Goal: Information Seeking & Learning: Learn about a topic

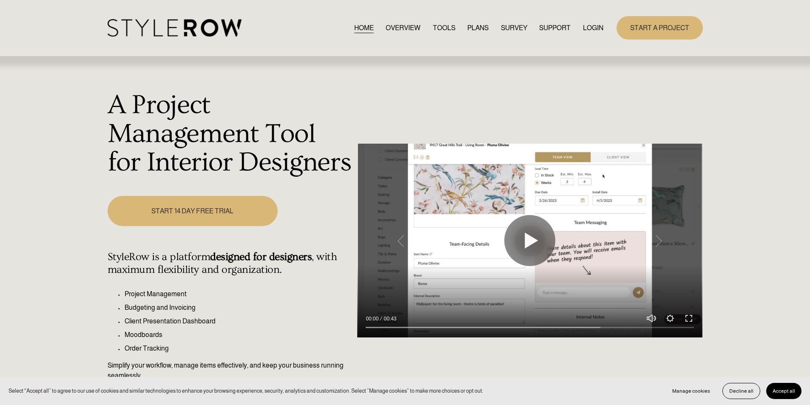
click at [596, 23] on link "LOGIN" at bounding box center [593, 27] width 20 height 11
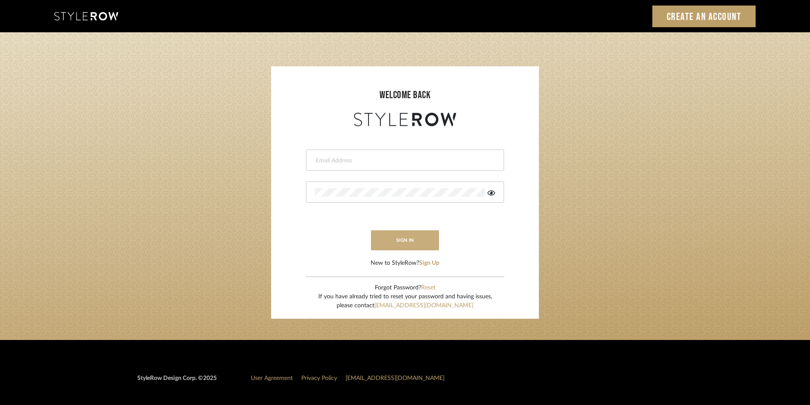
type input "Stylerowprojects1@mancini-design.com"
click at [411, 237] on button "sign in" at bounding box center [405, 240] width 68 height 20
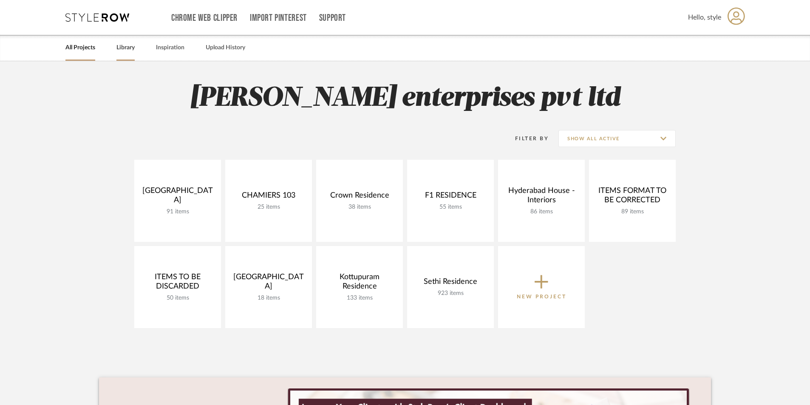
click at [131, 47] on link "Library" at bounding box center [125, 47] width 18 height 11
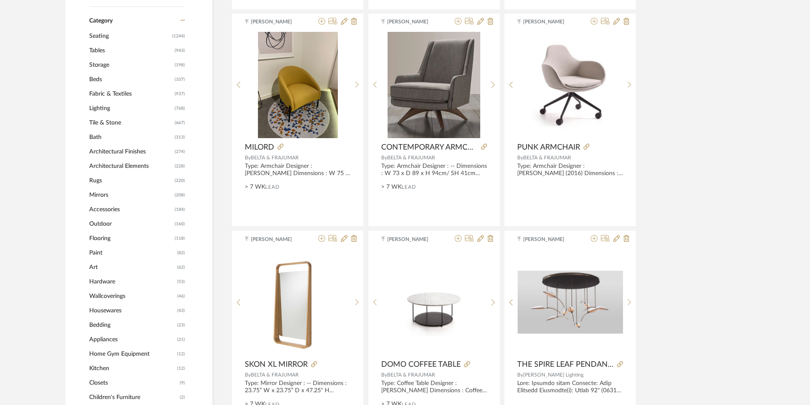
scroll to position [383, 0]
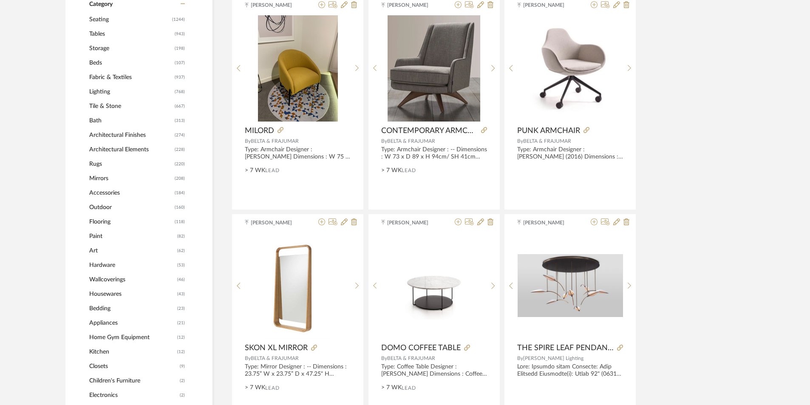
click at [100, 165] on span "Rugs" at bounding box center [130, 164] width 83 height 14
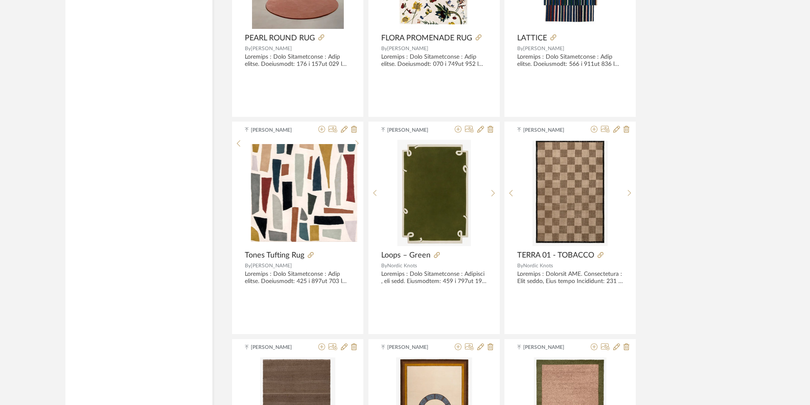
scroll to position [2490, 0]
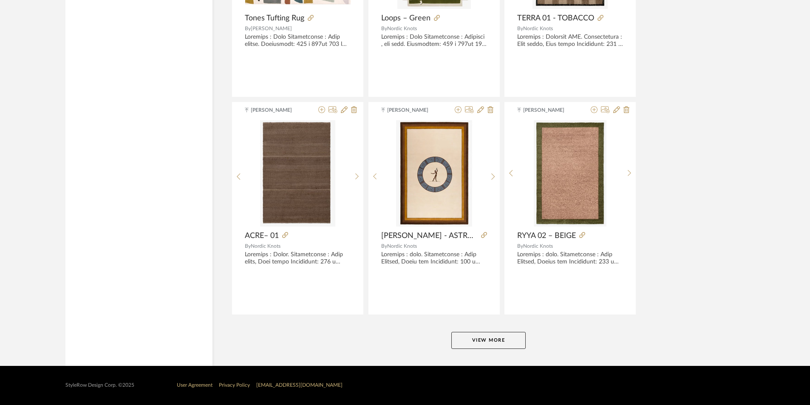
click at [462, 348] on button "View More" at bounding box center [488, 340] width 74 height 17
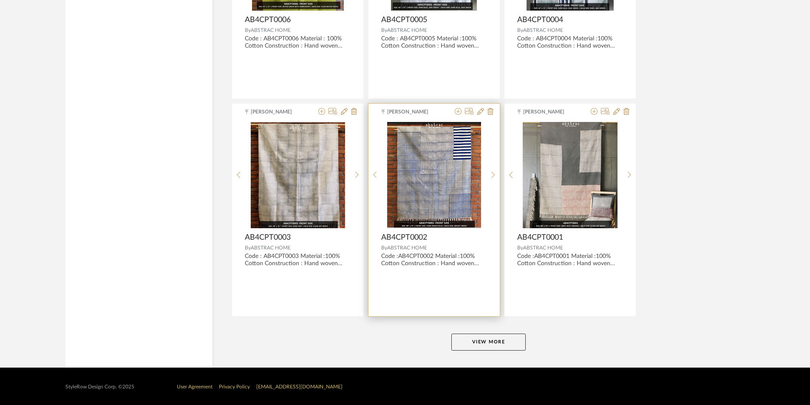
scroll to position [5100, 0]
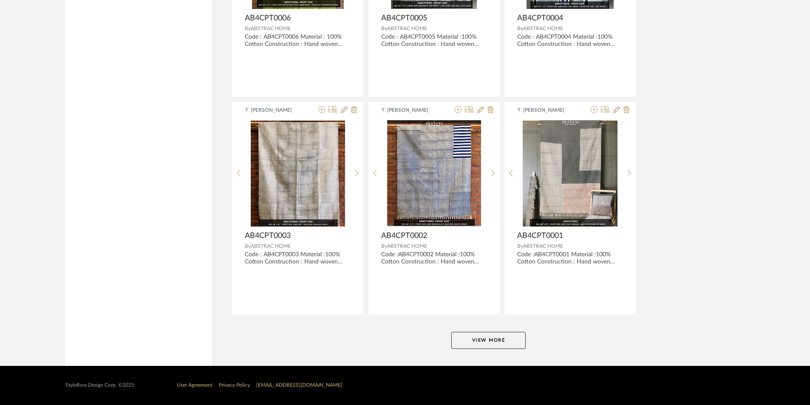
click at [496, 348] on button "View More" at bounding box center [488, 340] width 74 height 17
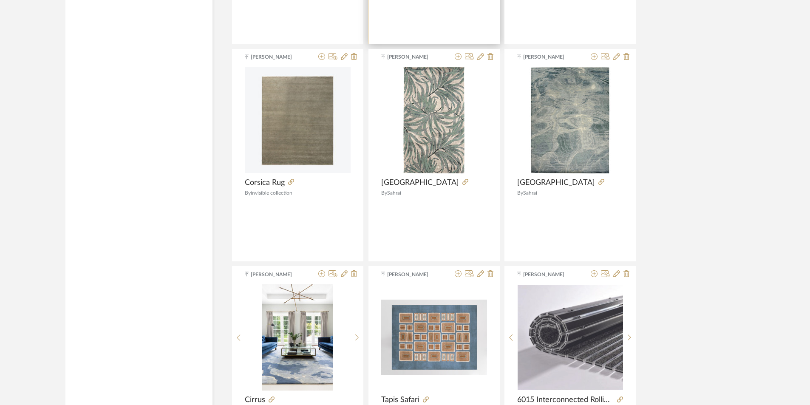
scroll to position [7353, 0]
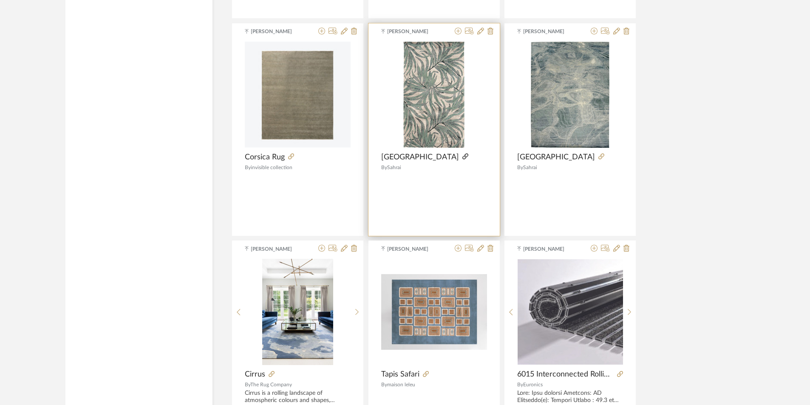
click at [463, 156] on icon at bounding box center [466, 156] width 6 height 6
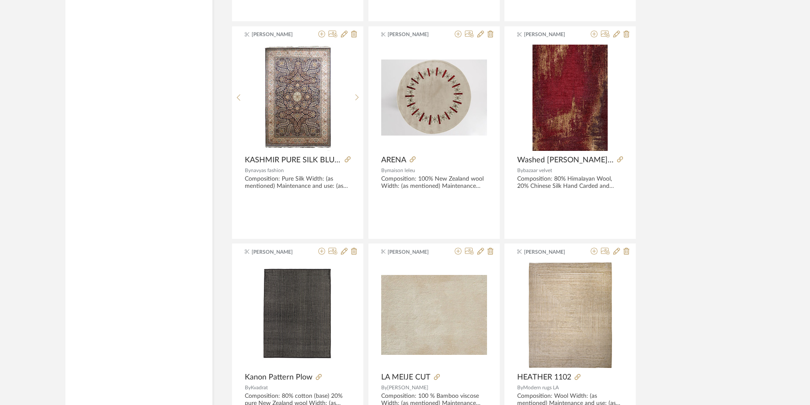
scroll to position [5474, 0]
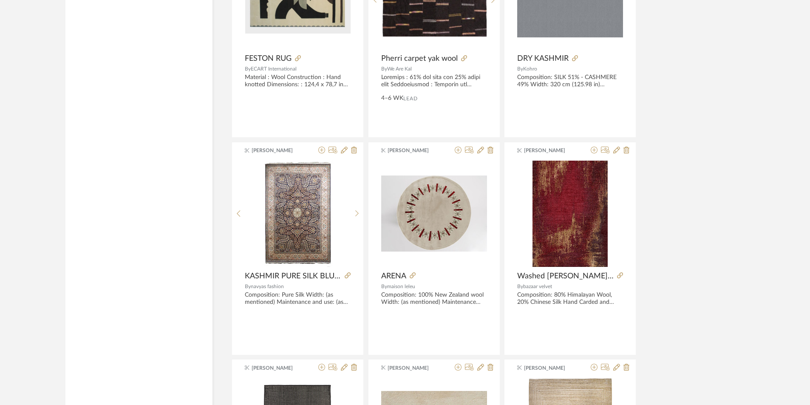
drag, startPoint x: 171, startPoint y: 77, endPoint x: 164, endPoint y: -1, distance: 78.6
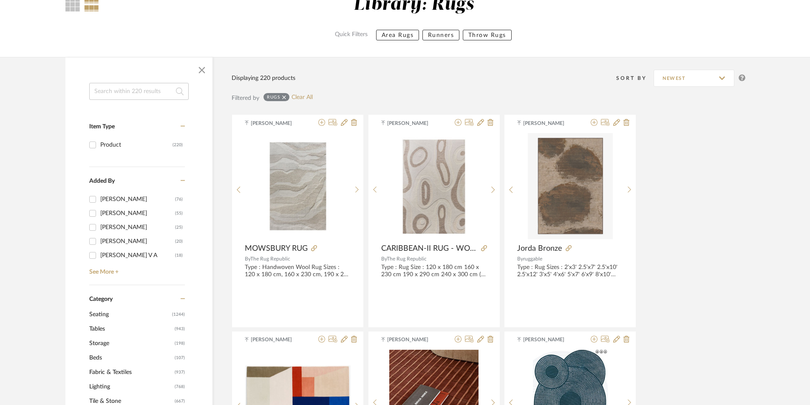
scroll to position [43, 0]
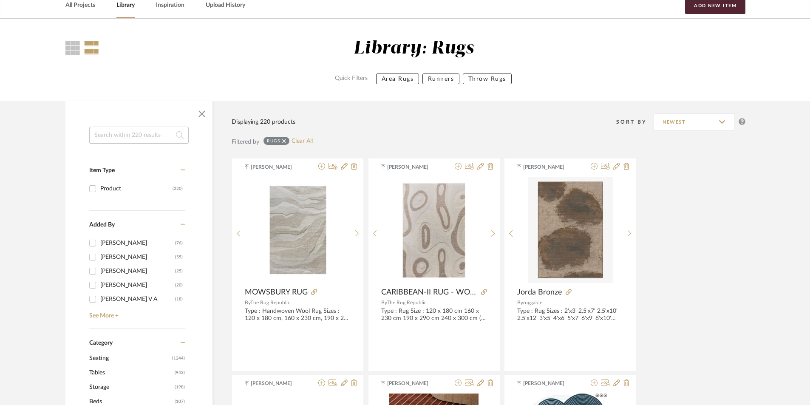
click at [151, 140] on input at bounding box center [138, 135] width 99 height 17
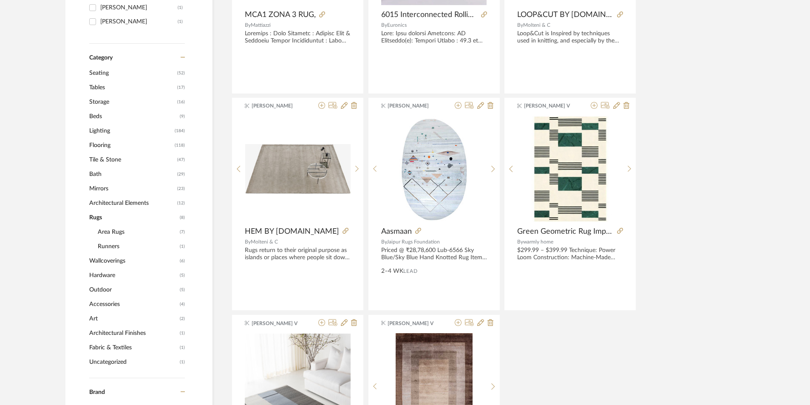
scroll to position [298, 0]
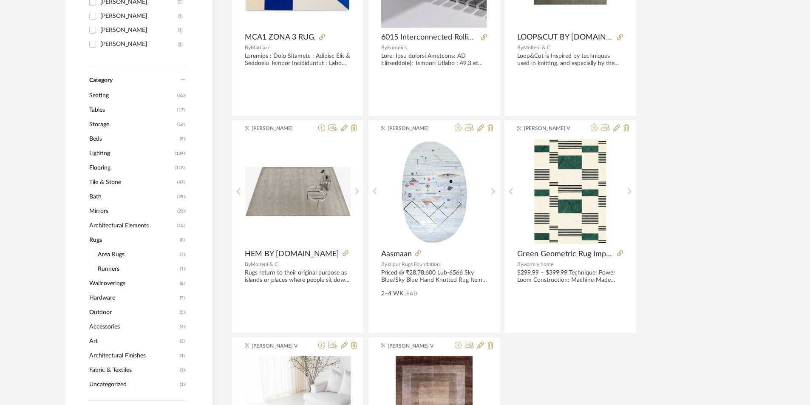
click at [108, 165] on span "Flooring" at bounding box center [130, 168] width 83 height 14
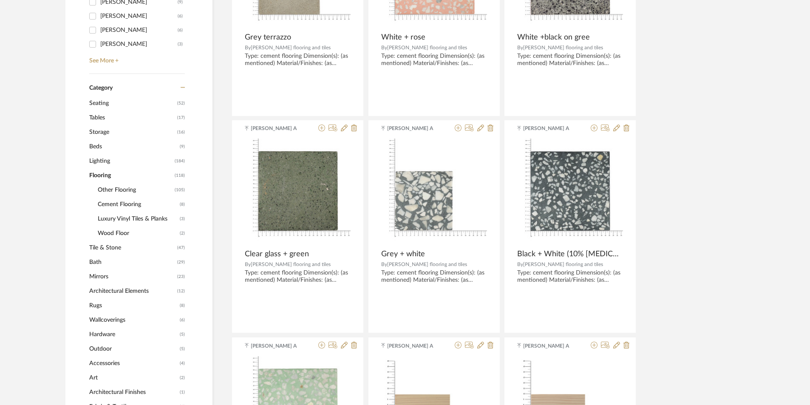
click at [128, 190] on span "Other Flooring" at bounding box center [135, 190] width 75 height 14
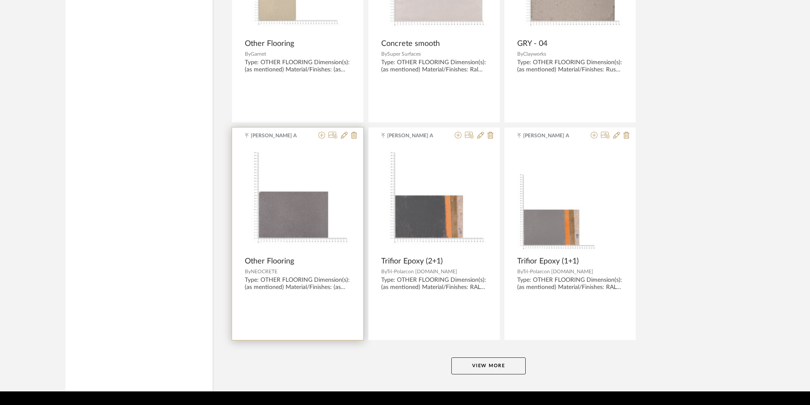
scroll to position [2490, 0]
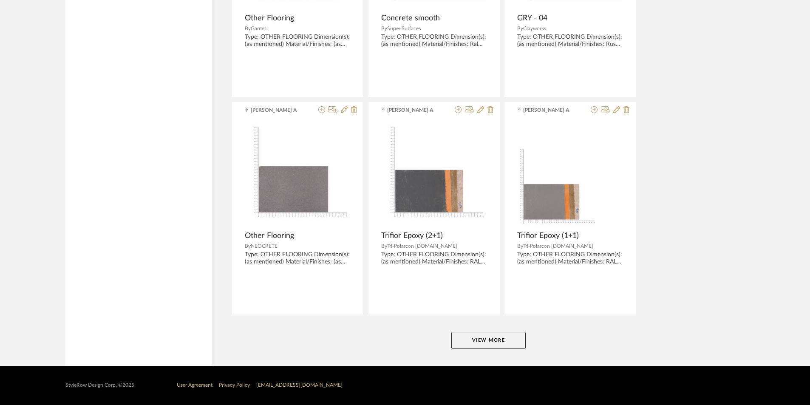
click at [479, 341] on button "View More" at bounding box center [488, 340] width 74 height 17
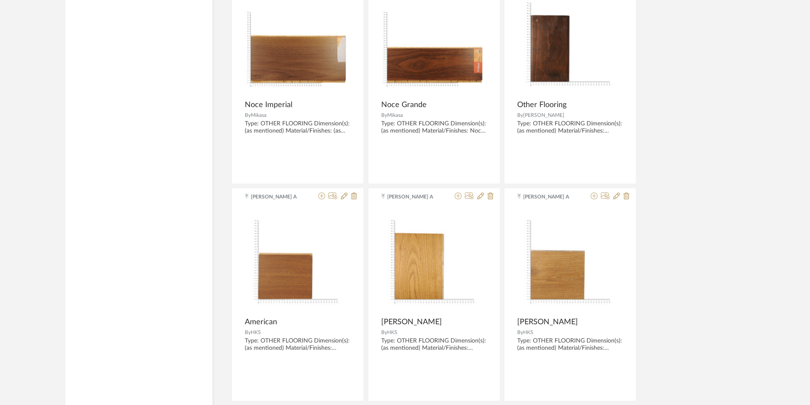
scroll to position [4658, 0]
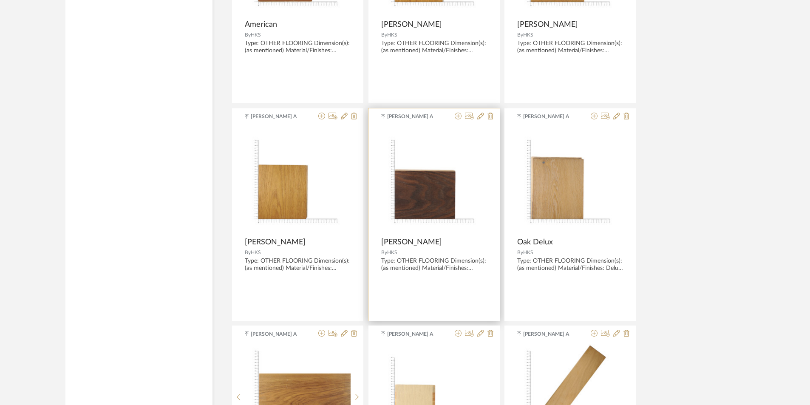
click at [0, 0] on img at bounding box center [0, 0] width 0 height 0
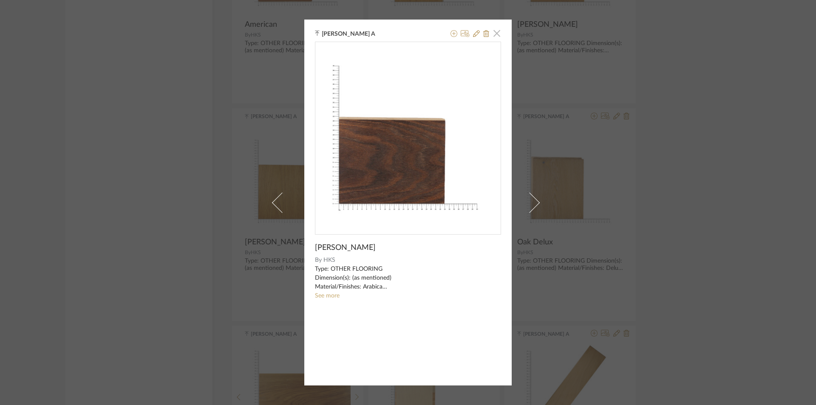
click at [494, 34] on span "button" at bounding box center [496, 33] width 17 height 17
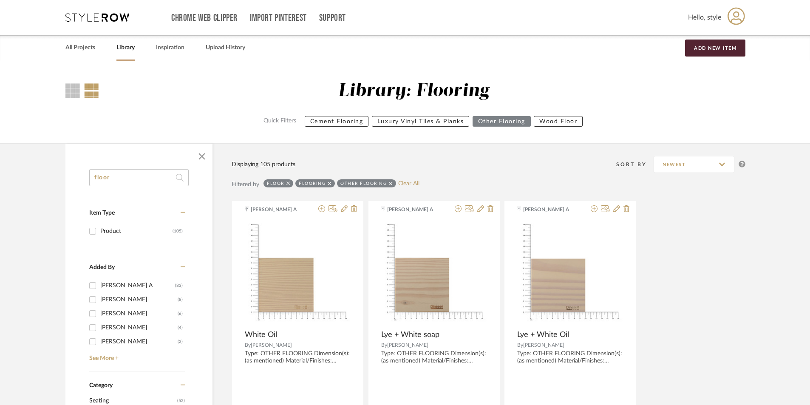
drag, startPoint x: 285, startPoint y: 145, endPoint x: 266, endPoint y: 2, distance: 144.5
click at [180, 175] on icon at bounding box center [180, 177] width 8 height 17
click at [177, 178] on icon at bounding box center [180, 177] width 8 height 17
drag, startPoint x: 134, startPoint y: 182, endPoint x: 75, endPoint y: 185, distance: 59.6
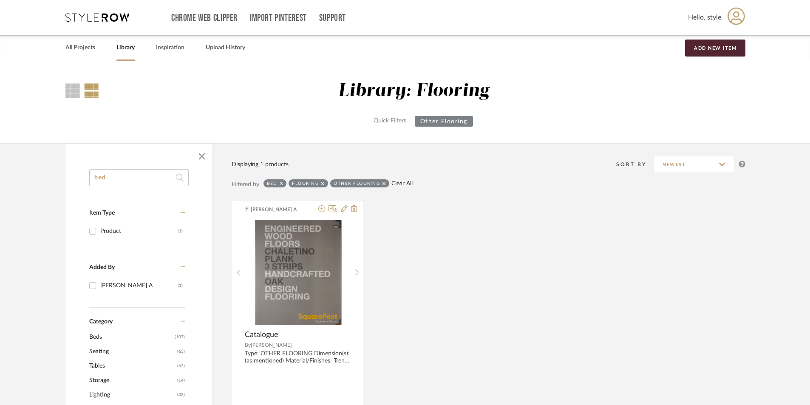
type input "bed"
click at [409, 183] on link "Clear All" at bounding box center [402, 183] width 21 height 7
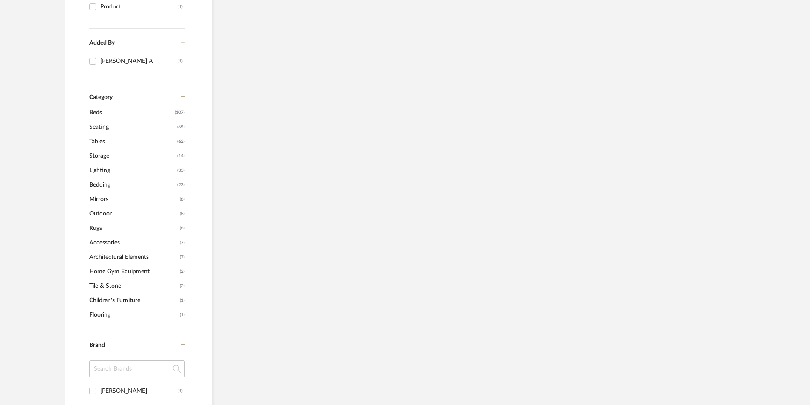
scroll to position [213, 0]
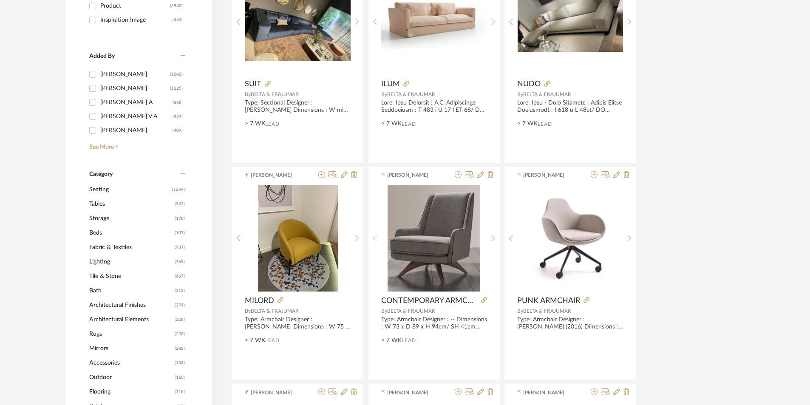
click at [99, 231] on span "Beds" at bounding box center [130, 233] width 83 height 14
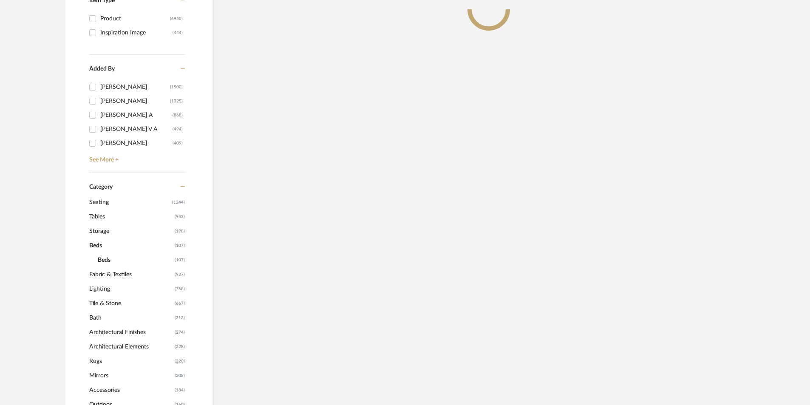
scroll to position [225, 0]
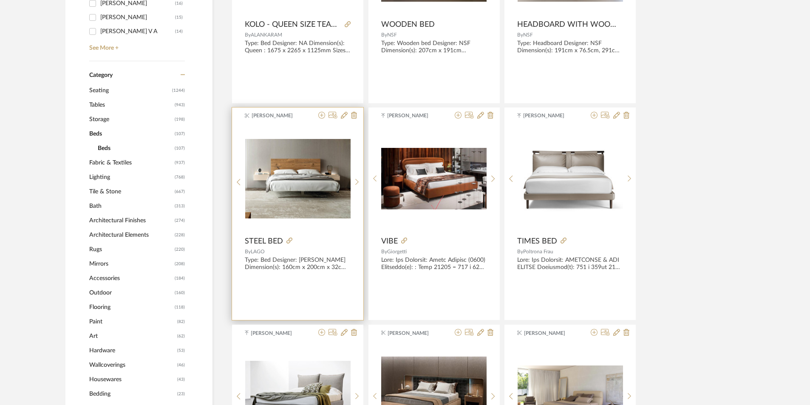
scroll to position [438, 0]
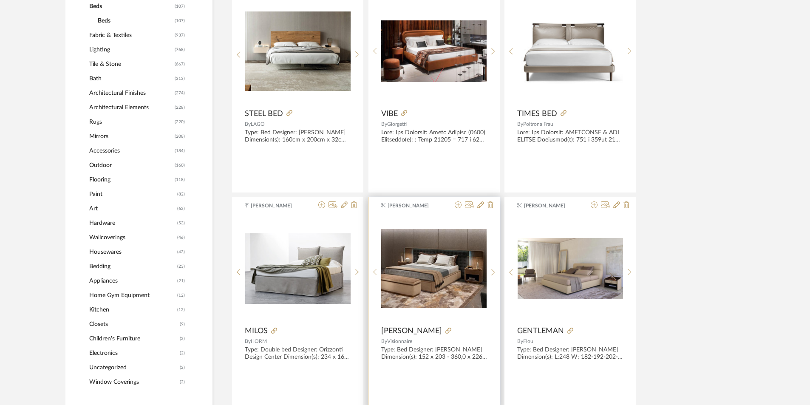
click at [416, 264] on img "0" at bounding box center [433, 268] width 105 height 79
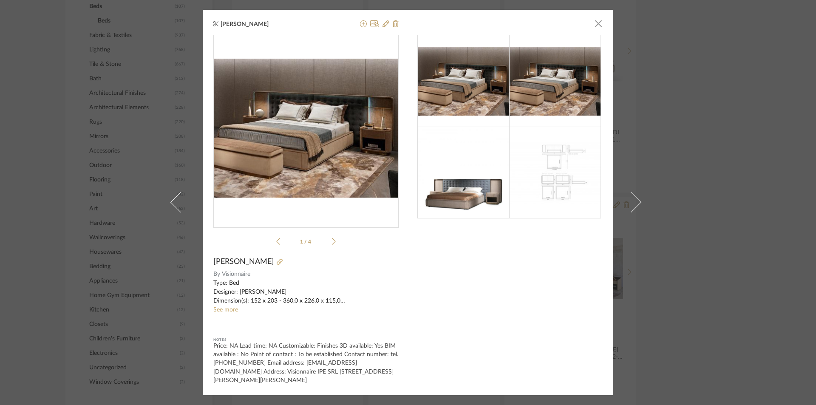
click at [482, 209] on img at bounding box center [464, 172] width 92 height 89
click at [457, 225] on div at bounding box center [509, 209] width 185 height 349
click at [459, 205] on img at bounding box center [464, 172] width 92 height 89
click at [482, 98] on img at bounding box center [464, 81] width 92 height 69
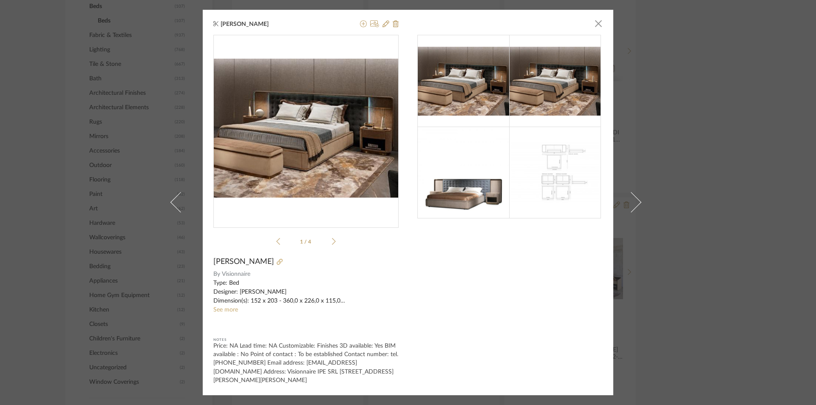
click at [326, 245] on li "1 / 4" at bounding box center [306, 241] width 52 height 10
click at [332, 245] on icon at bounding box center [334, 242] width 4 height 8
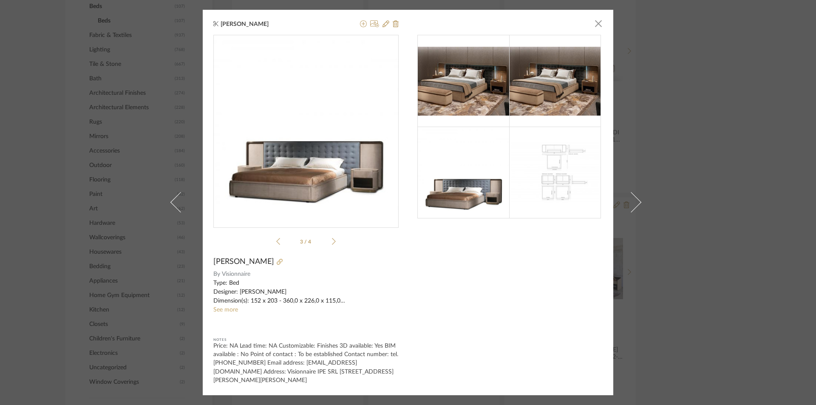
click at [332, 245] on icon at bounding box center [334, 242] width 4 height 8
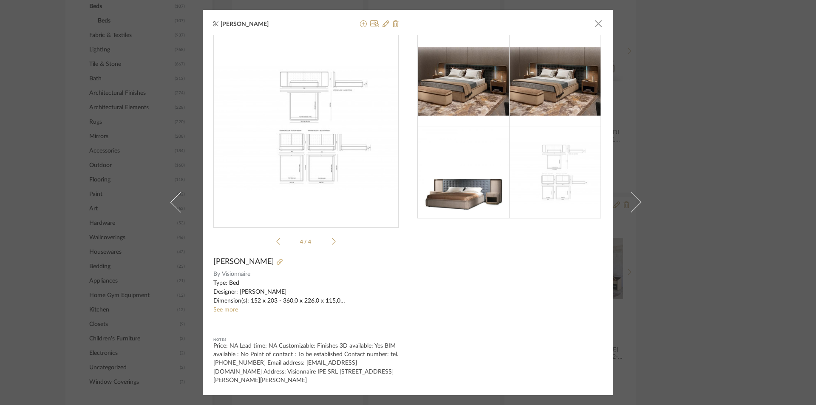
click at [332, 245] on icon at bounding box center [334, 242] width 4 height 8
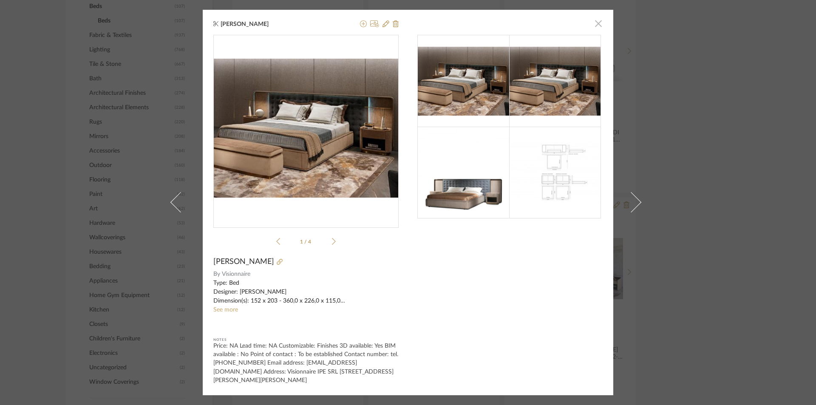
click at [597, 24] on span "button" at bounding box center [598, 23] width 17 height 17
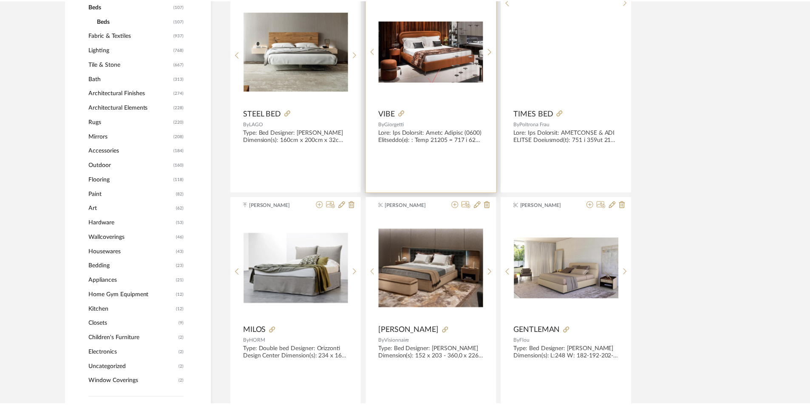
scroll to position [438, 0]
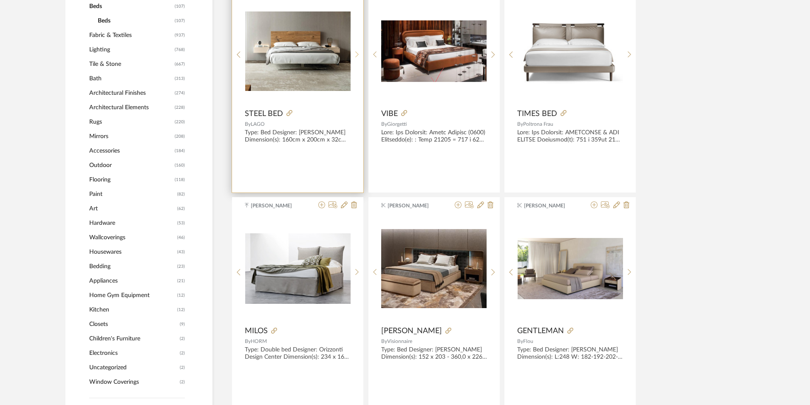
click at [357, 56] on icon at bounding box center [356, 54] width 3 height 6
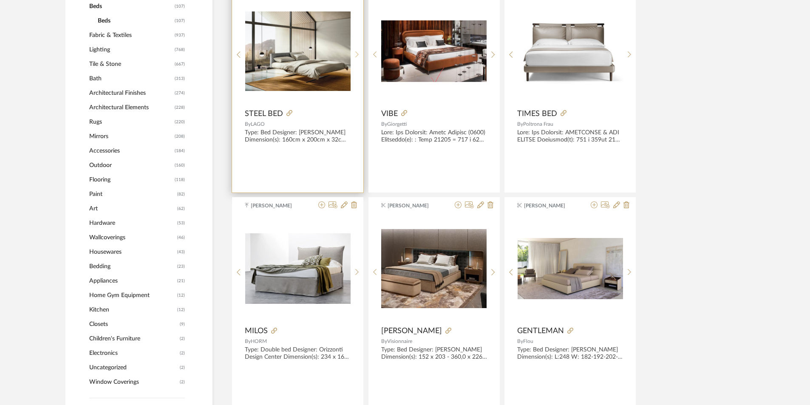
click at [357, 56] on icon at bounding box center [356, 54] width 3 height 6
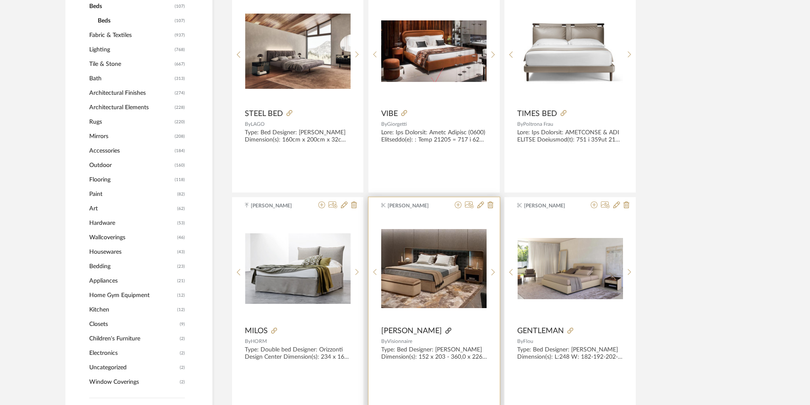
click at [446, 333] on icon at bounding box center [449, 331] width 6 height 6
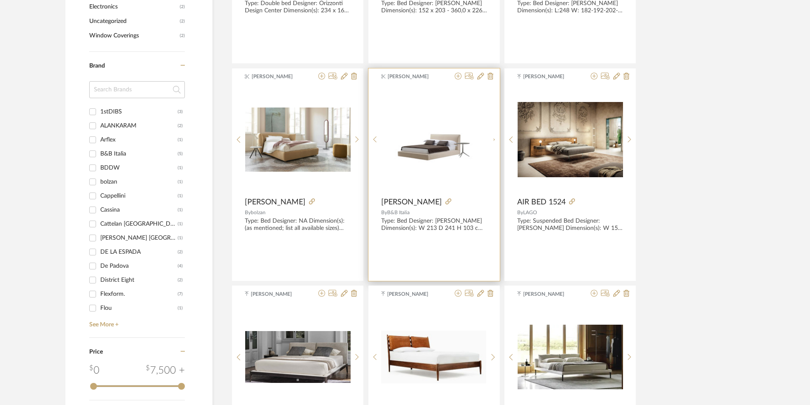
scroll to position [820, 0]
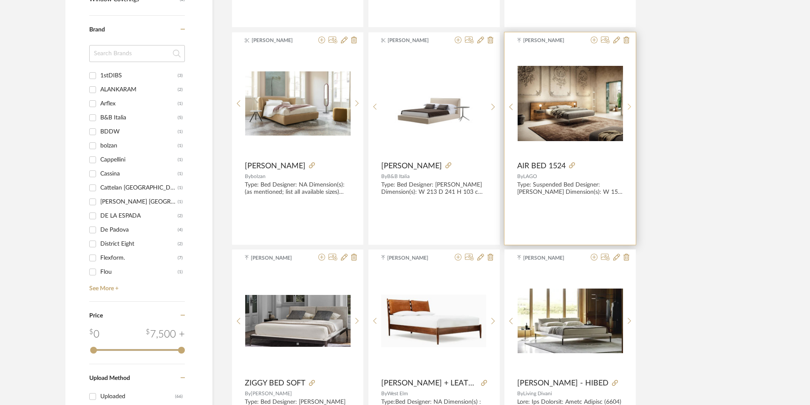
click at [632, 111] on div at bounding box center [629, 107] width 13 height 113
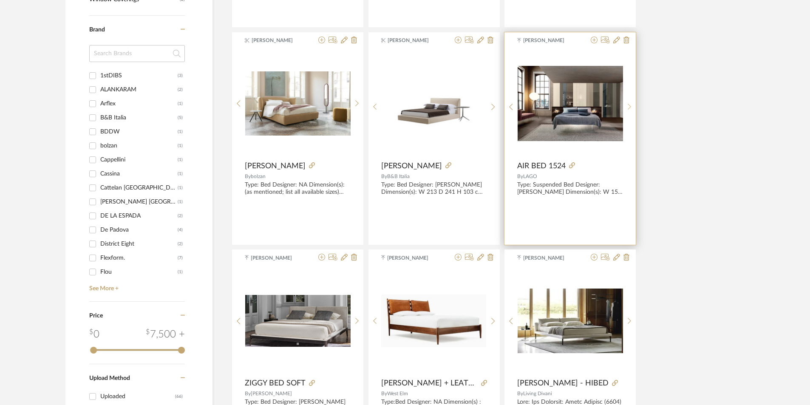
click at [632, 111] on div at bounding box center [629, 107] width 13 height 113
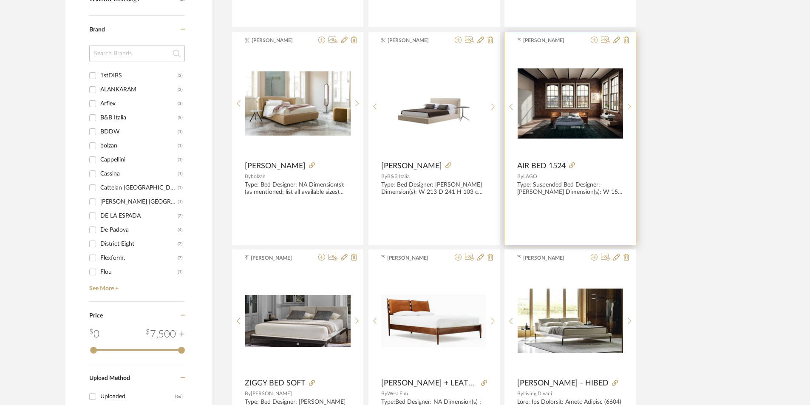
click at [632, 111] on div at bounding box center [629, 107] width 13 height 113
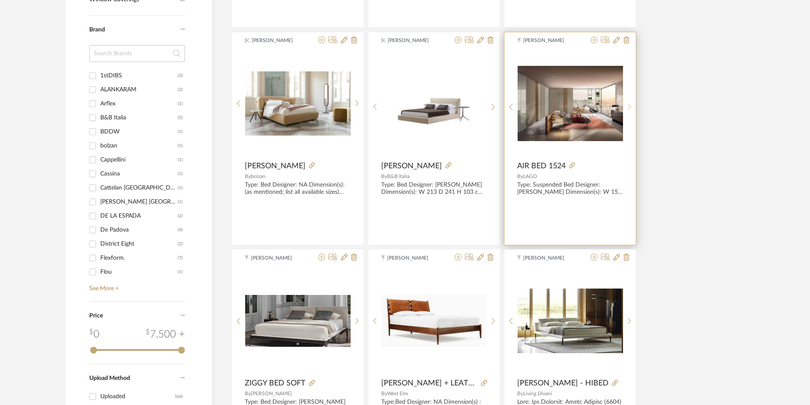
click at [632, 111] on div at bounding box center [629, 107] width 13 height 113
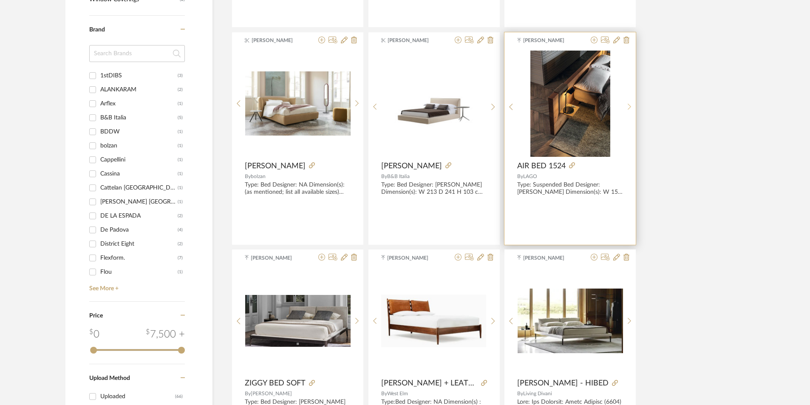
click at [632, 111] on div at bounding box center [629, 107] width 13 height 113
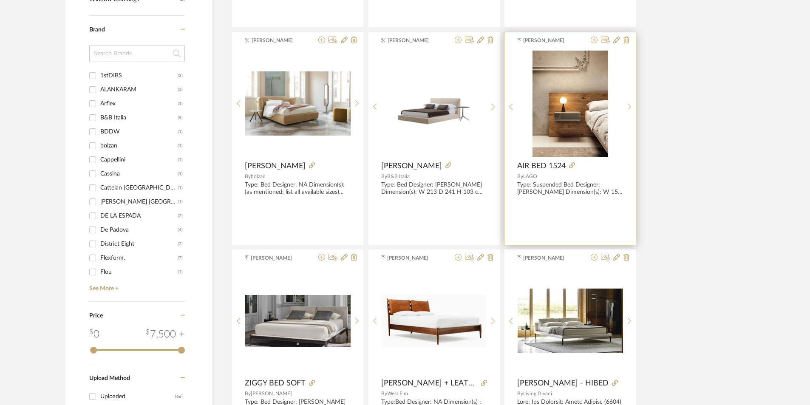
click at [632, 111] on div at bounding box center [629, 107] width 13 height 113
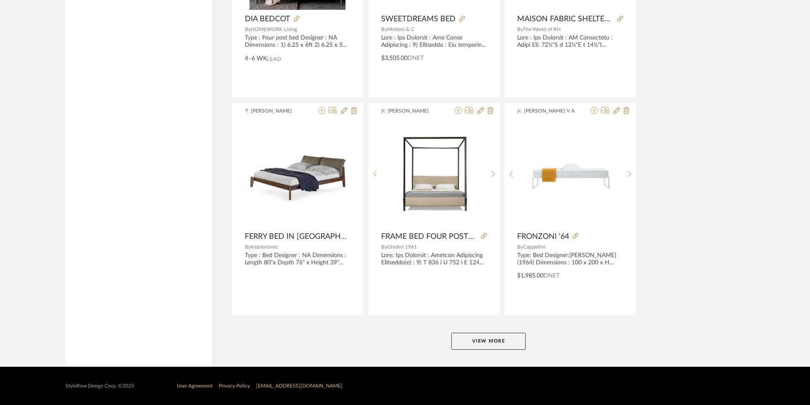
scroll to position [2490, 0]
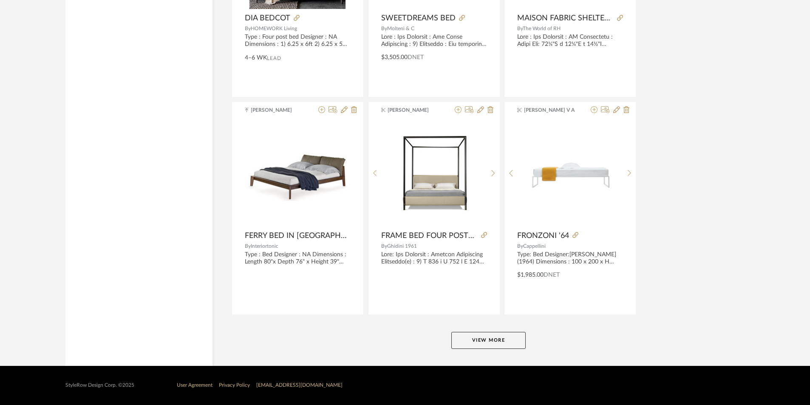
click at [491, 345] on button "View More" at bounding box center [488, 340] width 74 height 17
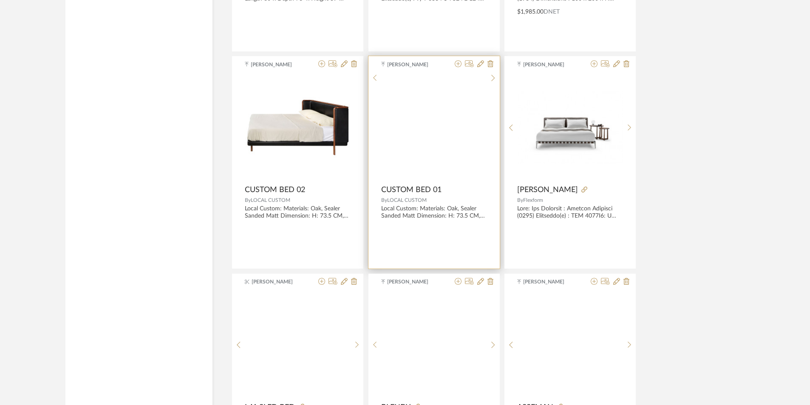
scroll to position [2754, 0]
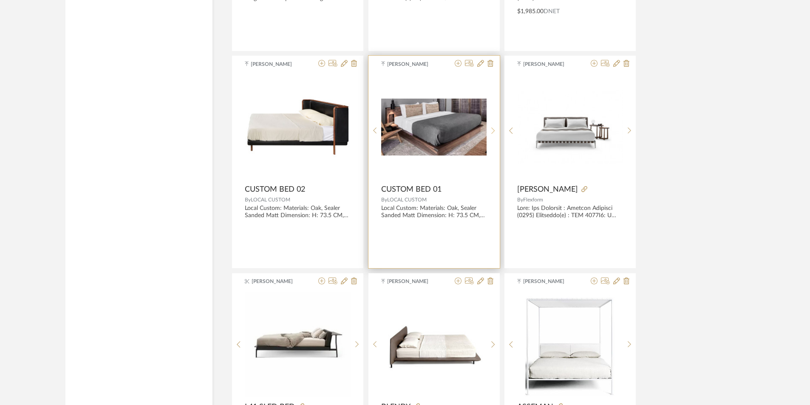
click at [492, 129] on icon at bounding box center [493, 130] width 4 height 7
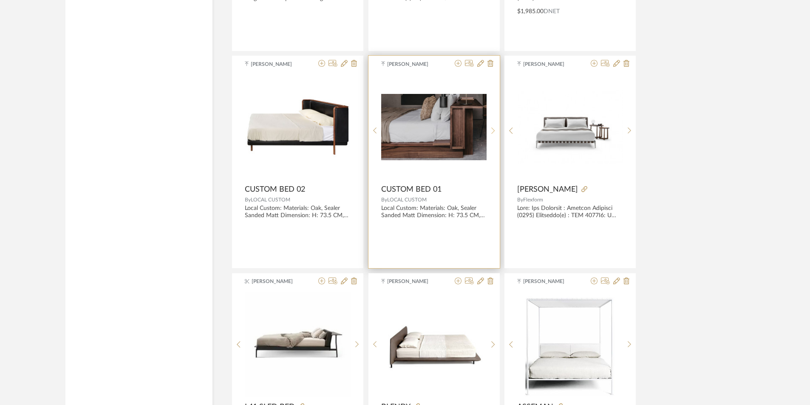
click at [492, 129] on icon at bounding box center [493, 130] width 4 height 7
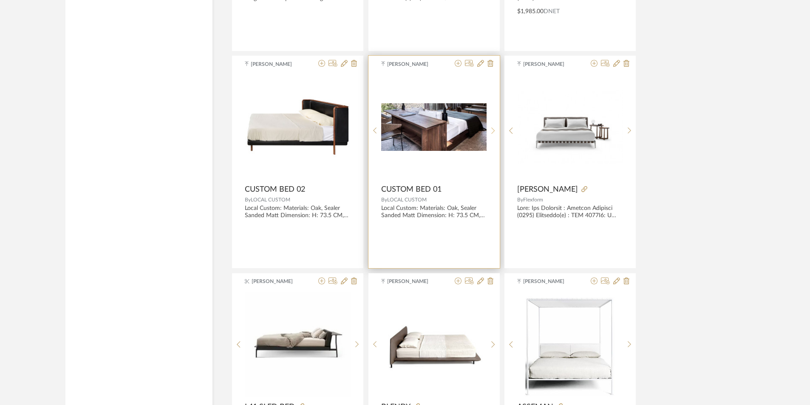
click at [492, 129] on icon at bounding box center [493, 130] width 4 height 7
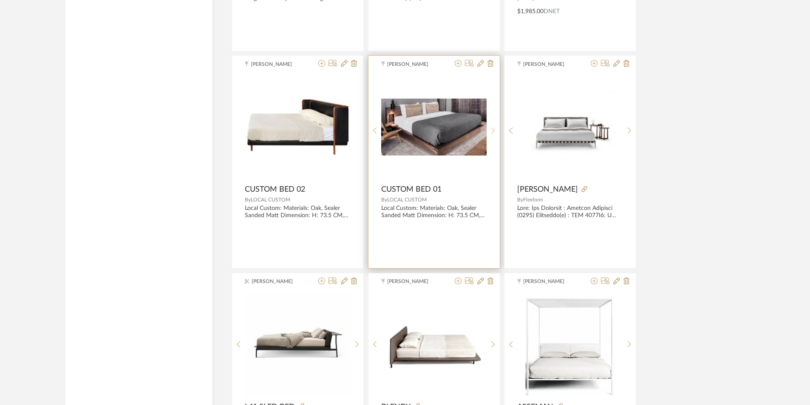
click at [492, 129] on icon at bounding box center [493, 130] width 4 height 7
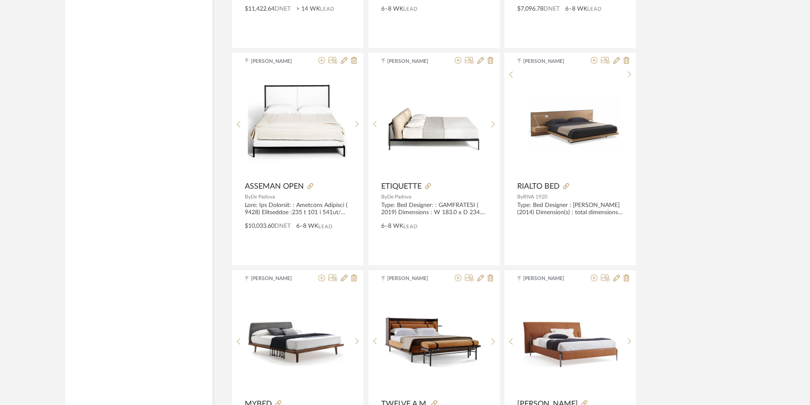
scroll to position [3179, 0]
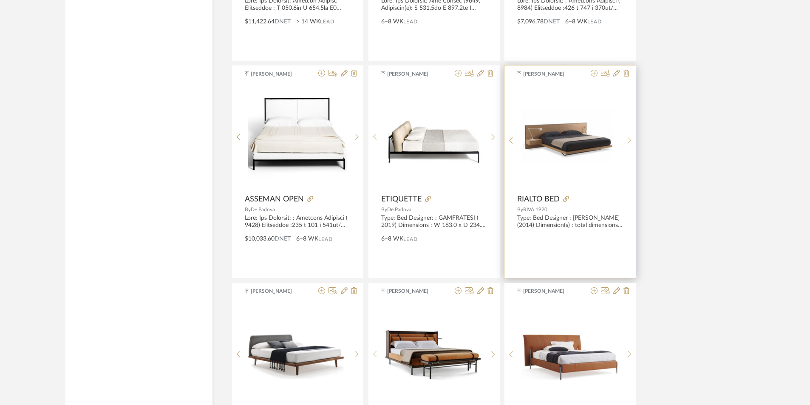
click at [632, 137] on sr-next-btn at bounding box center [629, 140] width 13 height 7
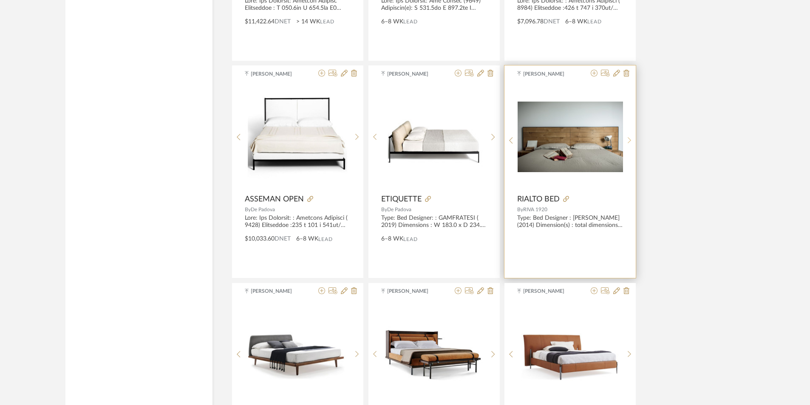
click at [632, 137] on sr-next-btn at bounding box center [629, 140] width 13 height 7
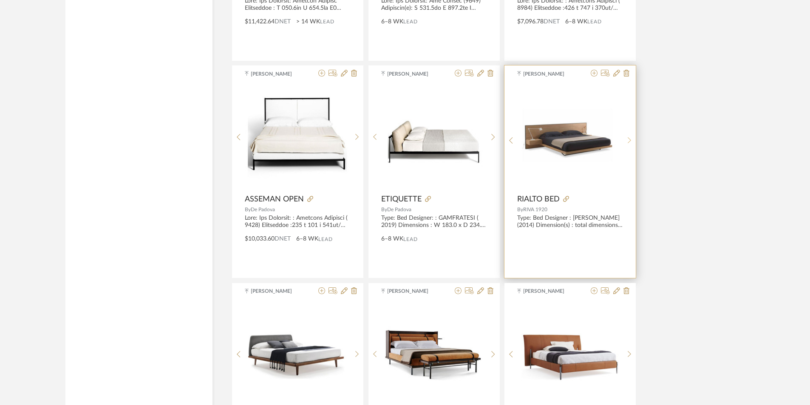
click at [632, 137] on sr-next-btn at bounding box center [629, 140] width 13 height 7
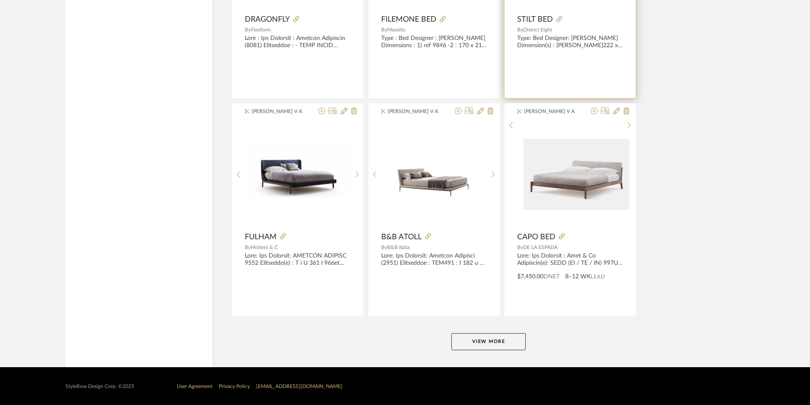
scroll to position [5100, 0]
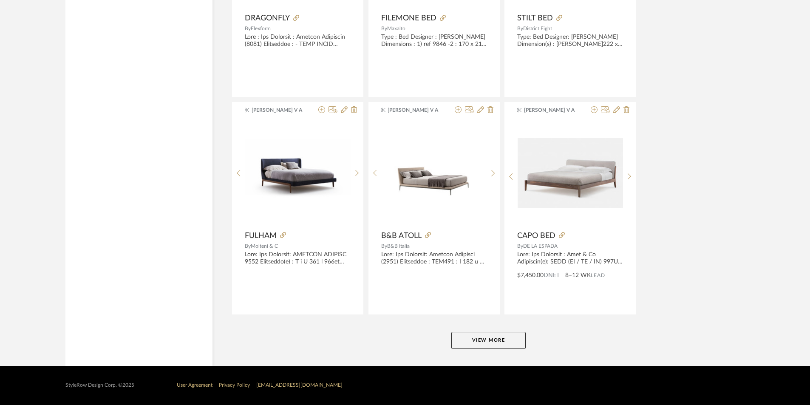
click at [504, 341] on button "View More" at bounding box center [488, 340] width 74 height 17
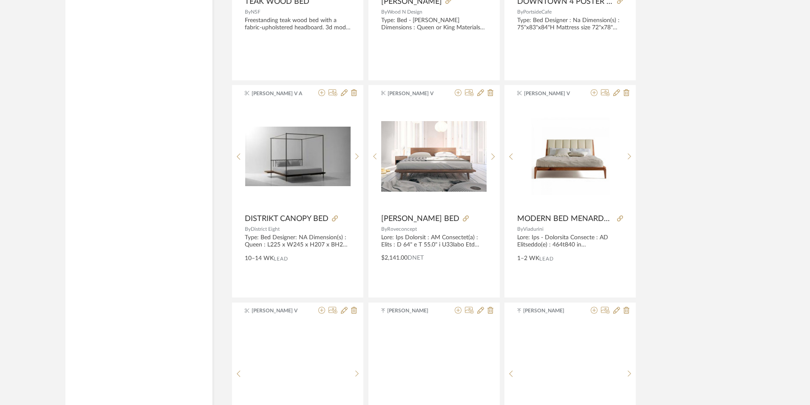
scroll to position [6213, 0]
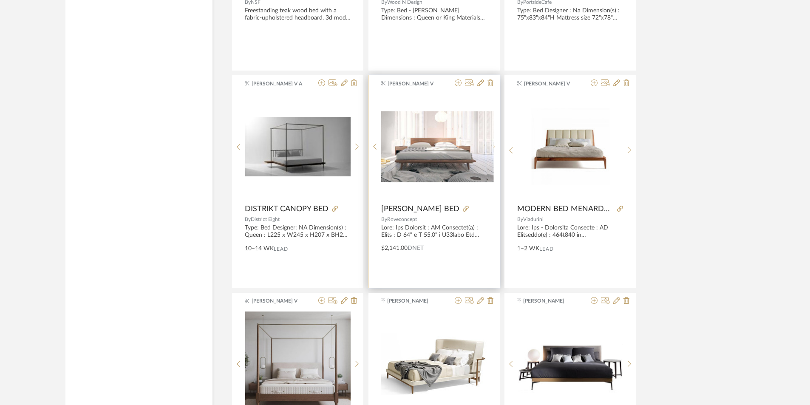
click at [497, 149] on sr-next-btn at bounding box center [493, 146] width 13 height 7
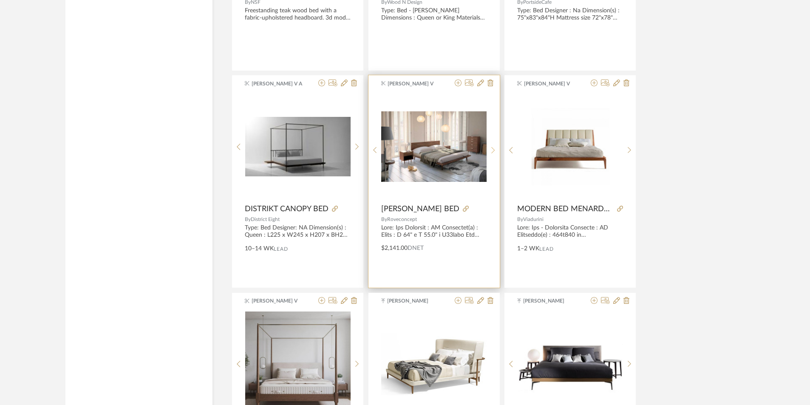
click at [497, 149] on sr-next-btn at bounding box center [493, 150] width 13 height 7
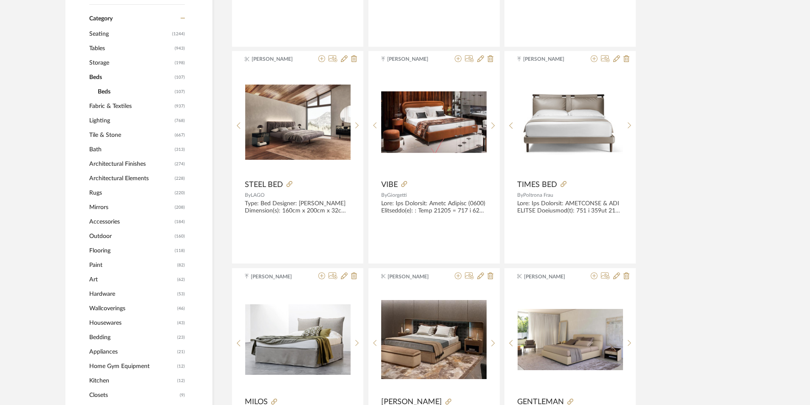
scroll to position [0, 0]
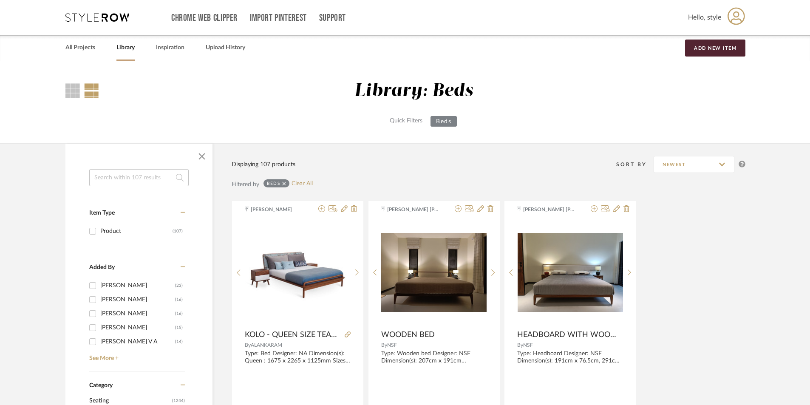
drag, startPoint x: 567, startPoint y: 275, endPoint x: 538, endPoint y: 28, distance: 249.1
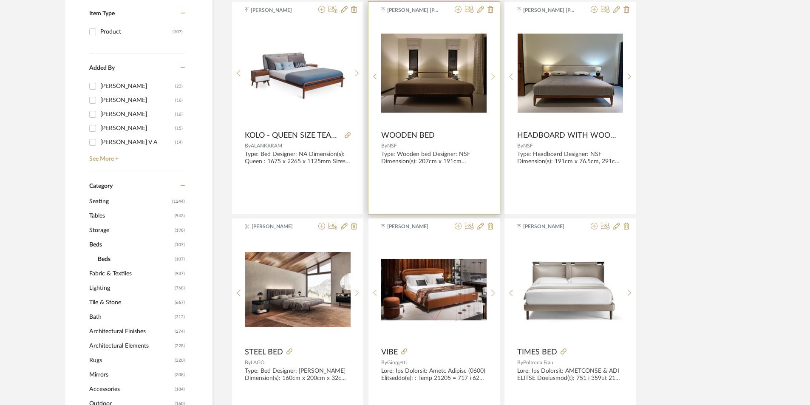
scroll to position [213, 0]
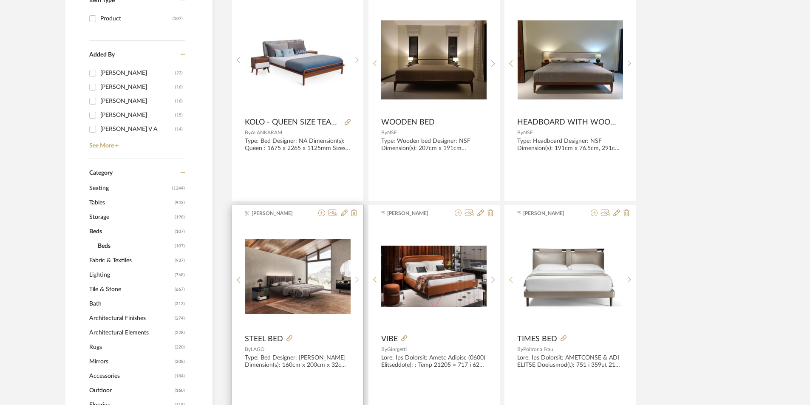
click at [355, 278] on icon at bounding box center [357, 279] width 4 height 7
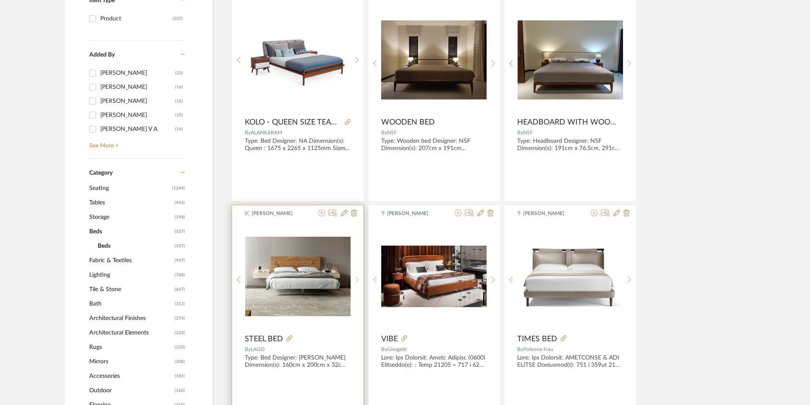
click at [355, 278] on icon at bounding box center [357, 279] width 4 height 7
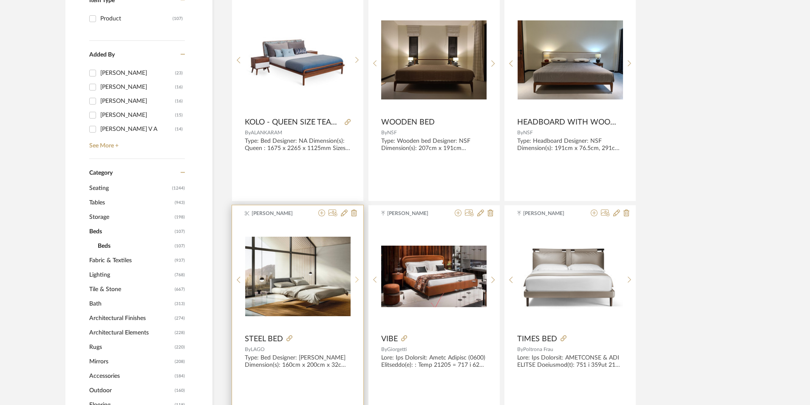
click at [355, 278] on icon at bounding box center [357, 279] width 4 height 7
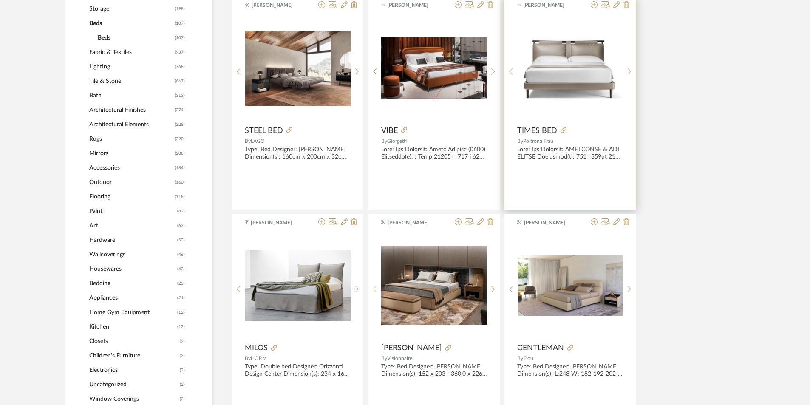
scroll to position [468, 0]
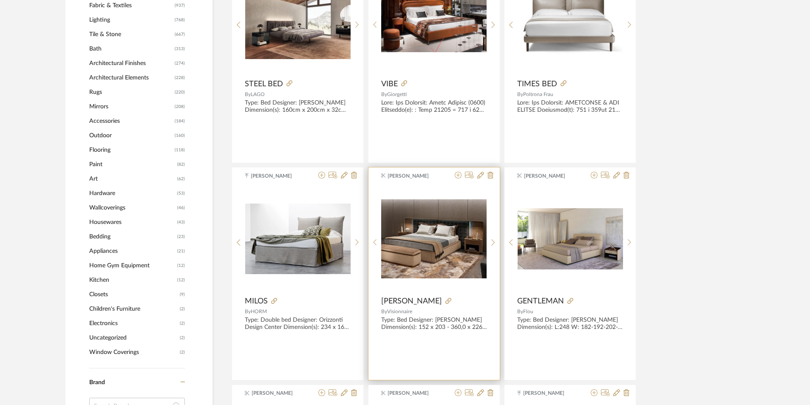
click at [448, 233] on img "0" at bounding box center [433, 238] width 105 height 79
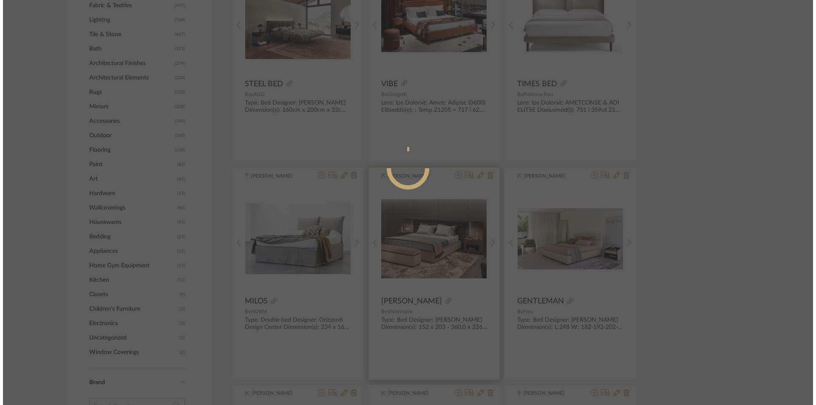
scroll to position [0, 0]
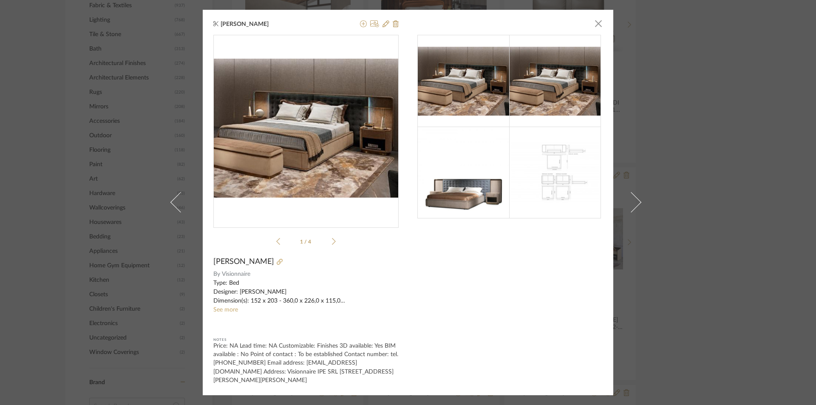
click at [477, 193] on img at bounding box center [464, 172] width 92 height 89
click at [403, 179] on div "[PERSON_NAME] × 1 / 4 [PERSON_NAME] By Visionnaire Type: Bed Designer: [PERSON_…" at bounding box center [408, 202] width 411 height 385
click at [471, 171] on img at bounding box center [464, 172] width 92 height 89
drag, startPoint x: 471, startPoint y: 171, endPoint x: 302, endPoint y: 172, distance: 169.6
click at [472, 171] on img at bounding box center [464, 172] width 92 height 89
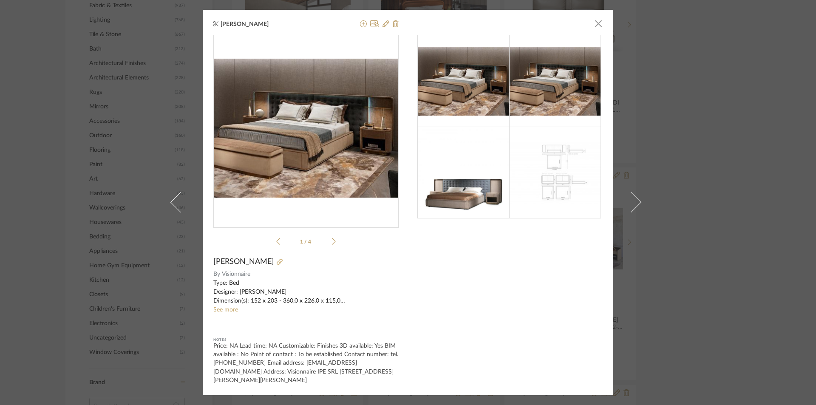
click at [302, 172] on img "0" at bounding box center [305, 128] width 185 height 139
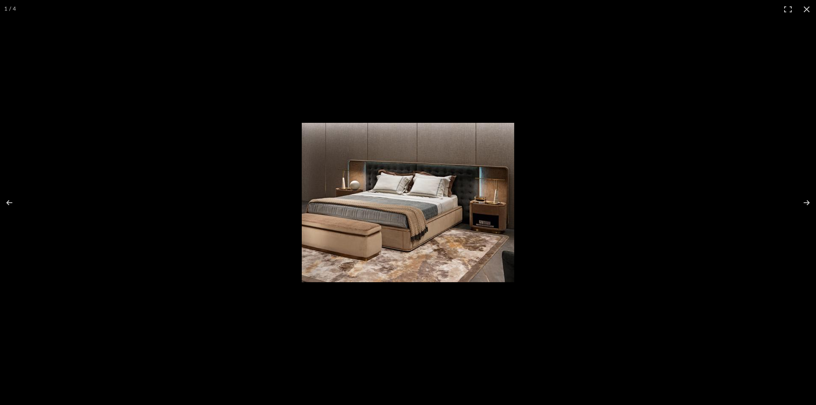
click at [302, 172] on img at bounding box center [408, 202] width 213 height 159
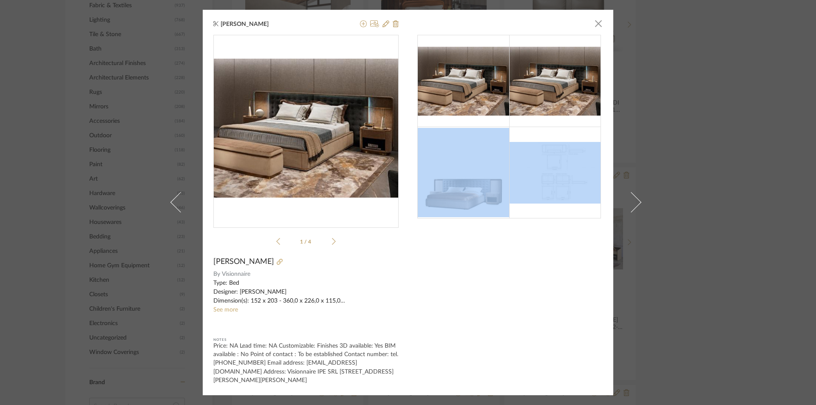
click at [514, 292] on div at bounding box center [509, 209] width 185 height 349
click at [475, 331] on div at bounding box center [509, 209] width 185 height 349
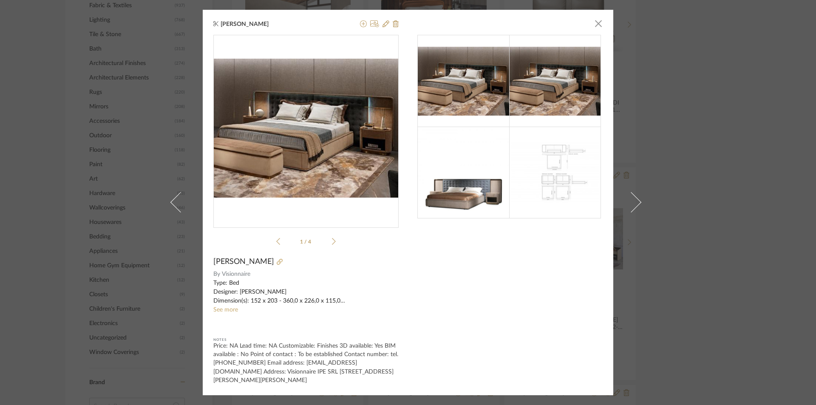
click at [457, 184] on img at bounding box center [464, 172] width 92 height 89
click at [332, 245] on icon at bounding box center [334, 242] width 4 height 8
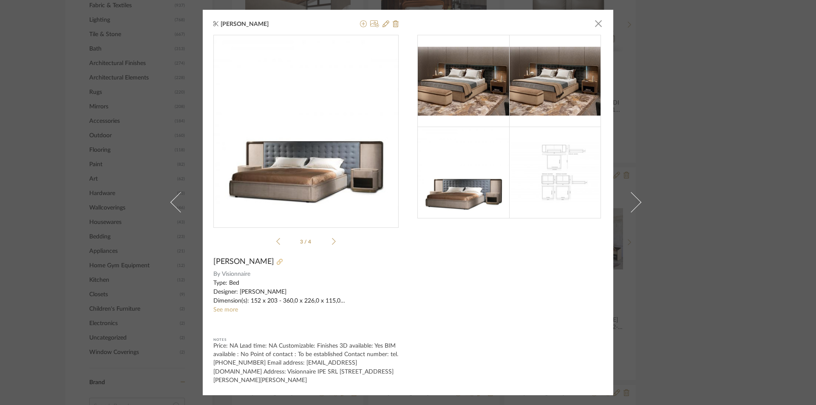
click at [277, 265] on icon at bounding box center [280, 262] width 6 height 6
click at [562, 82] on img at bounding box center [555, 81] width 92 height 69
click at [594, 26] on span "button" at bounding box center [598, 23] width 17 height 17
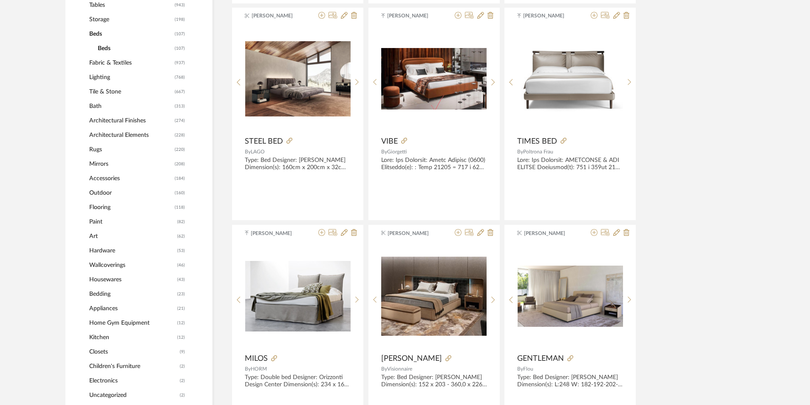
scroll to position [425, 0]
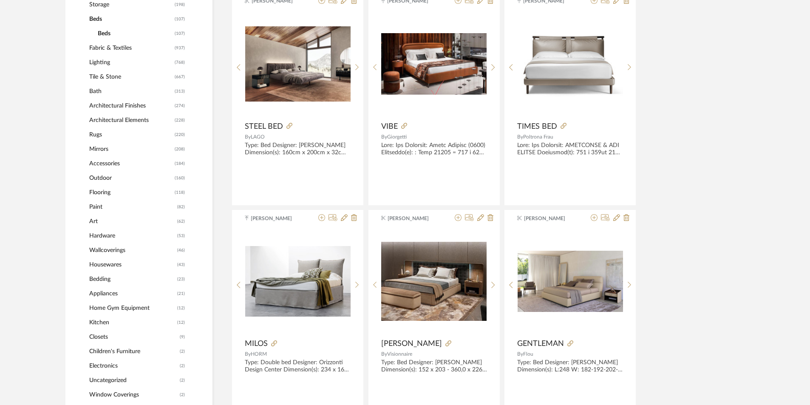
click at [179, 59] on span "(768)" at bounding box center [180, 63] width 10 height 14
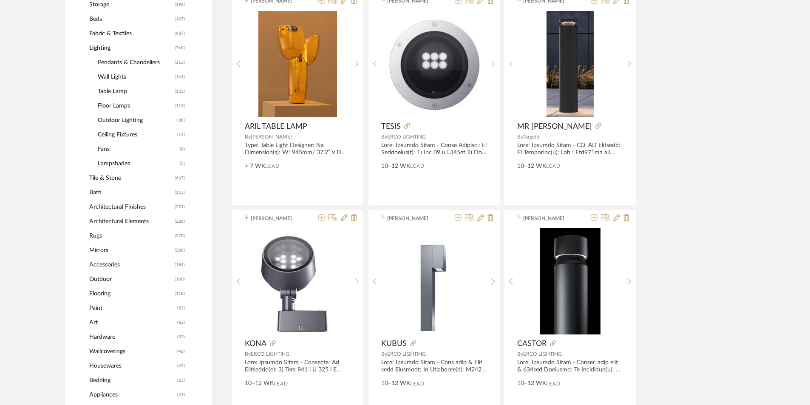
click at [125, 62] on span "Pendants & Chandeliers" at bounding box center [135, 62] width 75 height 14
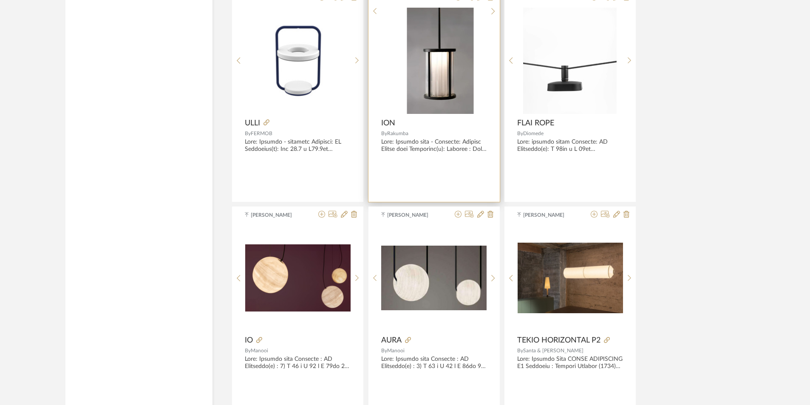
scroll to position [2466, 0]
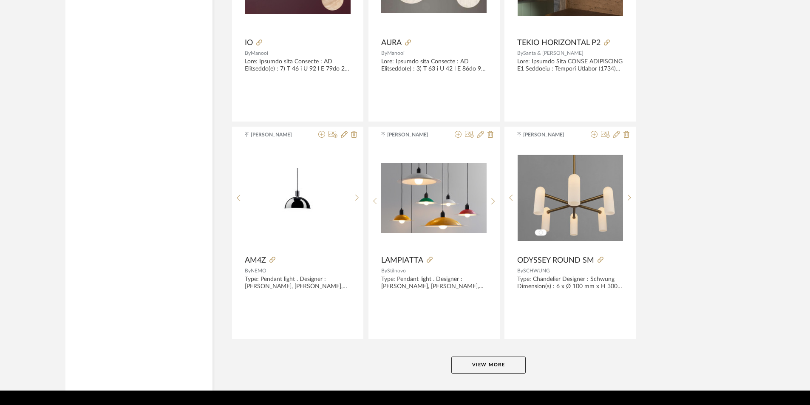
click at [487, 361] on button "View More" at bounding box center [488, 365] width 74 height 17
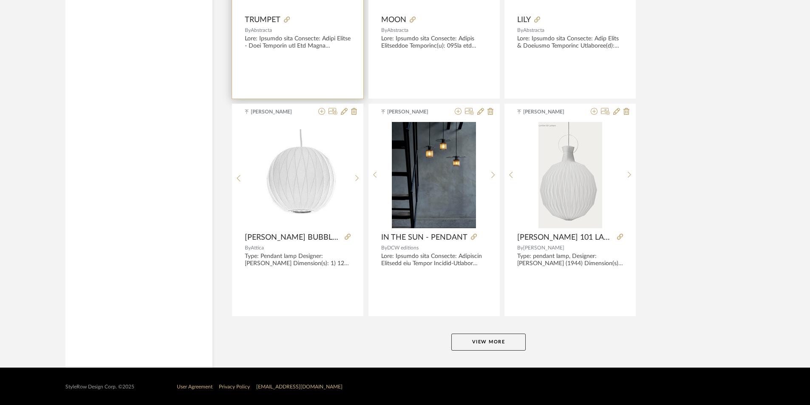
scroll to position [5100, 0]
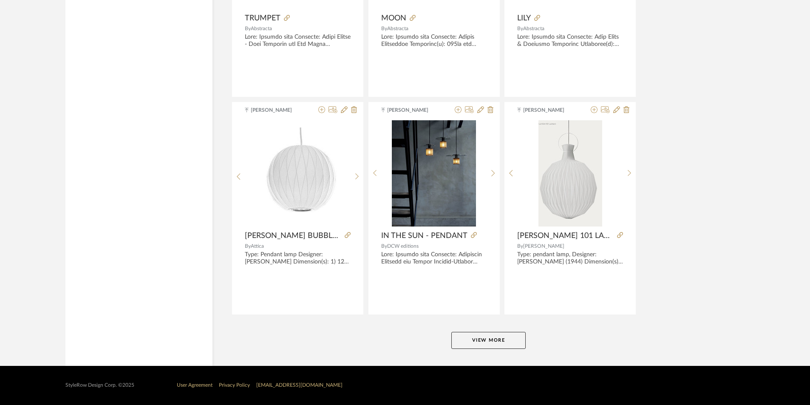
click at [481, 347] on button "View More" at bounding box center [488, 340] width 74 height 17
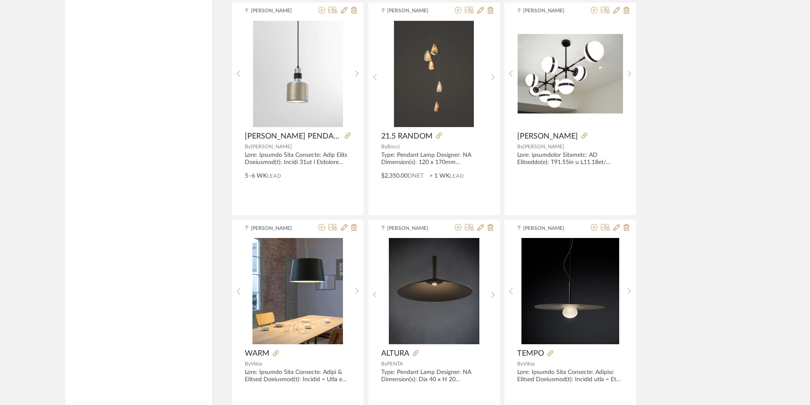
scroll to position [6936, 0]
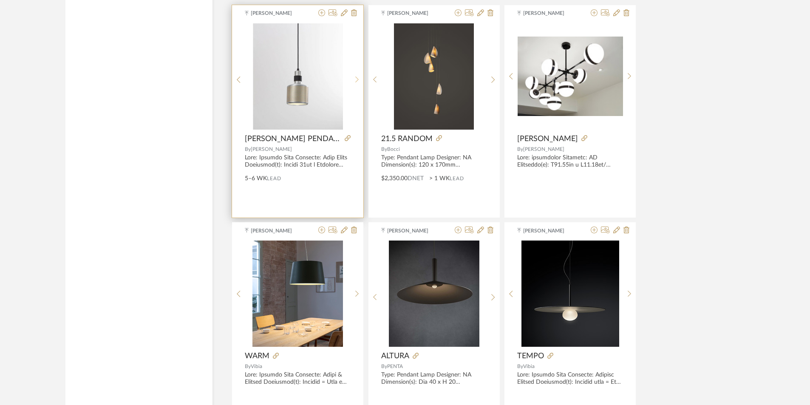
click at [356, 77] on icon at bounding box center [356, 80] width 3 height 6
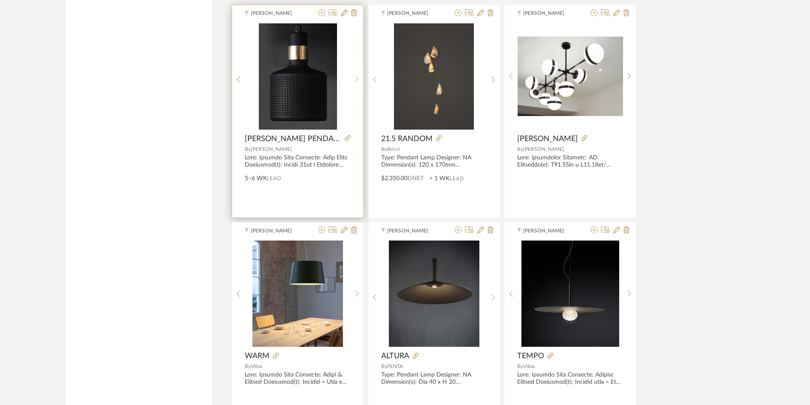
click at [356, 77] on icon at bounding box center [356, 80] width 3 height 6
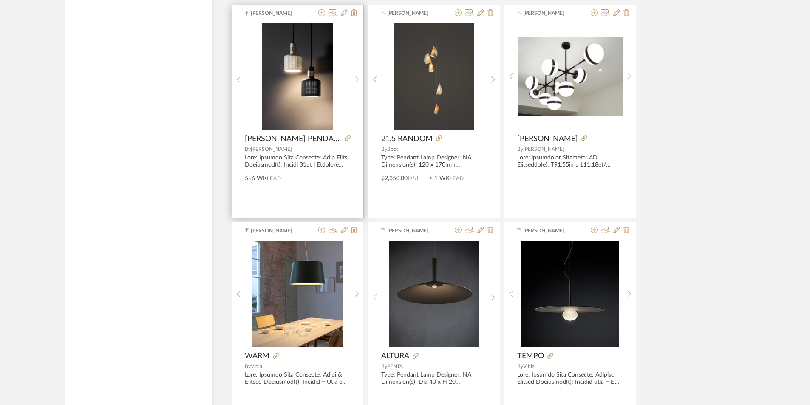
click at [356, 77] on icon at bounding box center [356, 80] width 3 height 6
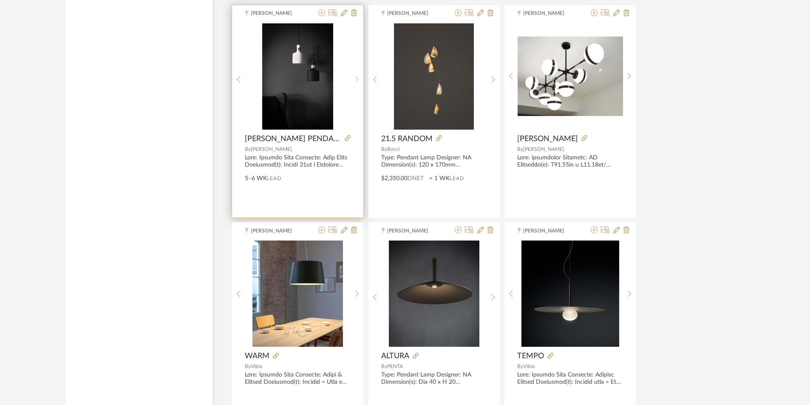
click at [356, 77] on icon at bounding box center [356, 80] width 3 height 6
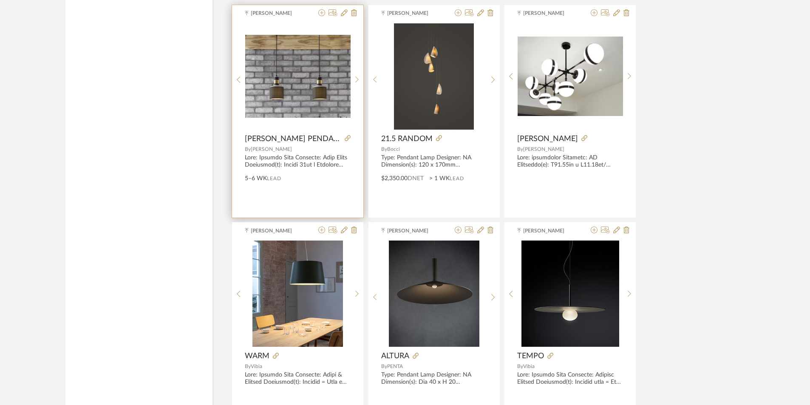
click at [294, 114] on img "4" at bounding box center [297, 76] width 105 height 83
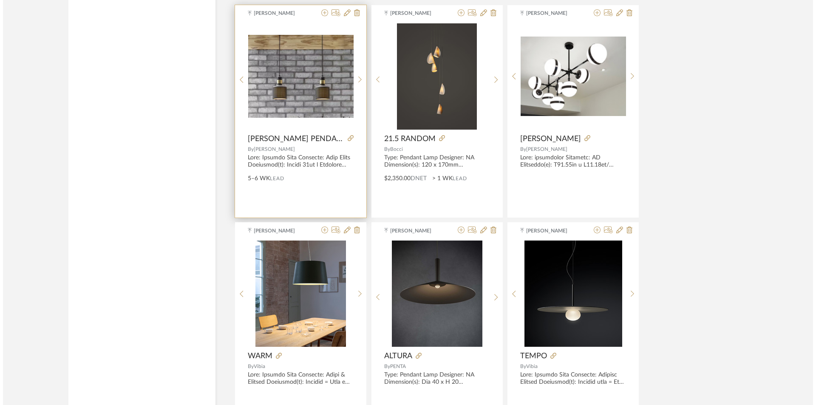
scroll to position [0, 0]
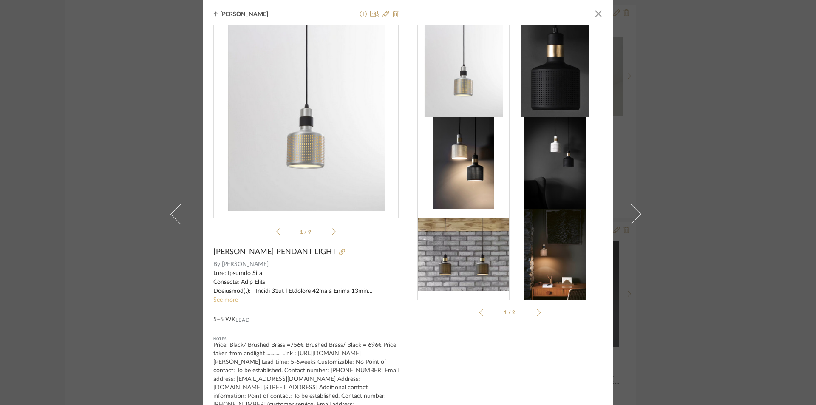
click at [231, 299] on link "See more" at bounding box center [225, 300] width 25 height 6
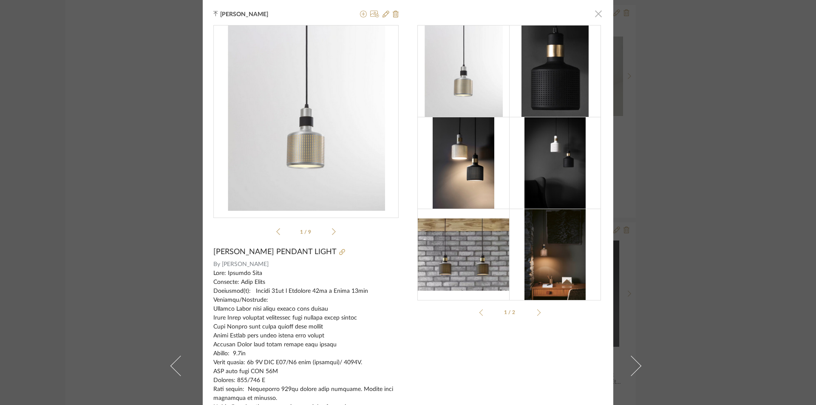
click at [596, 11] on span "button" at bounding box center [598, 13] width 17 height 17
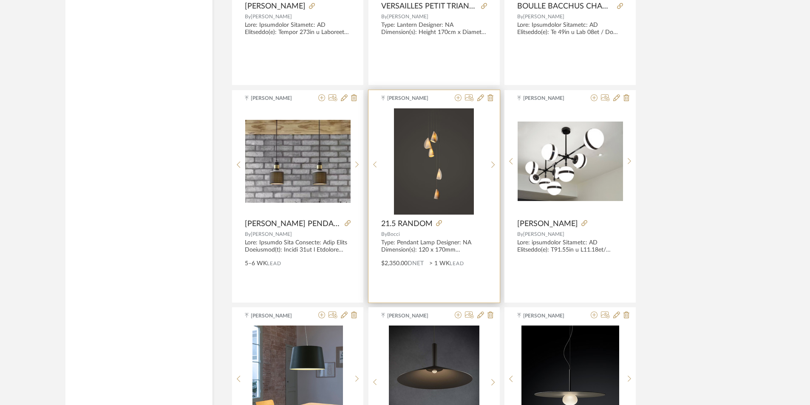
scroll to position [6809, 0]
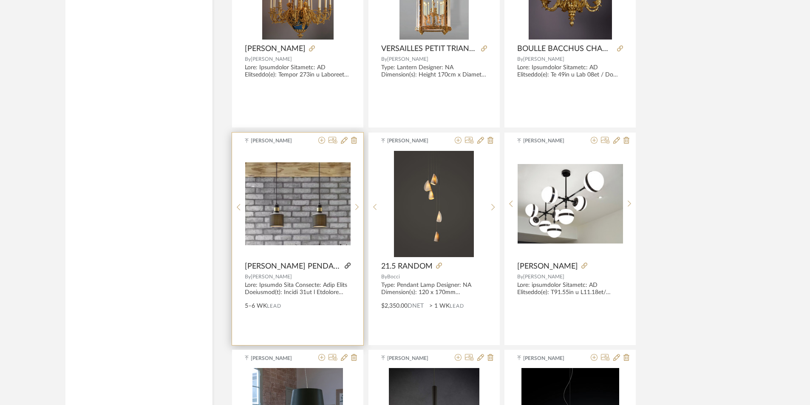
click at [345, 266] on icon at bounding box center [348, 266] width 6 height 6
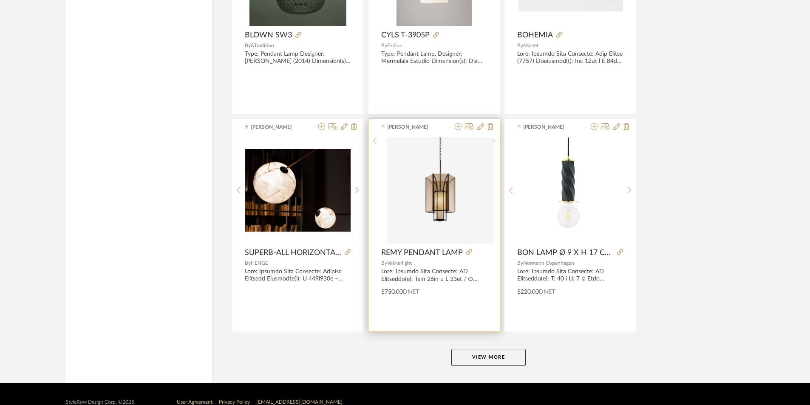
scroll to position [7709, 0]
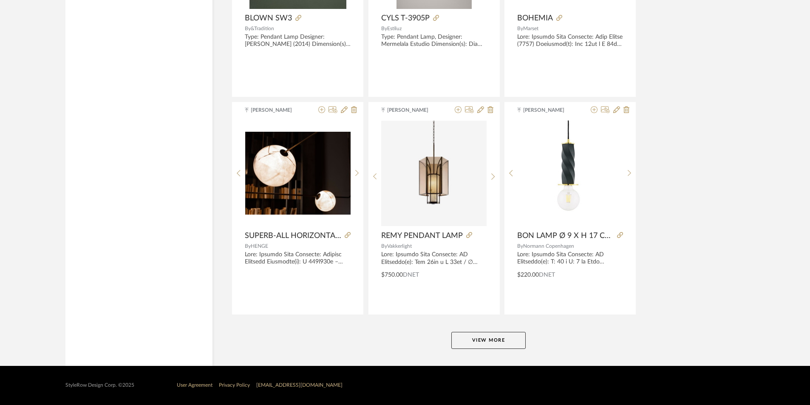
click at [494, 346] on button "View More" at bounding box center [488, 340] width 74 height 17
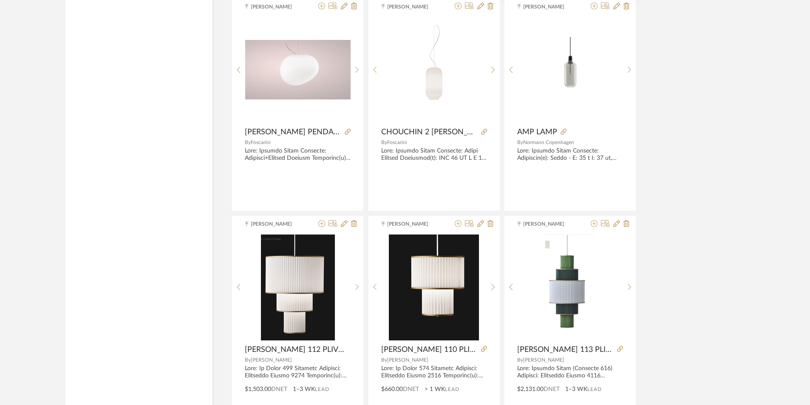
scroll to position [8908, 0]
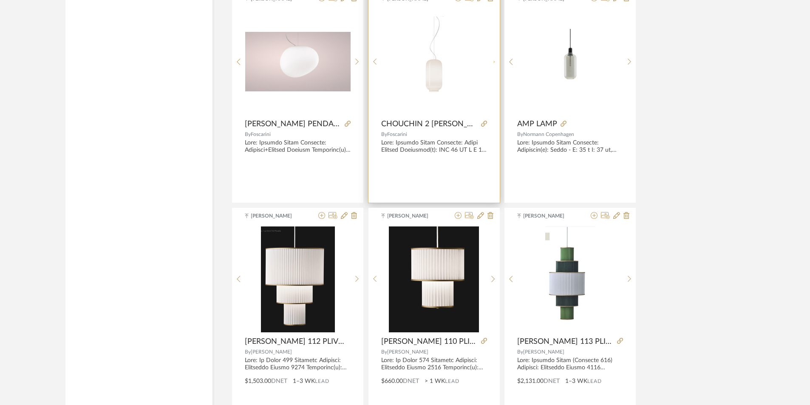
click at [495, 59] on div at bounding box center [493, 62] width 13 height 106
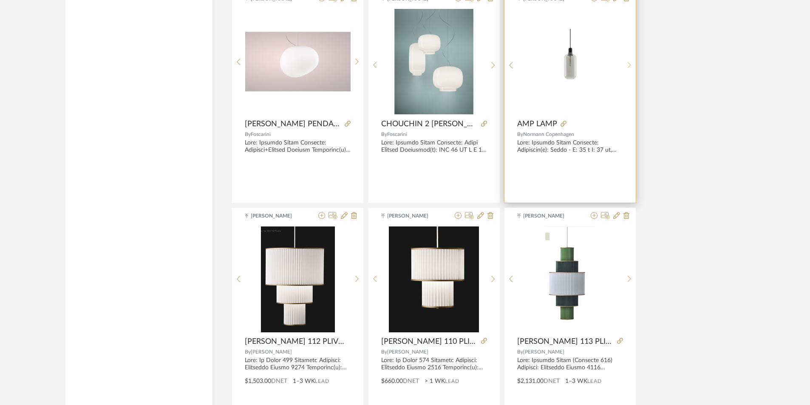
click at [628, 65] on icon at bounding box center [630, 65] width 4 height 7
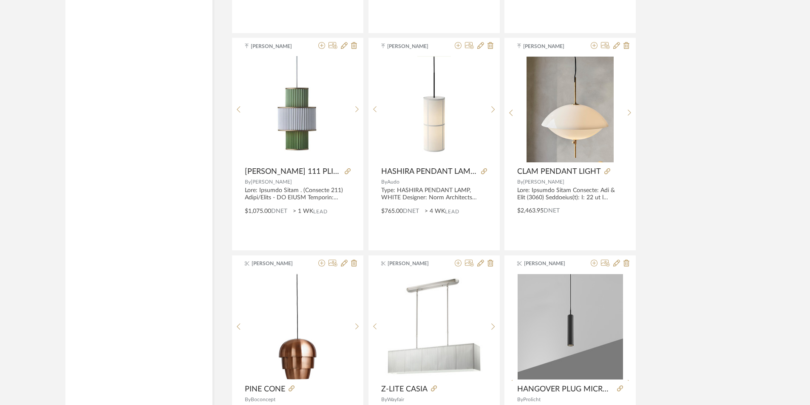
scroll to position [9290, 0]
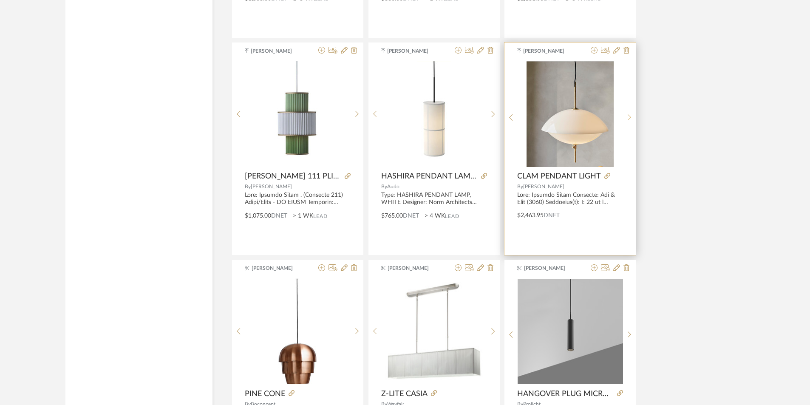
click at [629, 115] on icon at bounding box center [630, 117] width 4 height 7
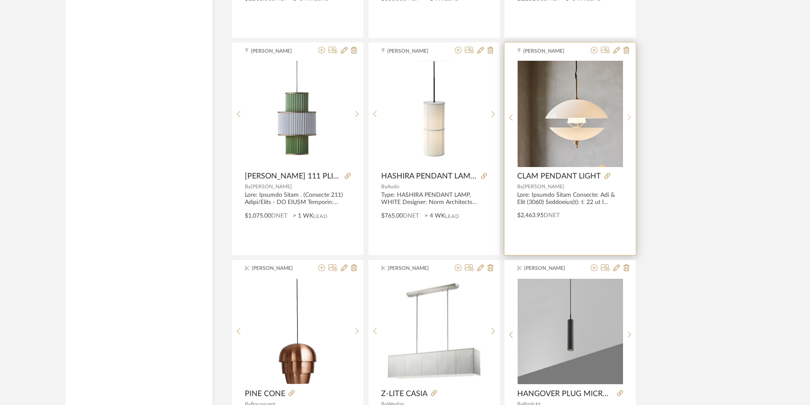
click at [629, 115] on icon at bounding box center [630, 117] width 4 height 7
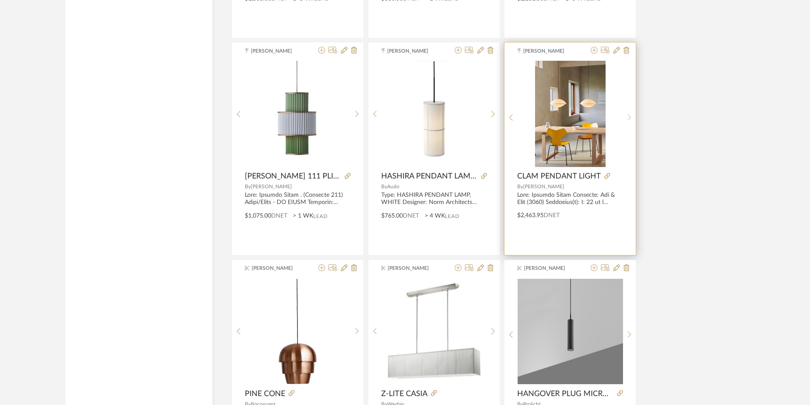
click at [629, 115] on icon at bounding box center [630, 117] width 4 height 7
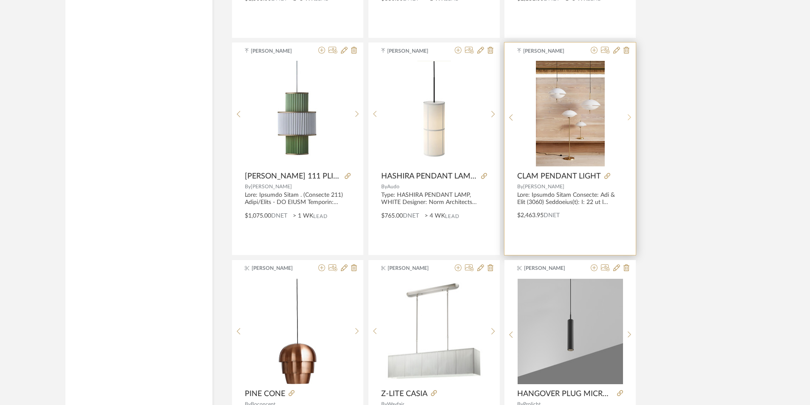
click at [629, 115] on icon at bounding box center [630, 117] width 4 height 7
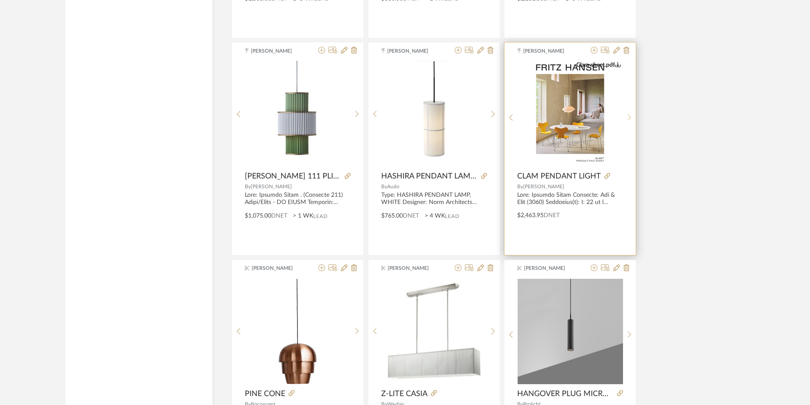
click at [629, 115] on icon at bounding box center [630, 117] width 4 height 7
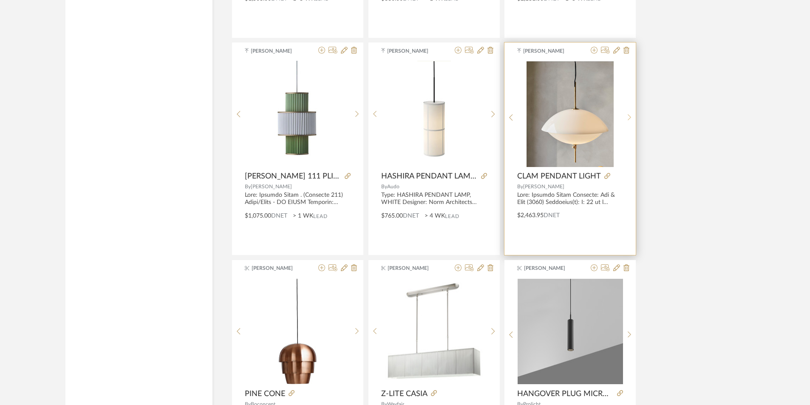
click at [629, 115] on icon at bounding box center [630, 117] width 4 height 7
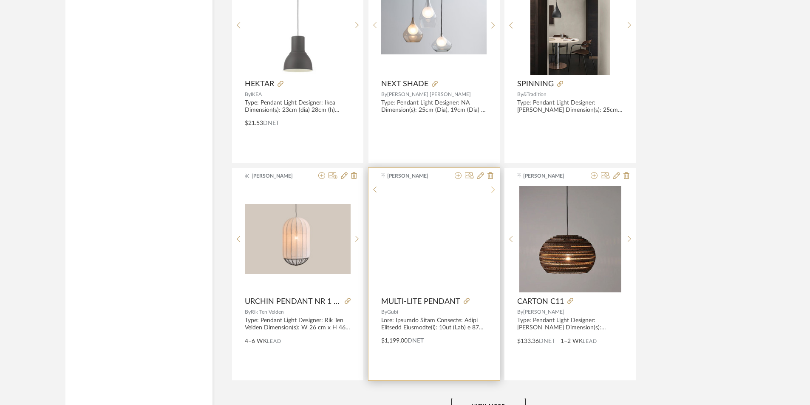
scroll to position [10311, 0]
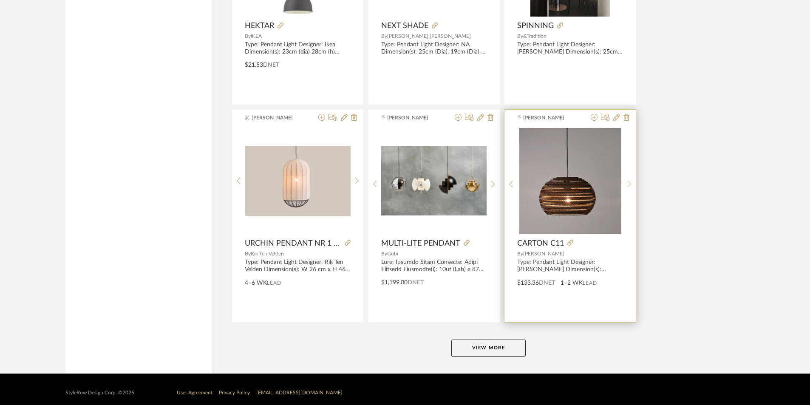
click at [624, 181] on sr-next-btn at bounding box center [629, 184] width 13 height 7
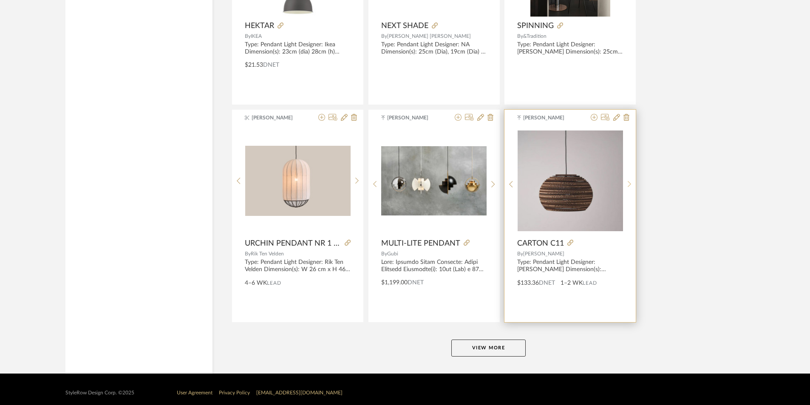
click at [624, 181] on sr-next-btn at bounding box center [629, 184] width 13 height 7
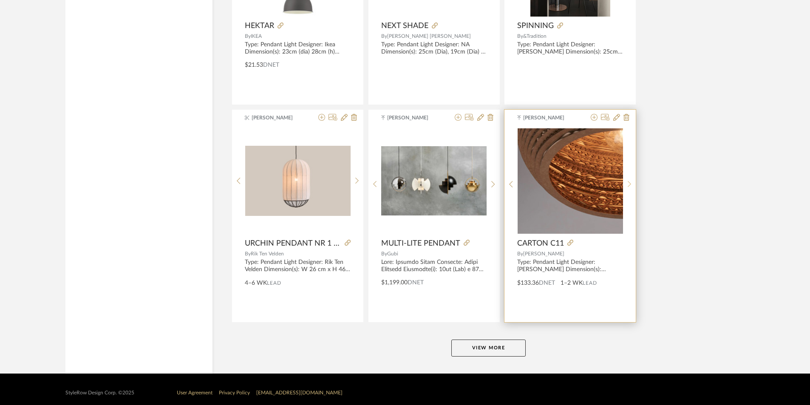
click at [624, 180] on div at bounding box center [629, 184] width 13 height 113
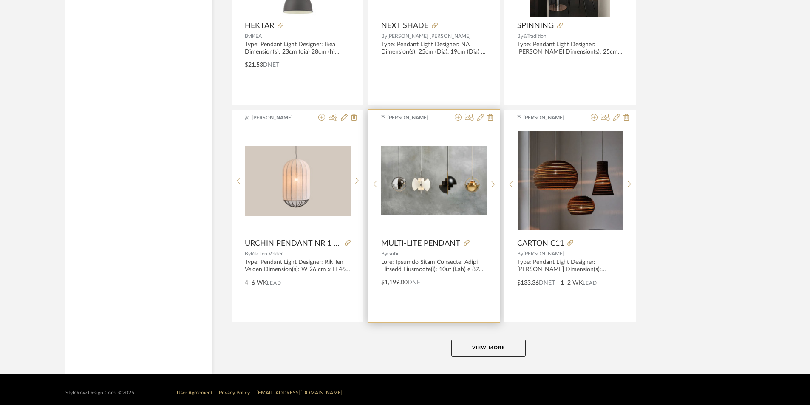
click at [488, 352] on button "View More" at bounding box center [488, 348] width 74 height 17
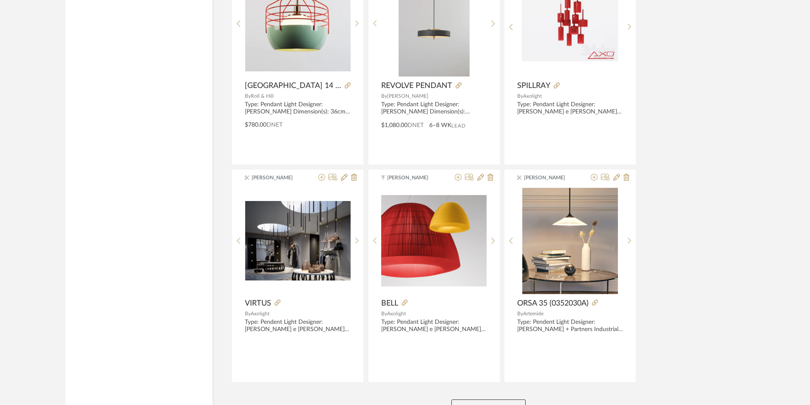
scroll to position [12928, 0]
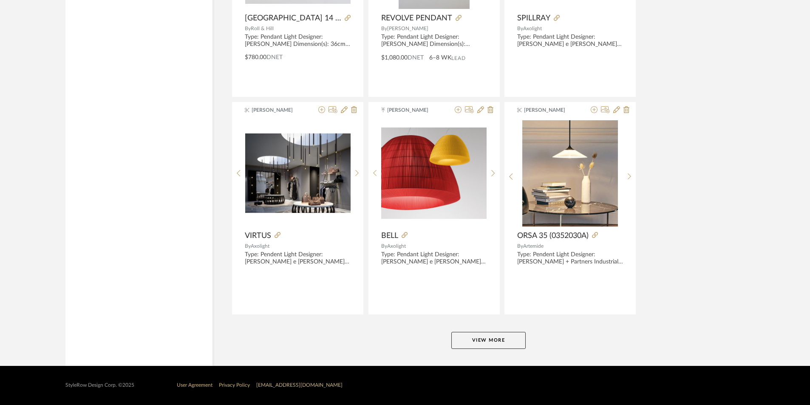
click at [516, 339] on button "View More" at bounding box center [488, 340] width 74 height 17
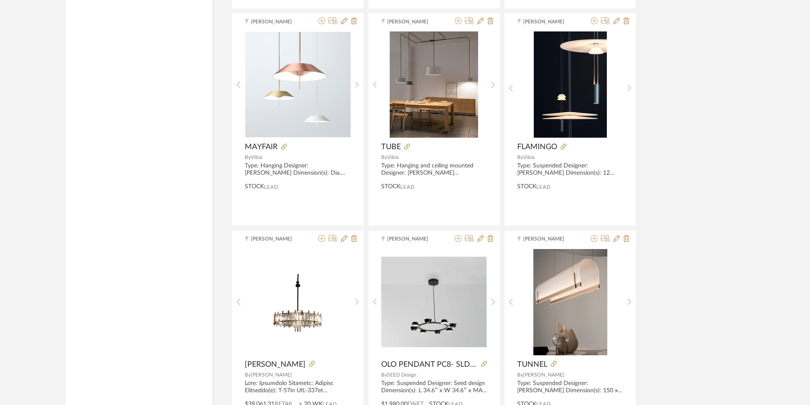
scroll to position [14968, 0]
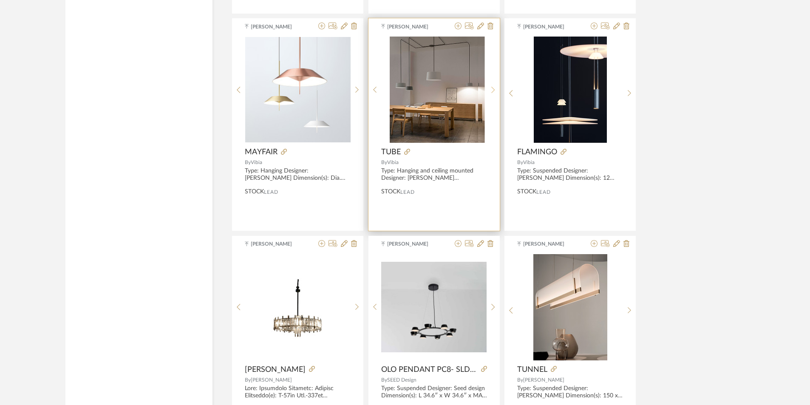
click at [496, 91] on sr-next-btn at bounding box center [493, 89] width 13 height 7
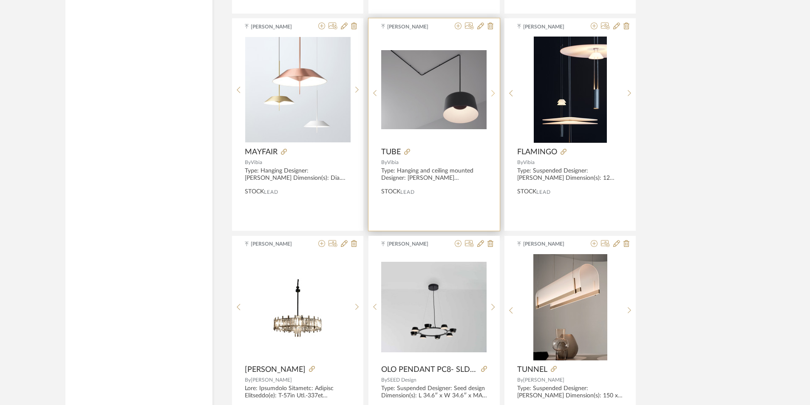
click at [496, 91] on sr-next-btn at bounding box center [493, 93] width 13 height 7
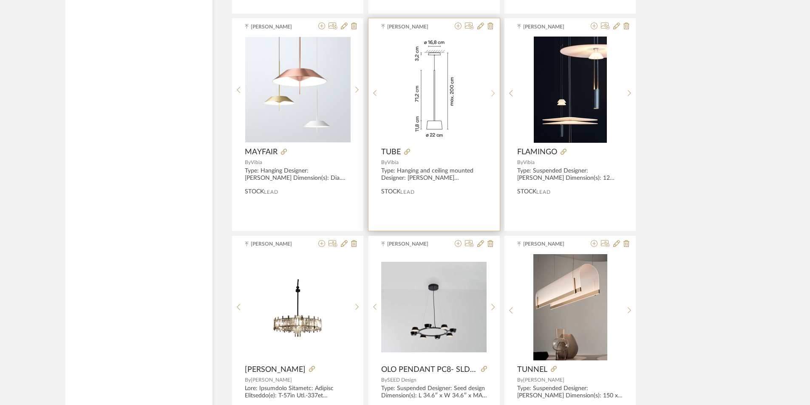
click at [496, 91] on sr-next-btn at bounding box center [493, 93] width 13 height 7
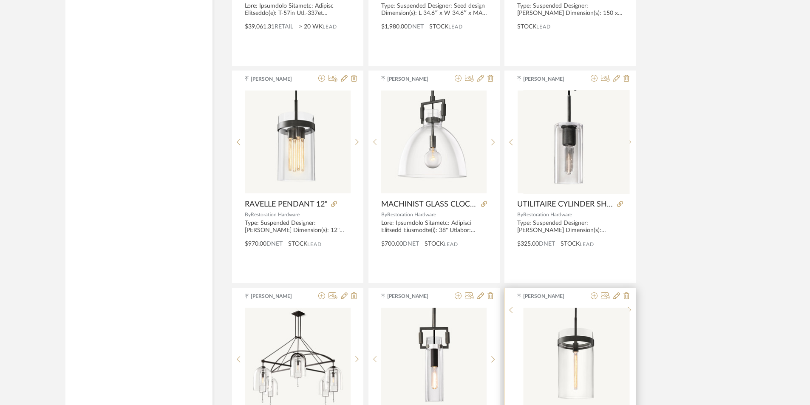
scroll to position [15537, 0]
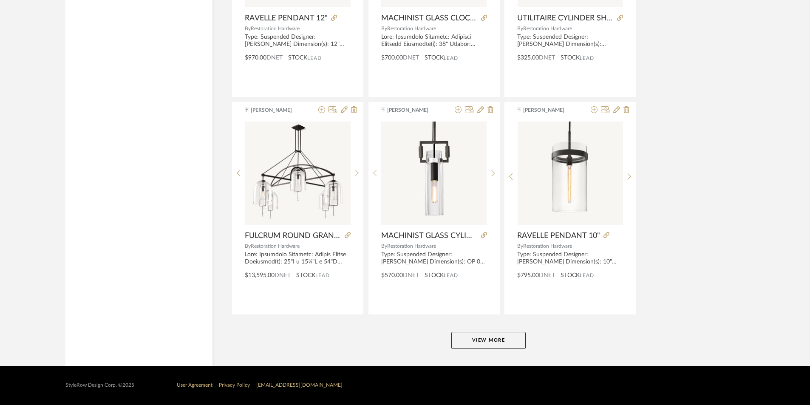
click at [478, 337] on button "View More" at bounding box center [488, 340] width 74 height 17
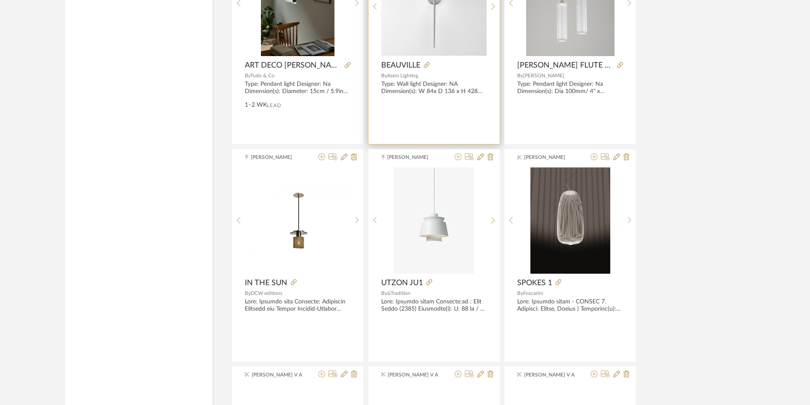
scroll to position [17799, 0]
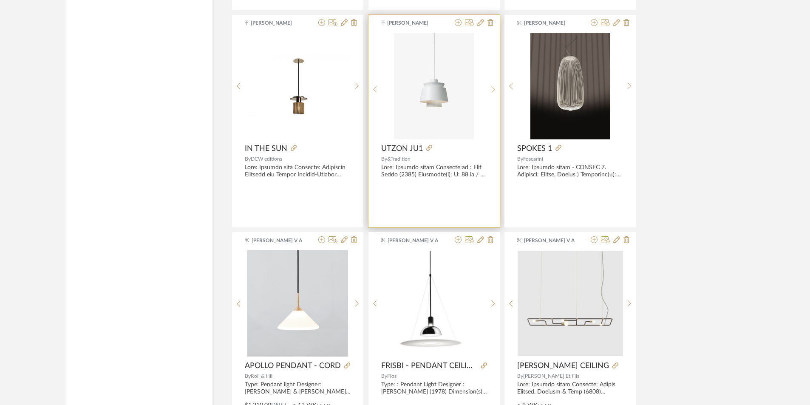
click at [491, 81] on div at bounding box center [493, 89] width 13 height 113
click at [497, 83] on div at bounding box center [493, 89] width 13 height 113
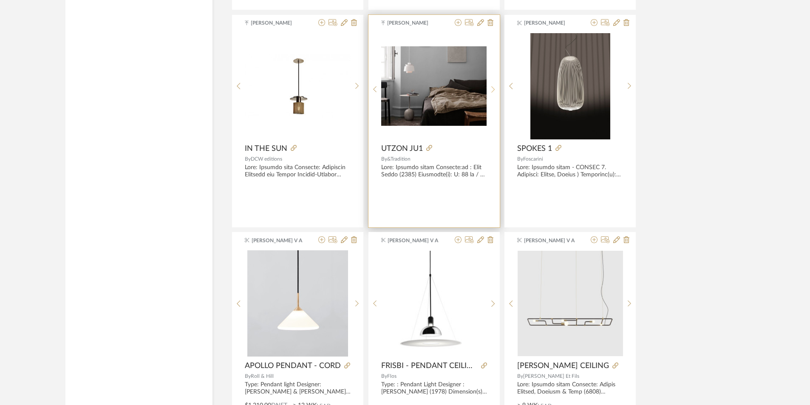
click at [497, 83] on div at bounding box center [493, 89] width 13 height 113
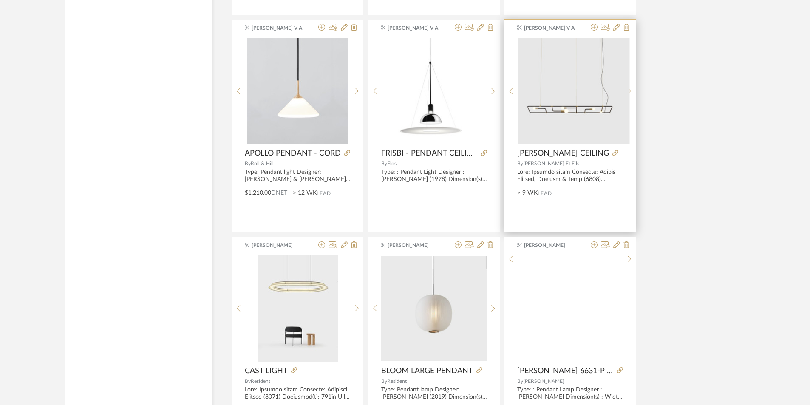
scroll to position [18146, 0]
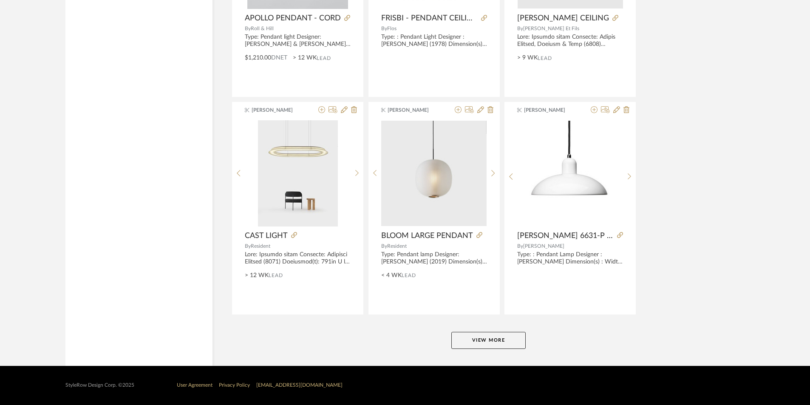
click at [512, 335] on button "View More" at bounding box center [488, 340] width 74 height 17
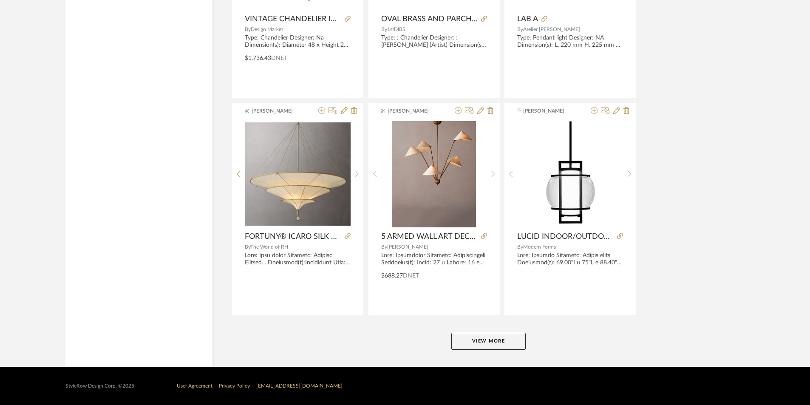
scroll to position [20756, 0]
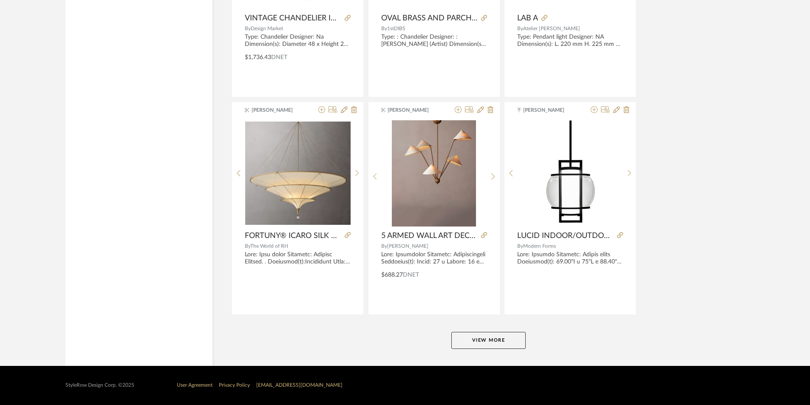
click at [497, 337] on button "View More" at bounding box center [488, 340] width 74 height 17
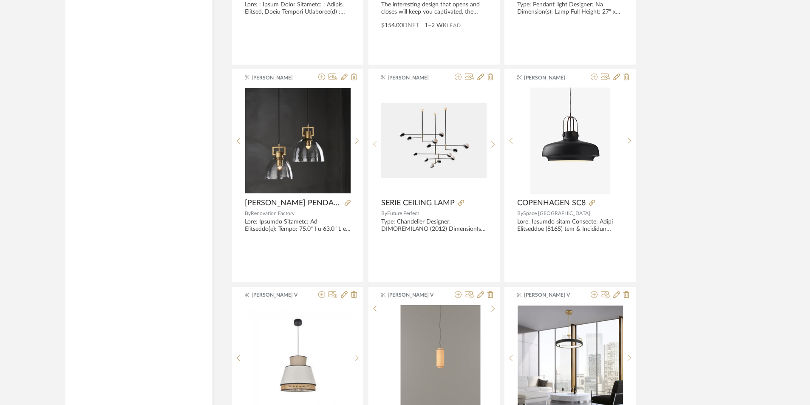
scroll to position [21614, 0]
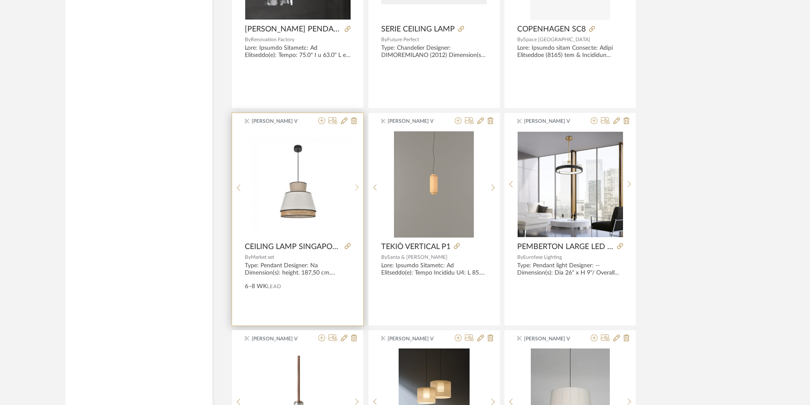
click at [359, 184] on sr-next-btn at bounding box center [357, 187] width 13 height 7
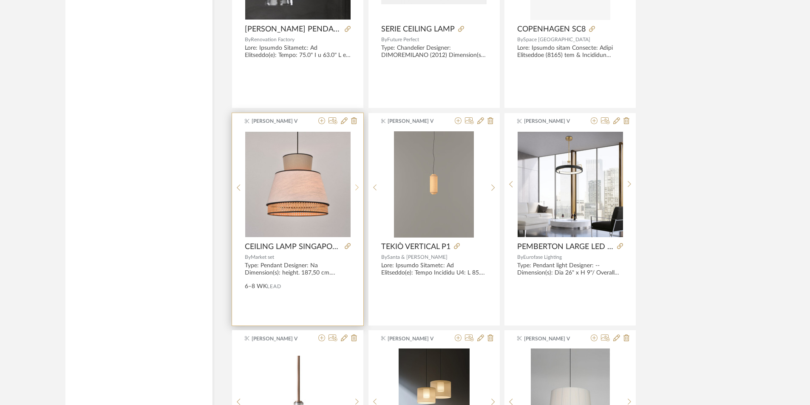
click at [359, 183] on div at bounding box center [357, 187] width 13 height 113
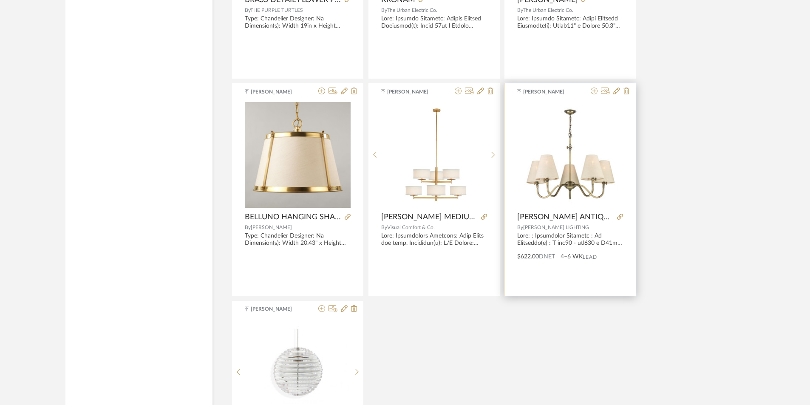
scroll to position [22896, 0]
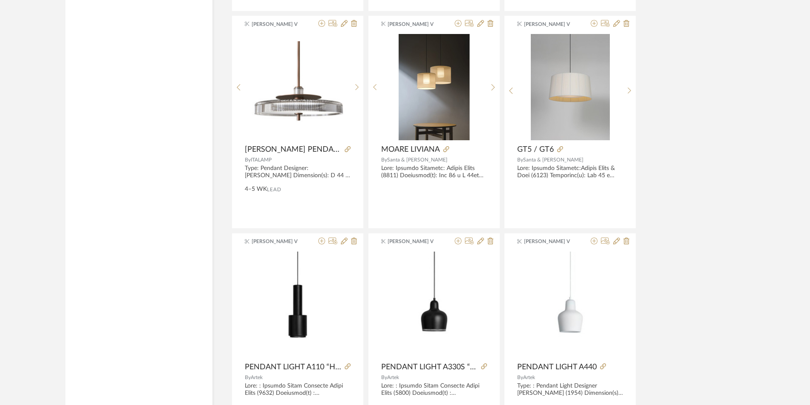
drag, startPoint x: 602, startPoint y: 176, endPoint x: 601, endPoint y: 116, distance: 60.4
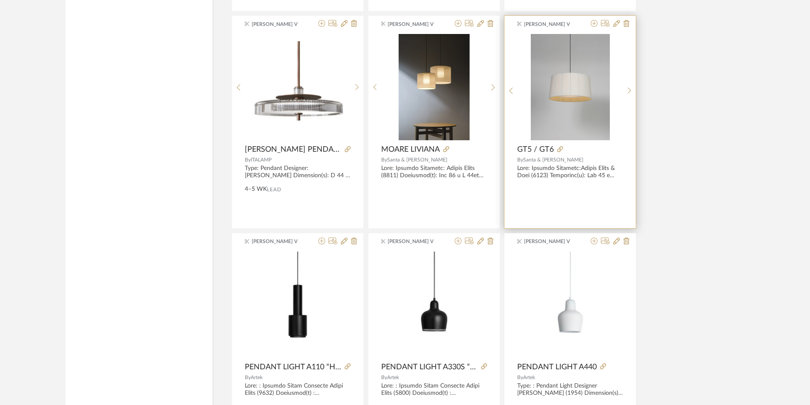
scroll to position [21852, 0]
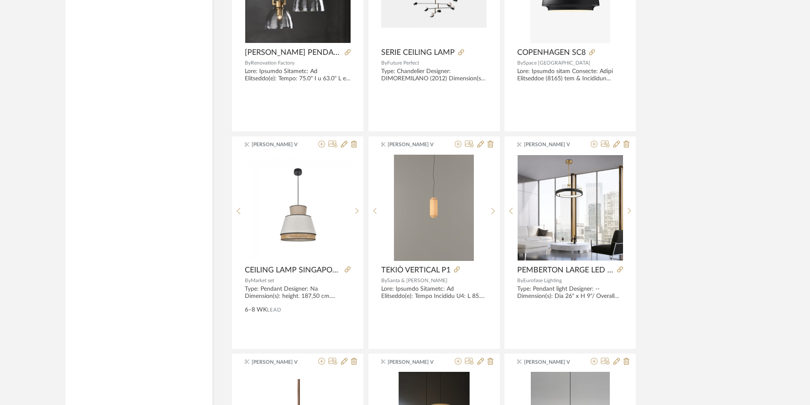
drag, startPoint x: 657, startPoint y: 254, endPoint x: 655, endPoint y: 205, distance: 49.4
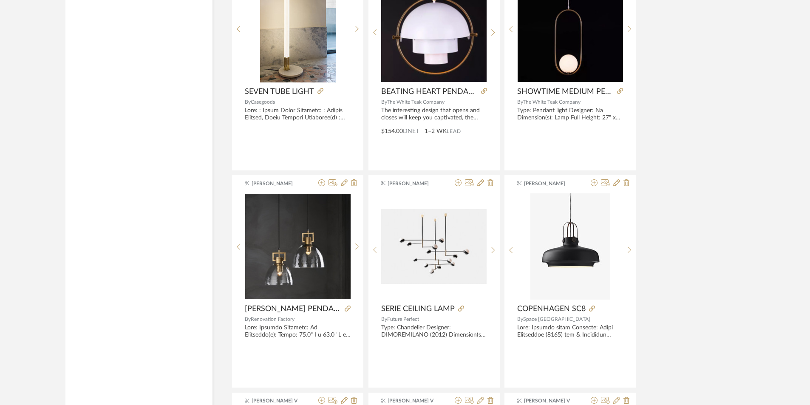
drag, startPoint x: 635, startPoint y: 287, endPoint x: 638, endPoint y: 244, distance: 42.6
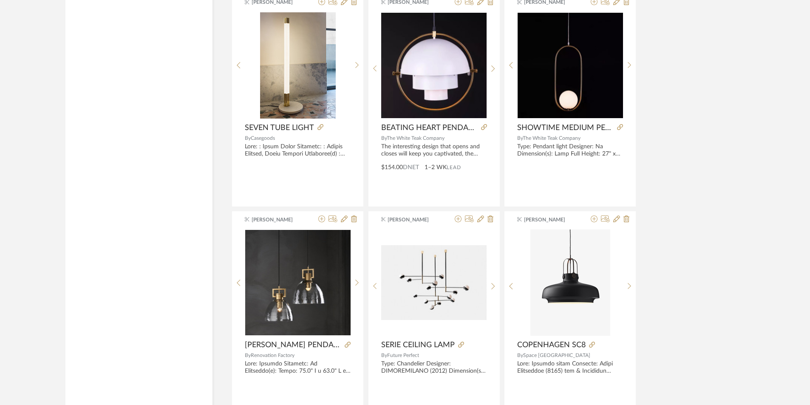
scroll to position [21241, 0]
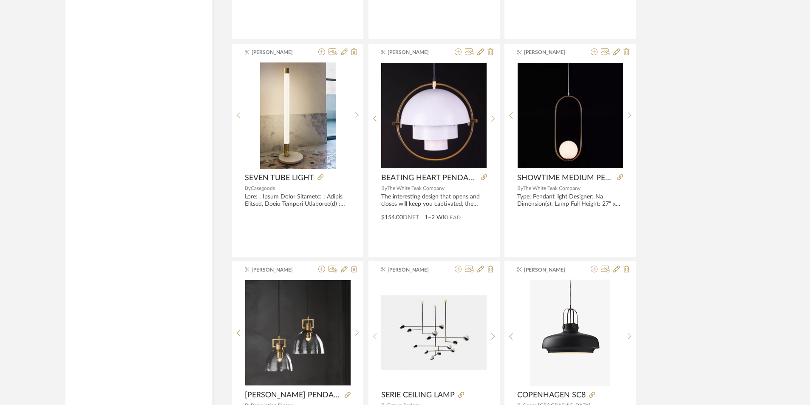
drag, startPoint x: 647, startPoint y: 284, endPoint x: 644, endPoint y: 247, distance: 37.2
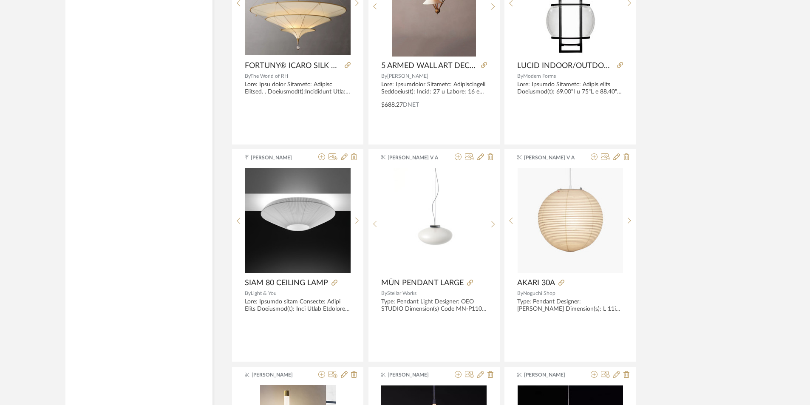
drag, startPoint x: 641, startPoint y: 247, endPoint x: 639, endPoint y: 196, distance: 50.6
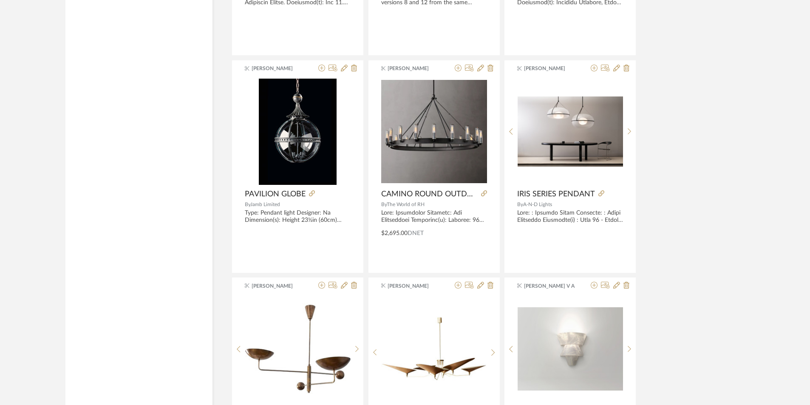
drag, startPoint x: 639, startPoint y: 196, endPoint x: 643, endPoint y: 160, distance: 36.4
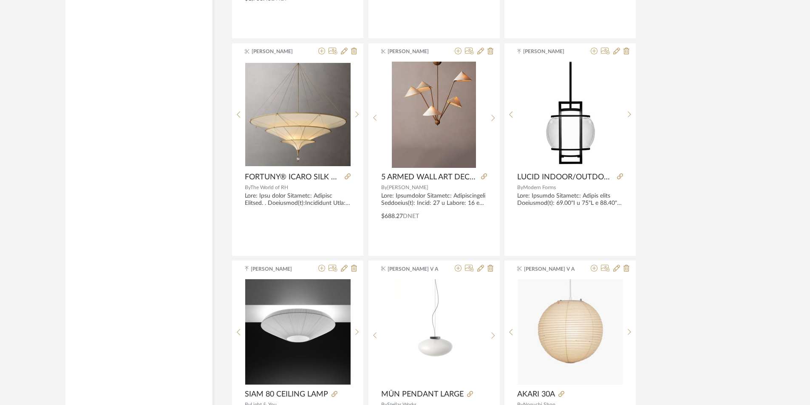
drag, startPoint x: 650, startPoint y: 196, endPoint x: 658, endPoint y: 253, distance: 57.6
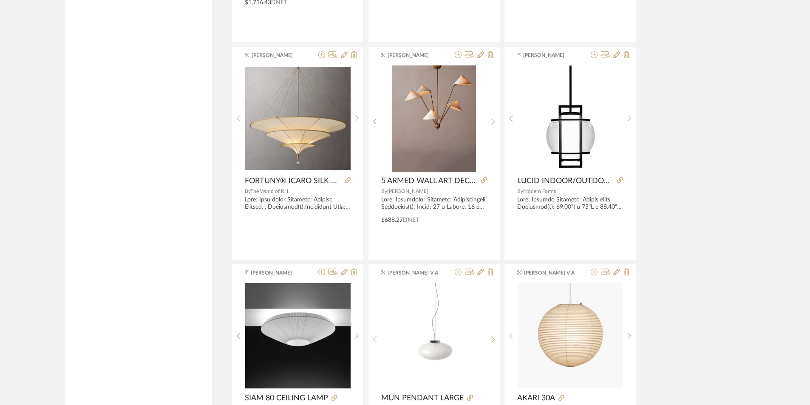
drag, startPoint x: 658, startPoint y: 220, endPoint x: 658, endPoint y: 179, distance: 40.8
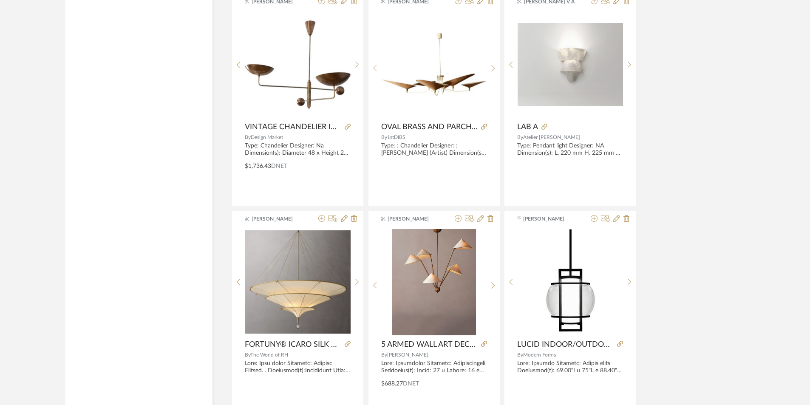
scroll to position [20554, 0]
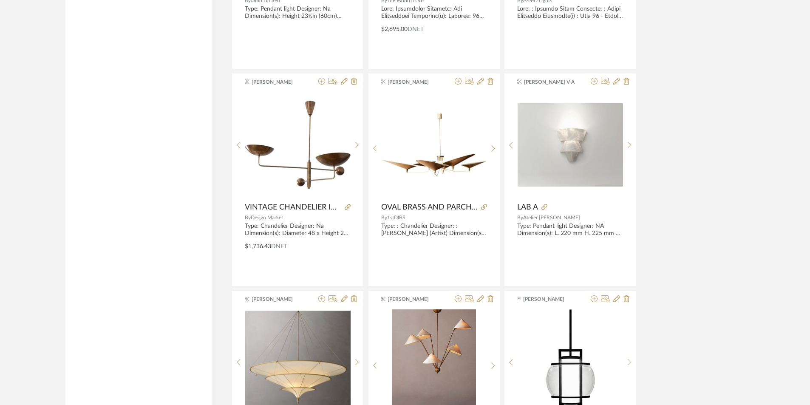
drag, startPoint x: 663, startPoint y: 222, endPoint x: 660, endPoint y: 178, distance: 44.3
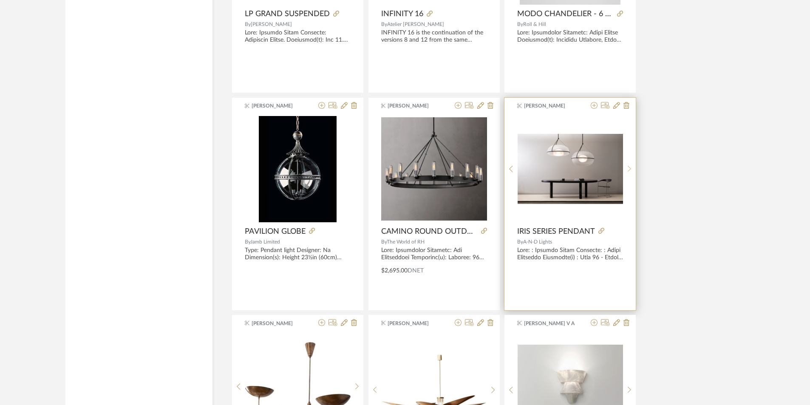
drag, startPoint x: 664, startPoint y: 215, endPoint x: 628, endPoint y: 176, distance: 52.4
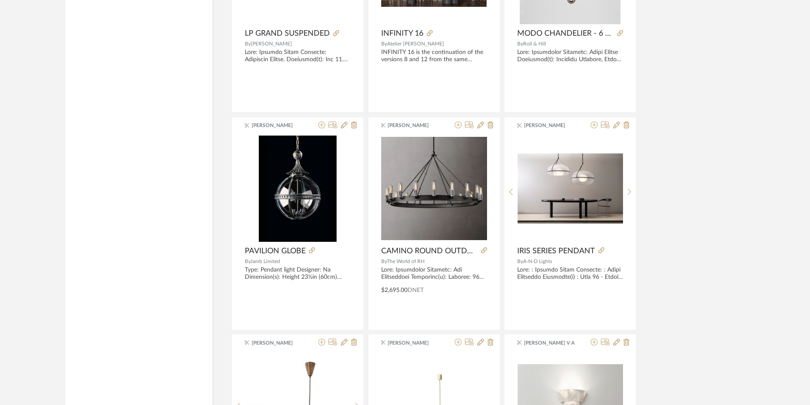
drag, startPoint x: 730, startPoint y: 267, endPoint x: 730, endPoint y: 252, distance: 15.3
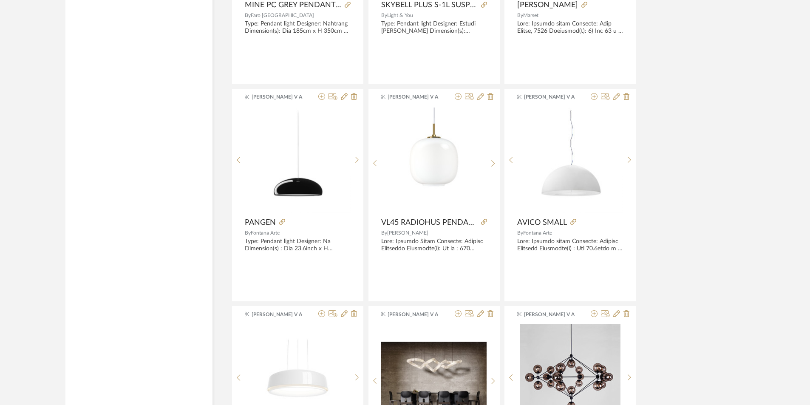
drag, startPoint x: 719, startPoint y: 245, endPoint x: 704, endPoint y: 200, distance: 47.3
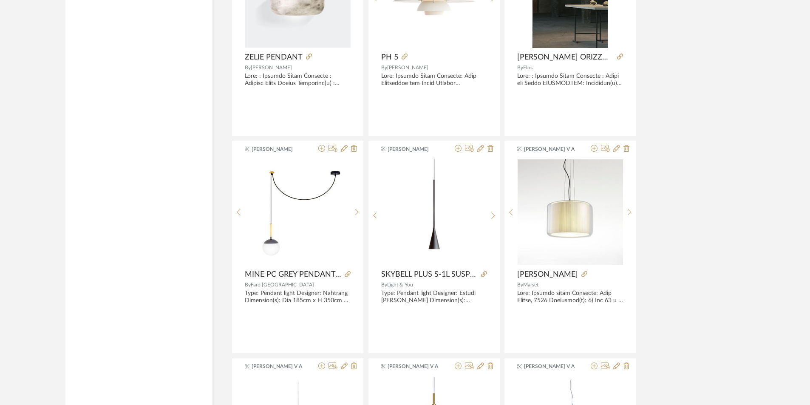
drag, startPoint x: 718, startPoint y: 283, endPoint x: 721, endPoint y: 232, distance: 51.6
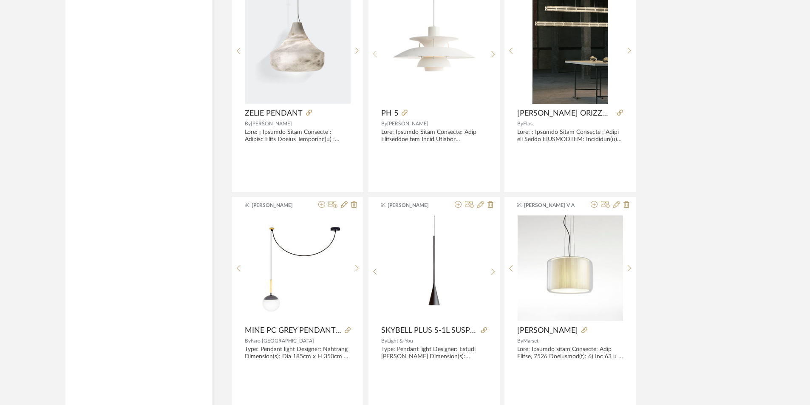
drag, startPoint x: 716, startPoint y: 266, endPoint x: 716, endPoint y: 232, distance: 34.4
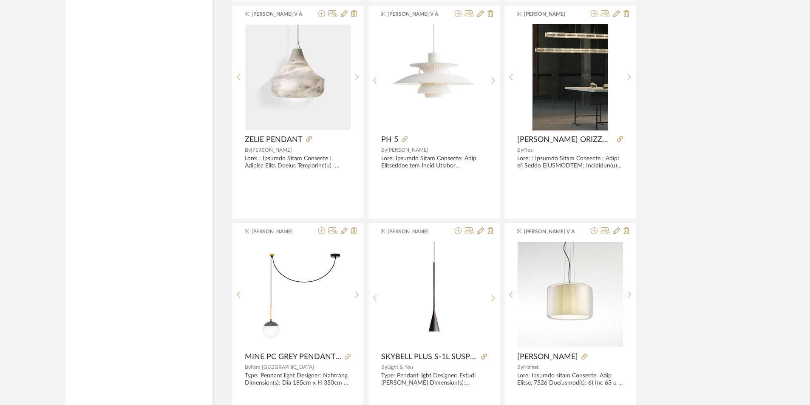
drag, startPoint x: 714, startPoint y: 251, endPoint x: 718, endPoint y: 222, distance: 29.6
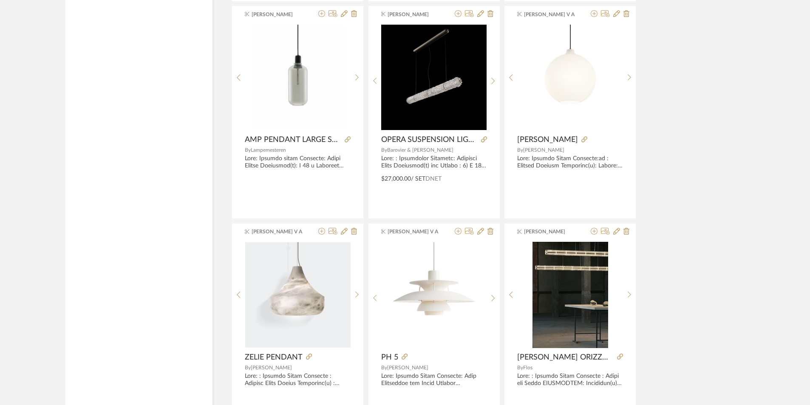
drag, startPoint x: 719, startPoint y: 287, endPoint x: 728, endPoint y: 260, distance: 27.7
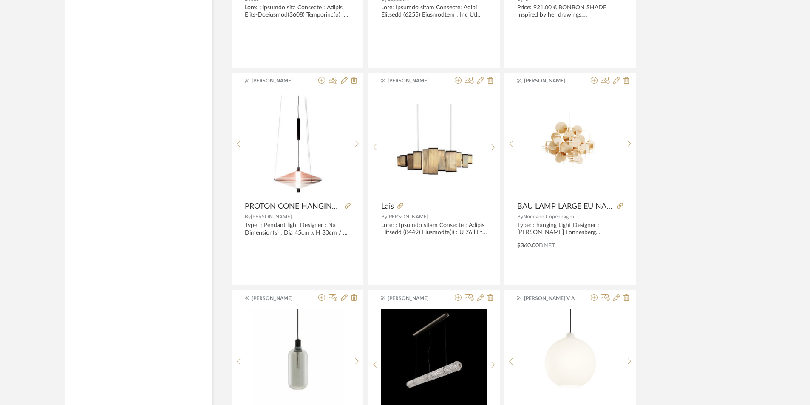
drag, startPoint x: 685, startPoint y: 246, endPoint x: 682, endPoint y: 226, distance: 20.2
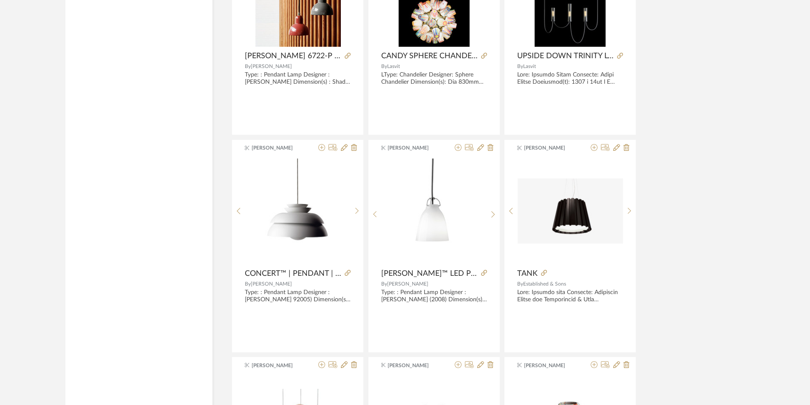
drag, startPoint x: 678, startPoint y: 293, endPoint x: 687, endPoint y: 257, distance: 37.1
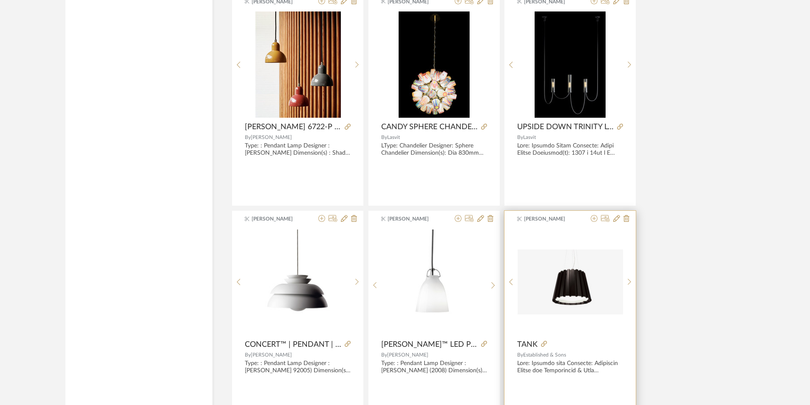
drag, startPoint x: 687, startPoint y: 257, endPoint x: 558, endPoint y: 289, distance: 132.7
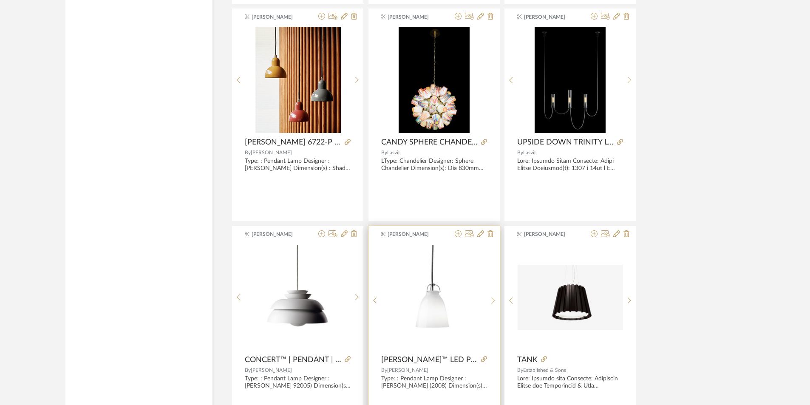
click at [496, 302] on sr-next-btn at bounding box center [493, 300] width 13 height 7
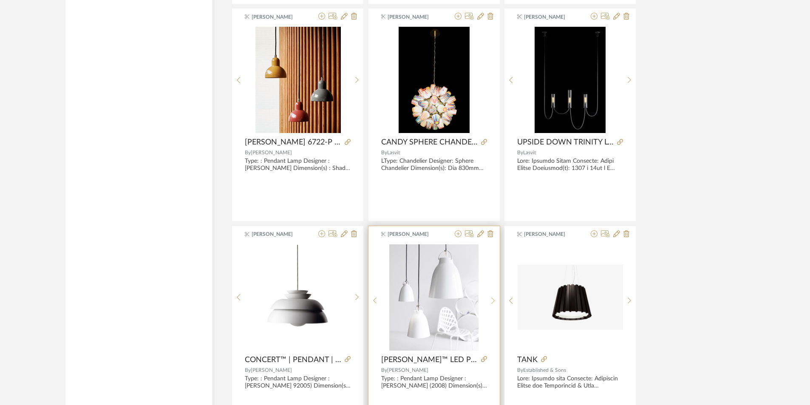
click at [496, 302] on sr-next-btn at bounding box center [493, 300] width 13 height 7
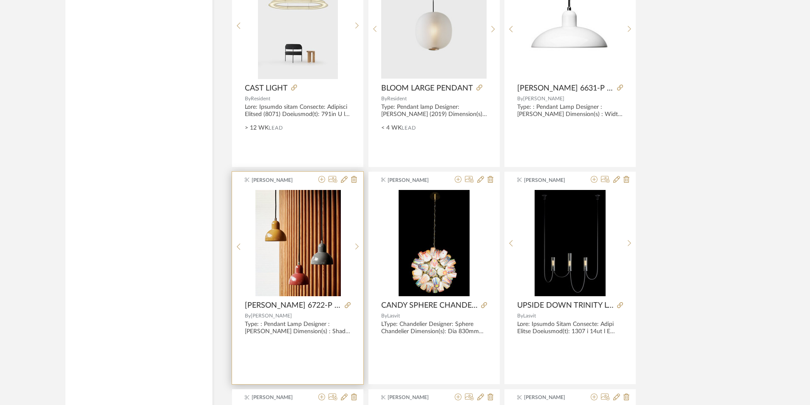
scroll to position [18330, 0]
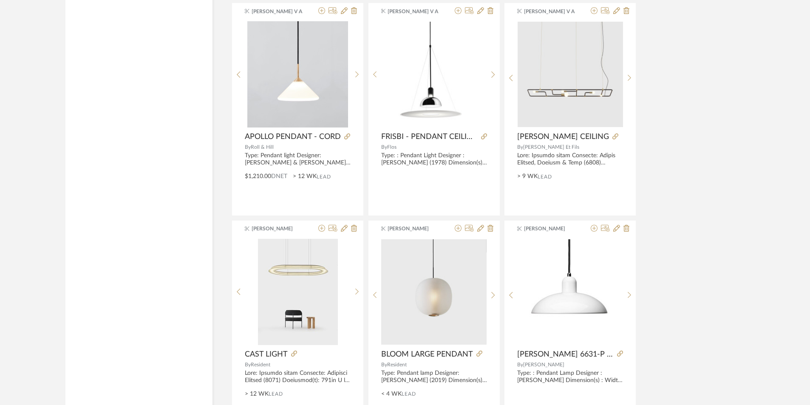
drag, startPoint x: 667, startPoint y: 333, endPoint x: 669, endPoint y: 312, distance: 20.5
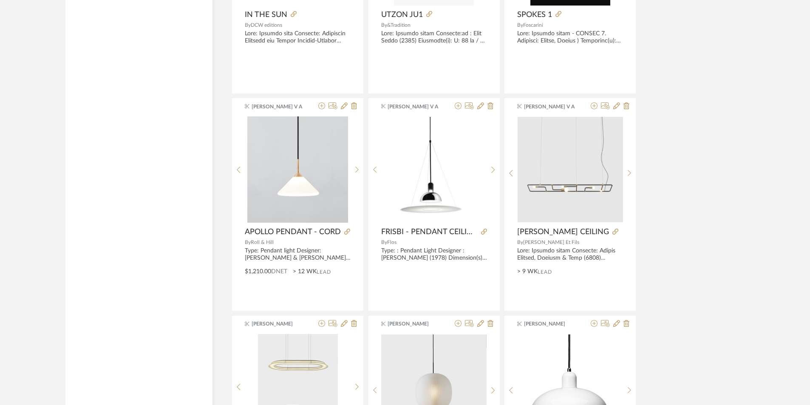
scroll to position [17751, 0]
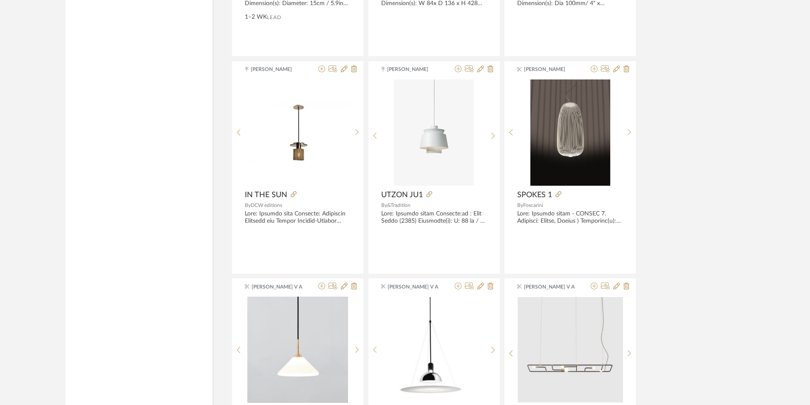
drag, startPoint x: 669, startPoint y: 312, endPoint x: 640, endPoint y: 254, distance: 64.8
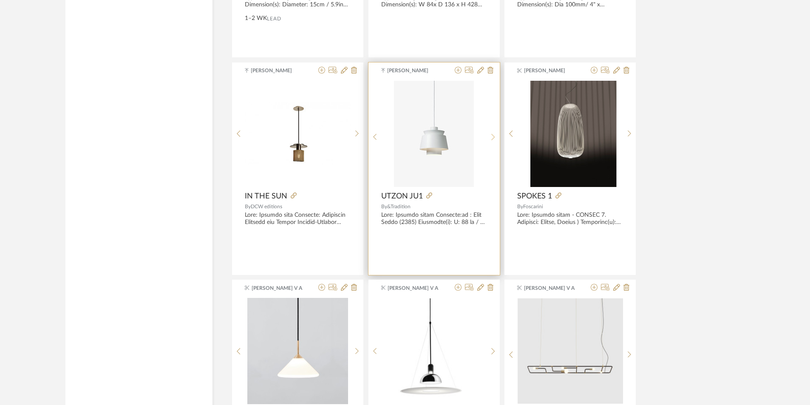
click at [493, 135] on icon at bounding box center [493, 136] width 4 height 7
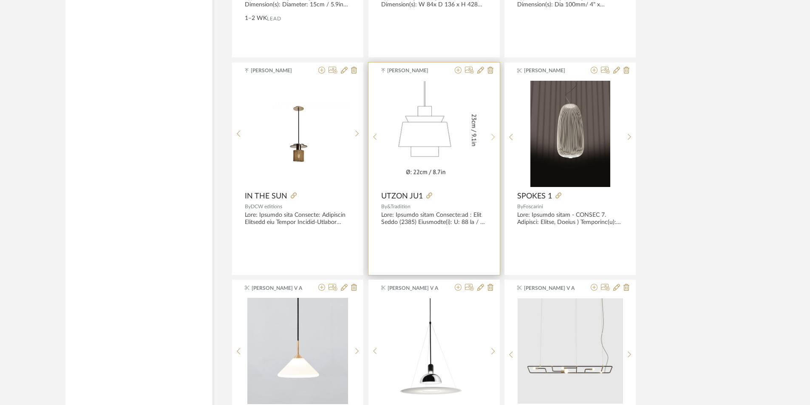
drag, startPoint x: 493, startPoint y: 135, endPoint x: 496, endPoint y: 140, distance: 6.1
click at [496, 140] on sr-next-btn at bounding box center [493, 136] width 13 height 7
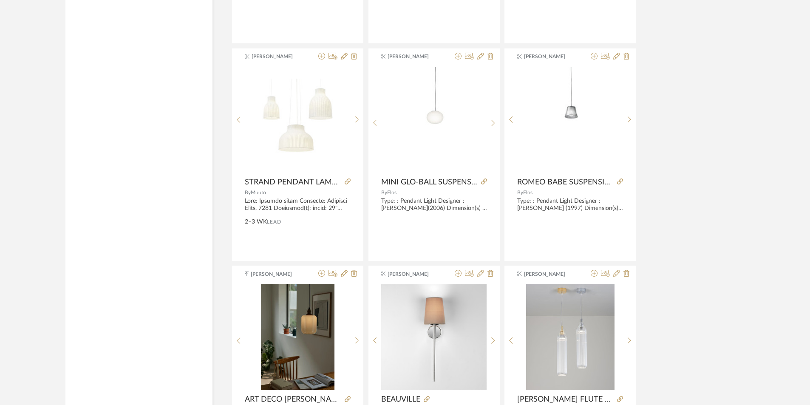
scroll to position [17241, 0]
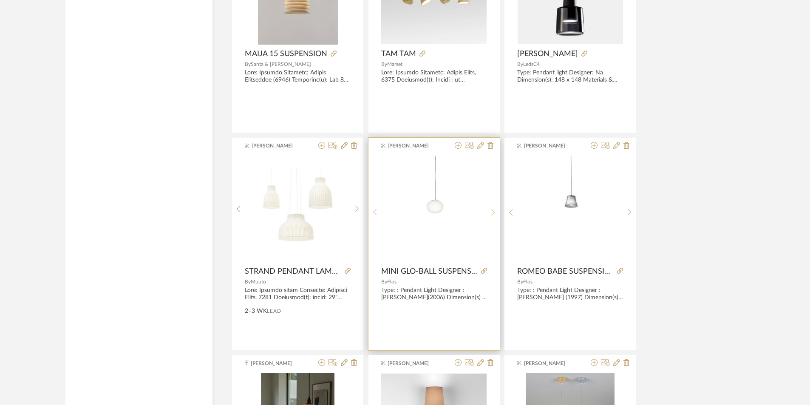
click at [490, 215] on sr-next-btn at bounding box center [493, 212] width 13 height 7
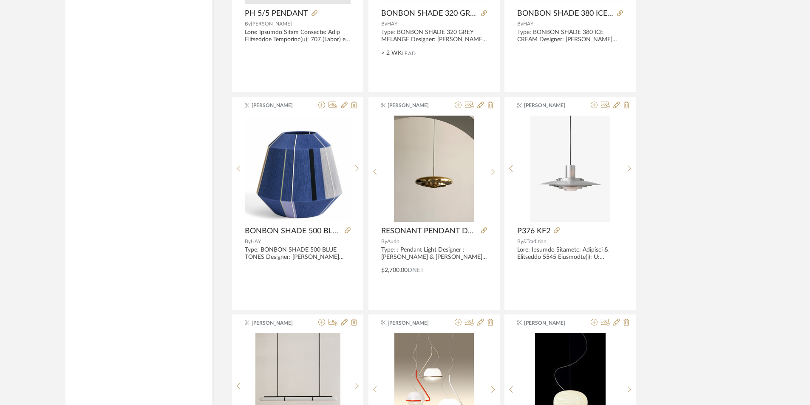
scroll to position [16391, 0]
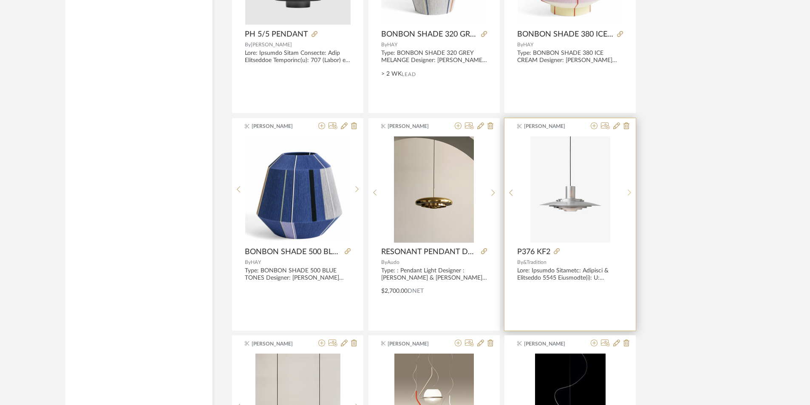
click at [628, 188] on div at bounding box center [629, 192] width 13 height 113
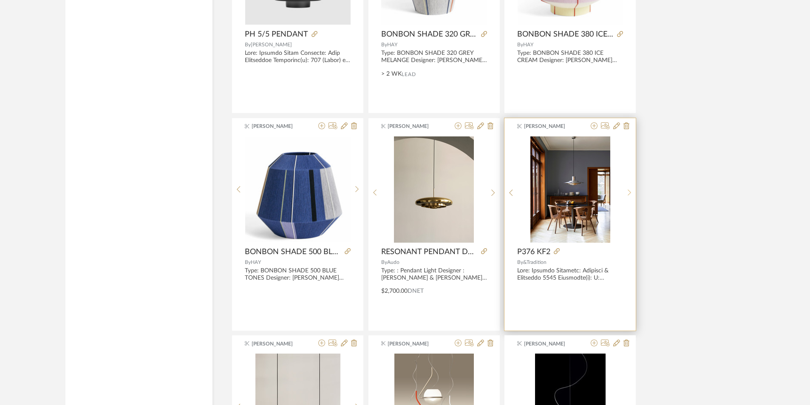
click at [628, 188] on div at bounding box center [629, 192] width 13 height 113
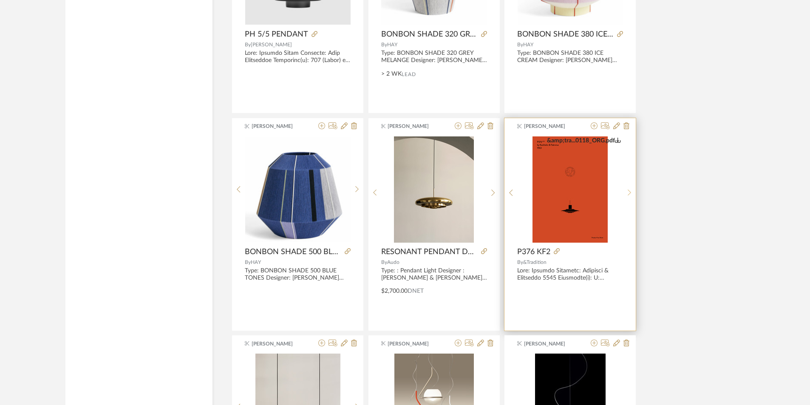
click at [628, 188] on div at bounding box center [629, 192] width 13 height 113
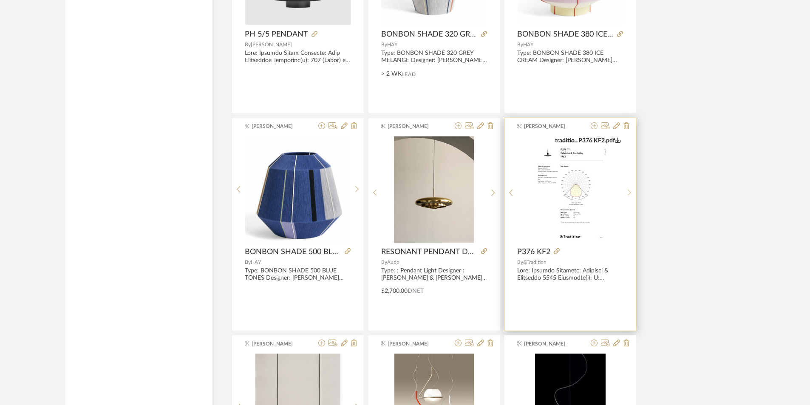
click at [628, 188] on div at bounding box center [629, 192] width 13 height 113
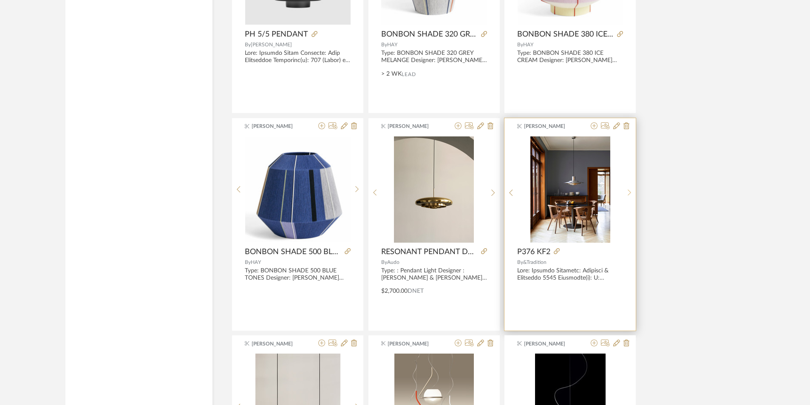
click at [628, 188] on div at bounding box center [629, 192] width 13 height 113
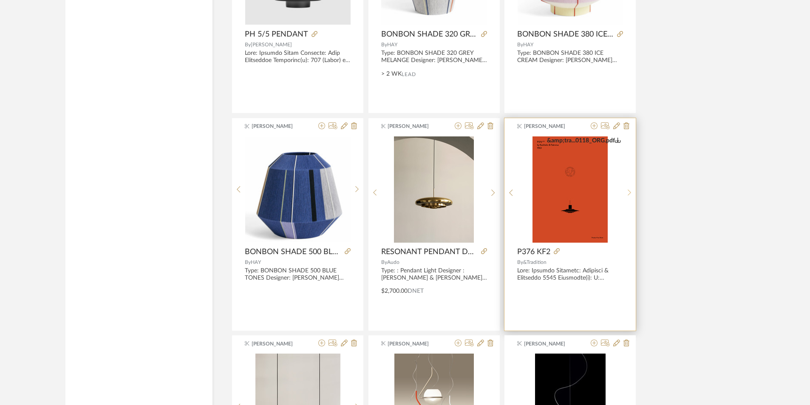
click at [628, 188] on div at bounding box center [629, 192] width 13 height 113
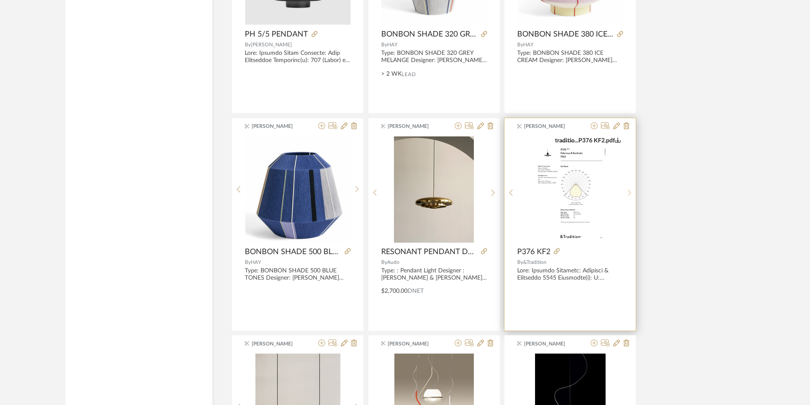
click at [628, 188] on div at bounding box center [629, 192] width 13 height 113
click at [532, 209] on img "0" at bounding box center [571, 189] width 80 height 106
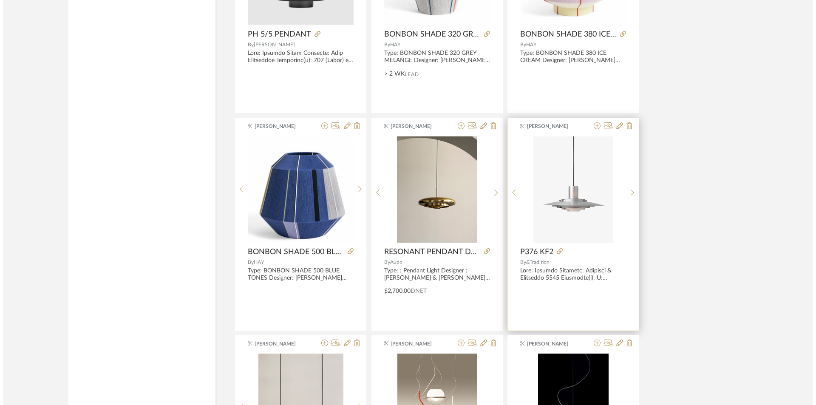
scroll to position [0, 0]
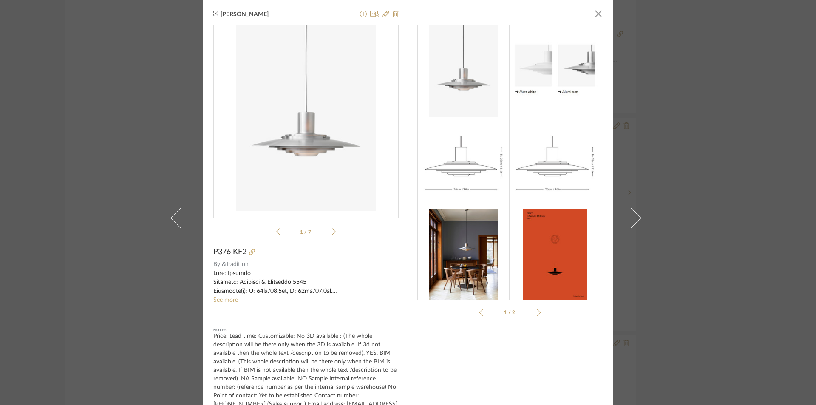
click at [604, 17] on div "[PERSON_NAME] × traditio...P376 KF2.pdf traditio...P376 KF2.pdf 1 / 7 P376 KF2 …" at bounding box center [408, 218] width 411 height 436
click at [595, 14] on span "button" at bounding box center [598, 13] width 17 height 17
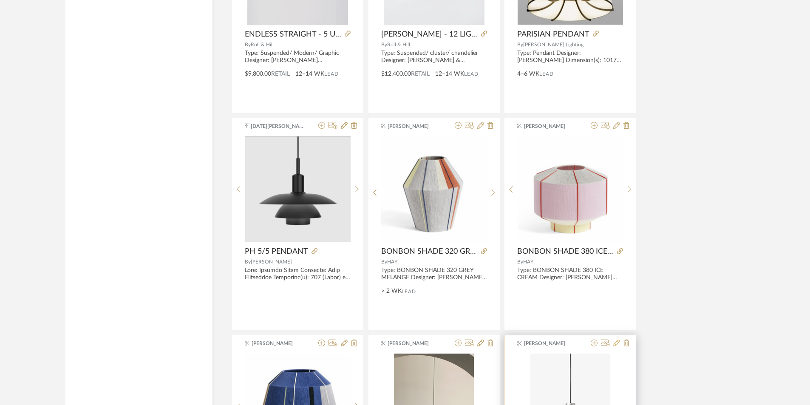
scroll to position [16136, 0]
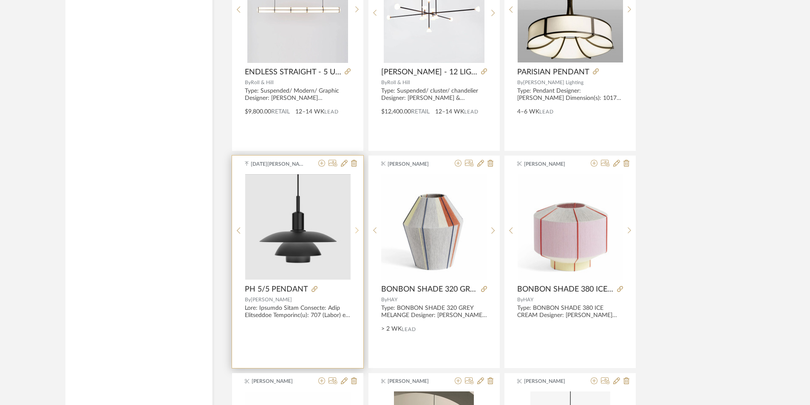
click at [356, 228] on icon at bounding box center [356, 230] width 3 height 6
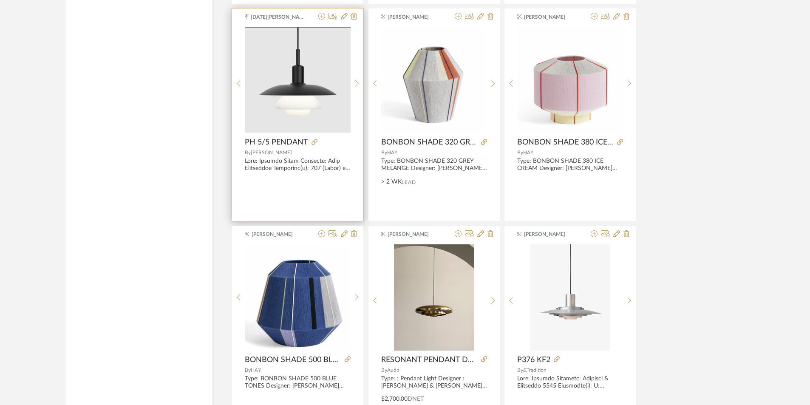
scroll to position [16306, 0]
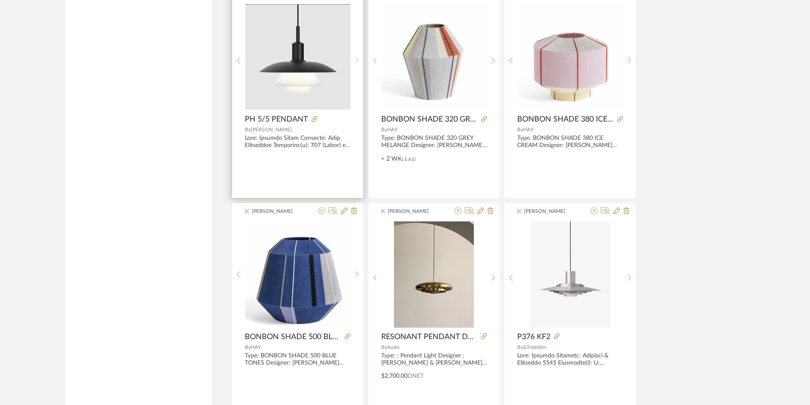
click at [356, 55] on div at bounding box center [357, 60] width 13 height 113
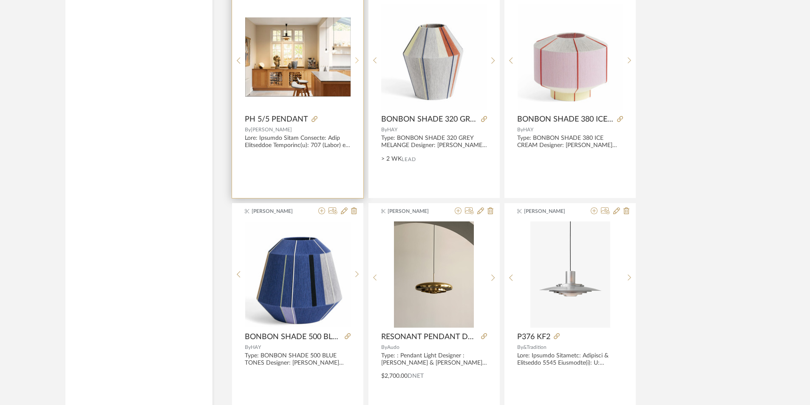
click at [356, 55] on div at bounding box center [357, 60] width 13 height 113
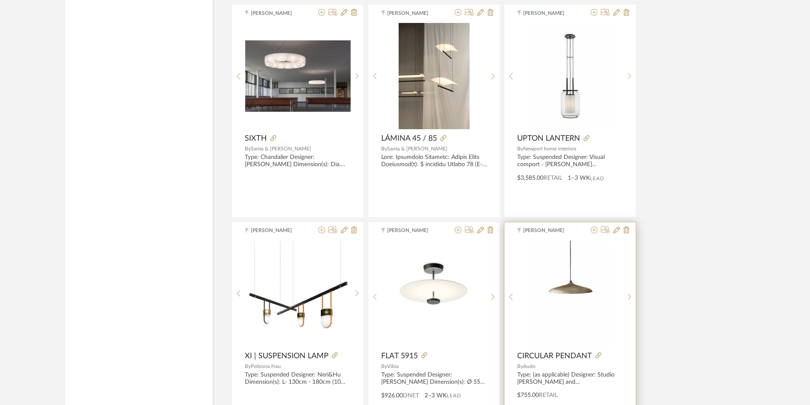
scroll to position [13585, 0]
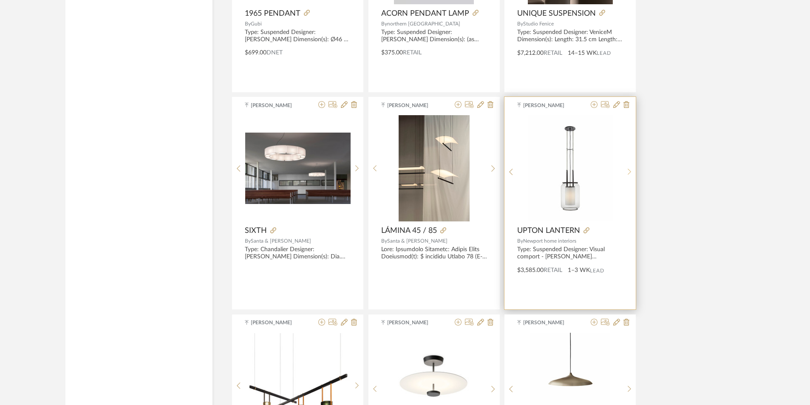
click at [627, 164] on div at bounding box center [629, 171] width 13 height 113
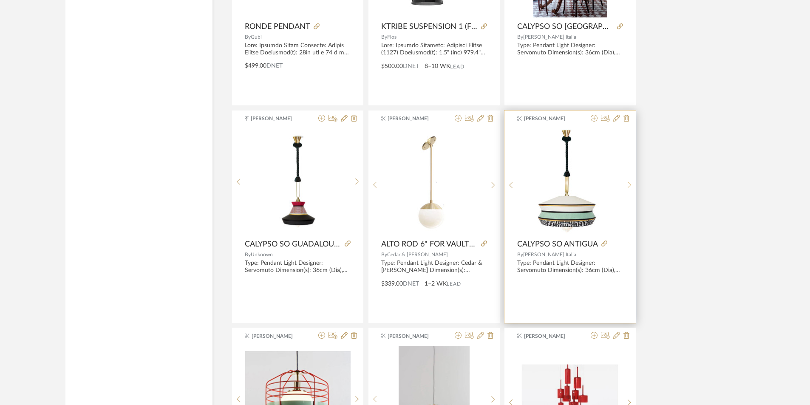
scroll to position [12480, 0]
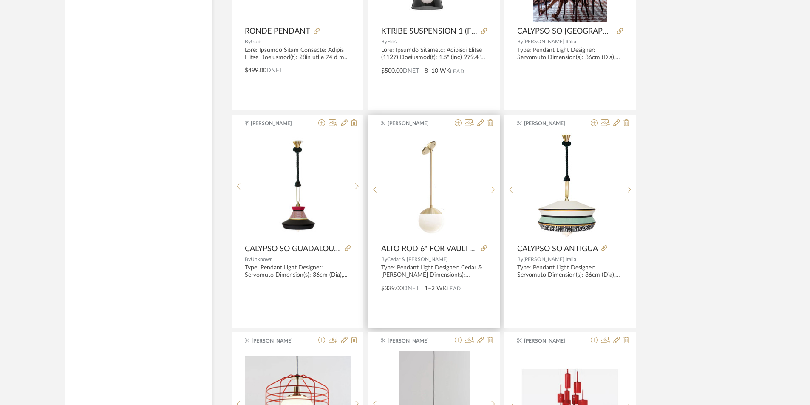
click at [493, 190] on icon at bounding box center [493, 189] width 4 height 7
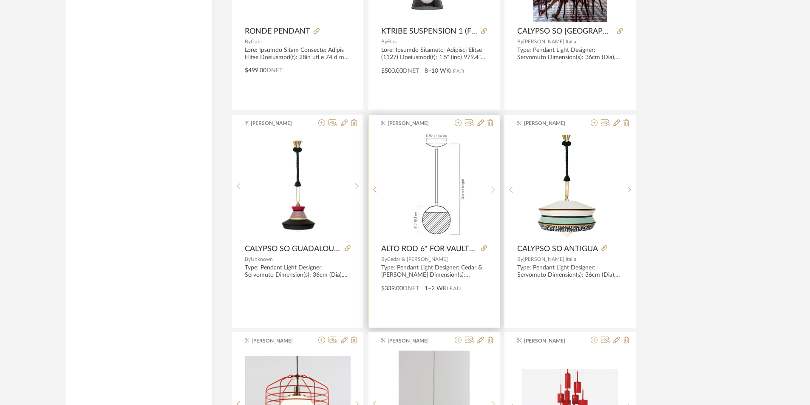
click at [493, 190] on icon at bounding box center [493, 189] width 4 height 7
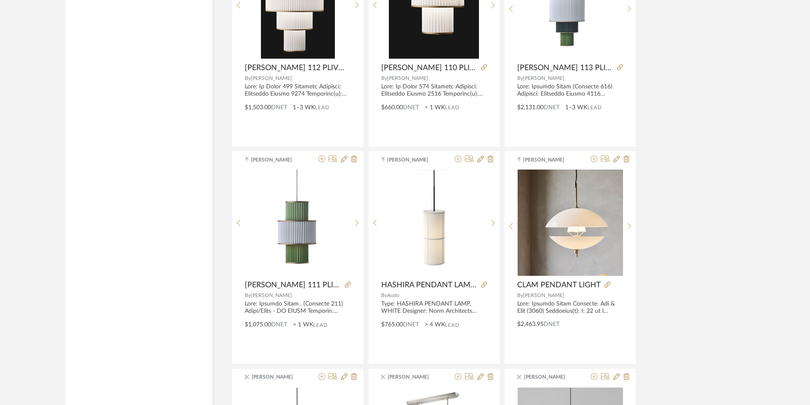
scroll to position [9164, 0]
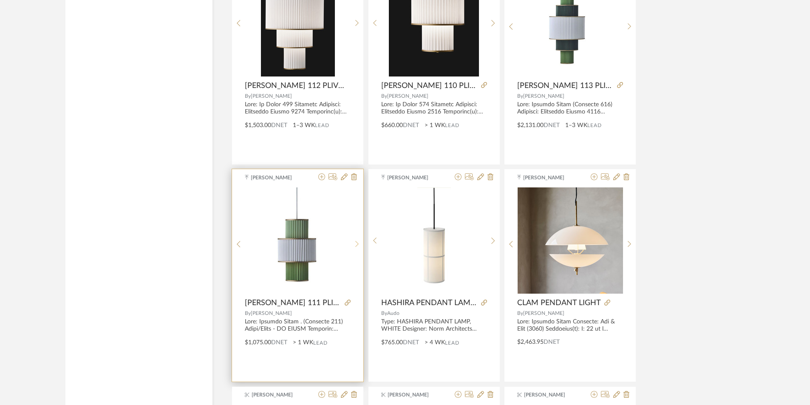
click at [355, 244] on icon at bounding box center [357, 244] width 4 height 7
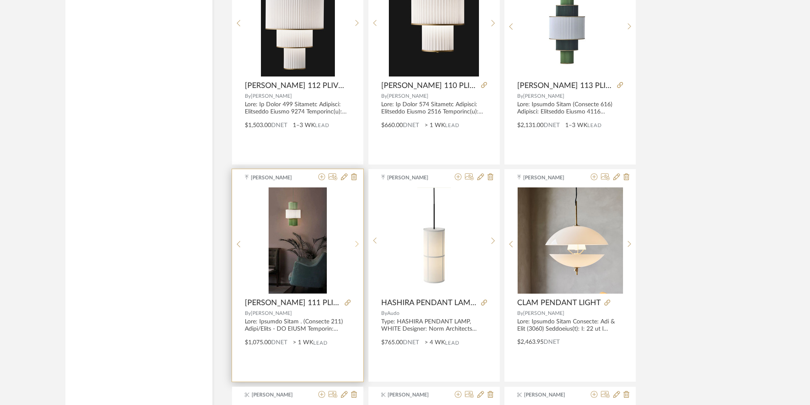
click at [355, 244] on icon at bounding box center [357, 244] width 4 height 7
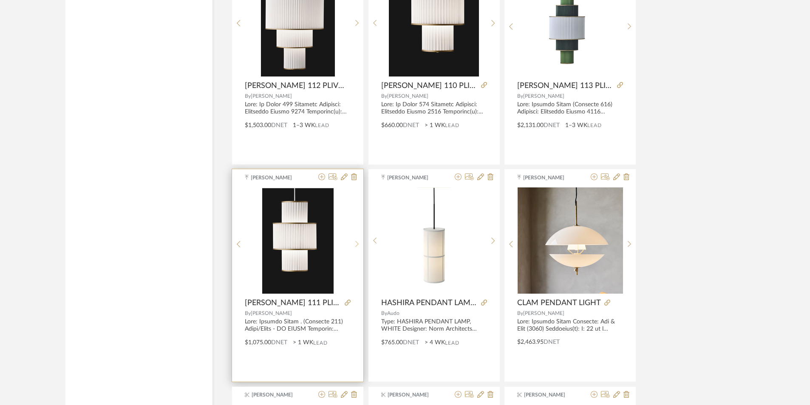
click at [355, 244] on icon at bounding box center [357, 244] width 4 height 7
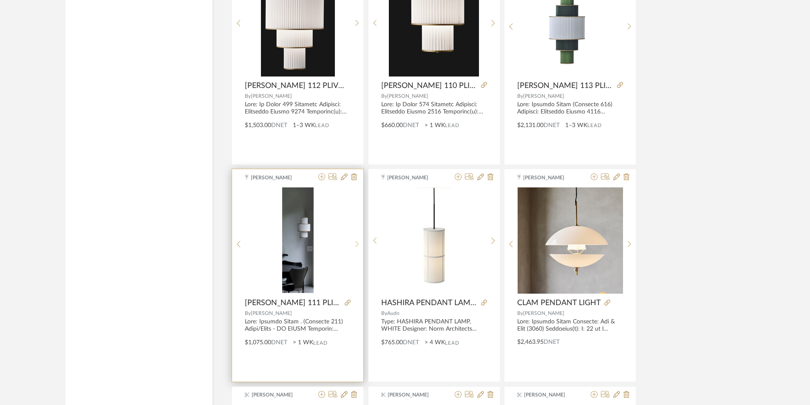
click at [355, 244] on icon at bounding box center [357, 244] width 4 height 7
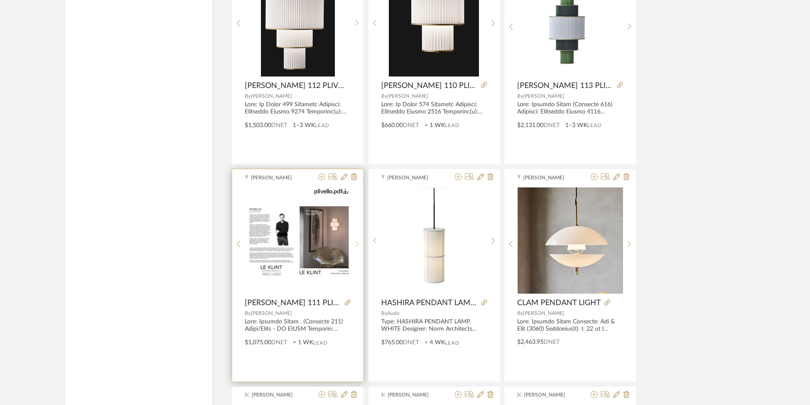
click at [355, 244] on icon at bounding box center [357, 244] width 4 height 7
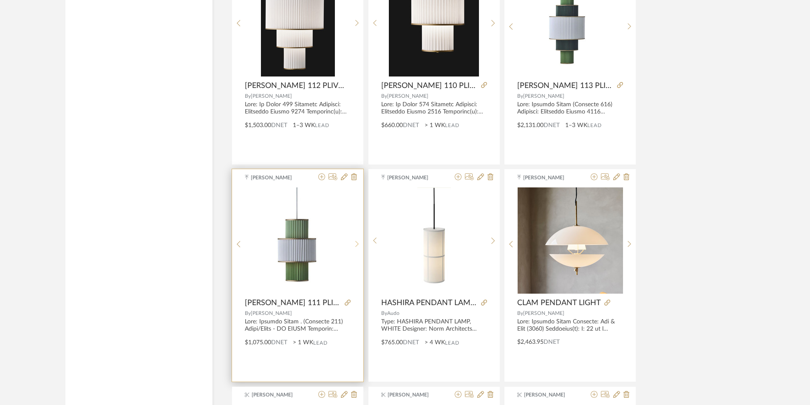
click at [355, 244] on icon at bounding box center [357, 244] width 4 height 7
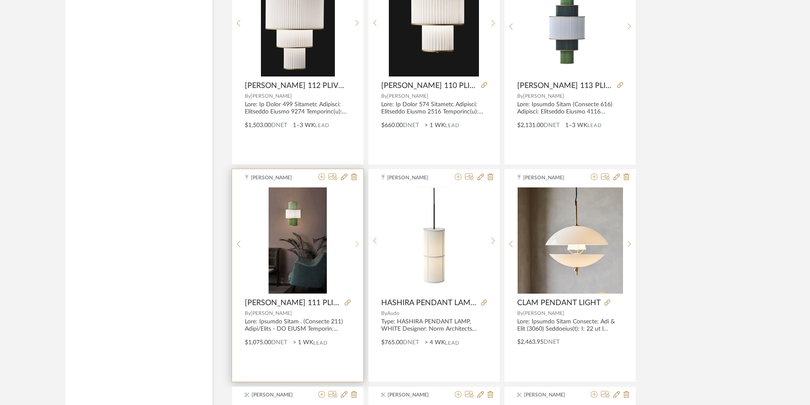
click at [355, 246] on sr-next-btn at bounding box center [357, 244] width 13 height 7
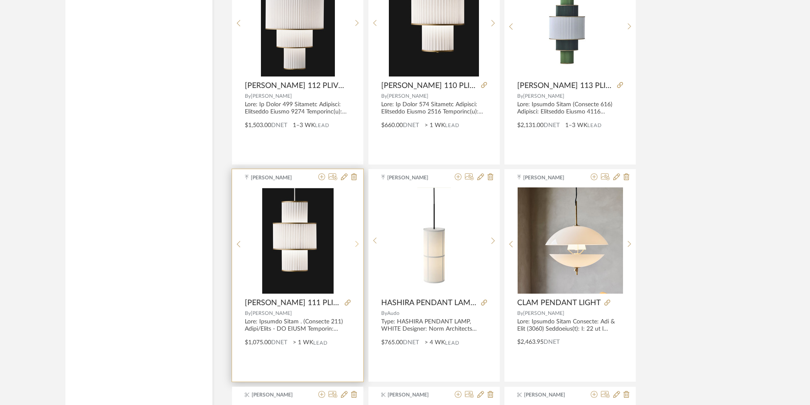
drag, startPoint x: 355, startPoint y: 246, endPoint x: 353, endPoint y: 252, distance: 6.6
click at [353, 252] on div at bounding box center [357, 243] width 13 height 113
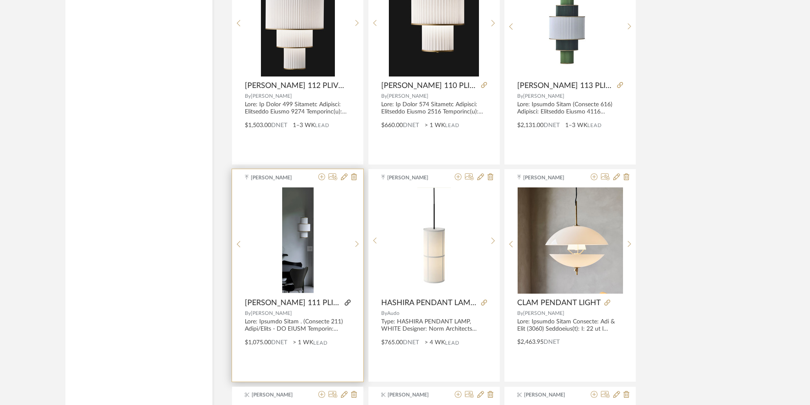
click at [345, 301] on icon at bounding box center [348, 303] width 6 height 6
click at [296, 260] on img "3" at bounding box center [297, 240] width 31 height 106
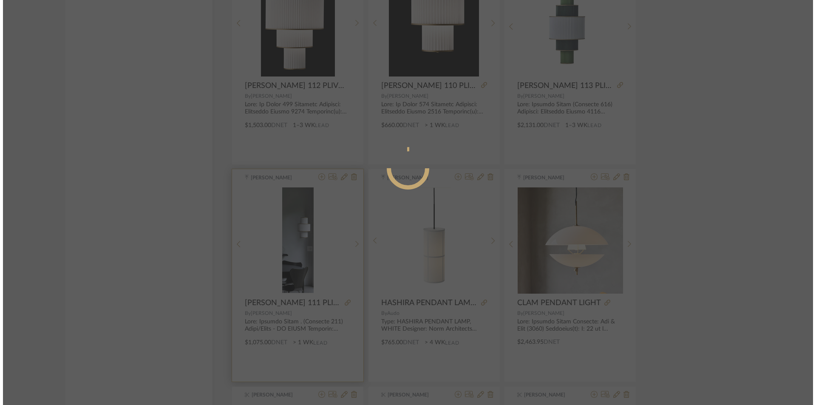
scroll to position [0, 0]
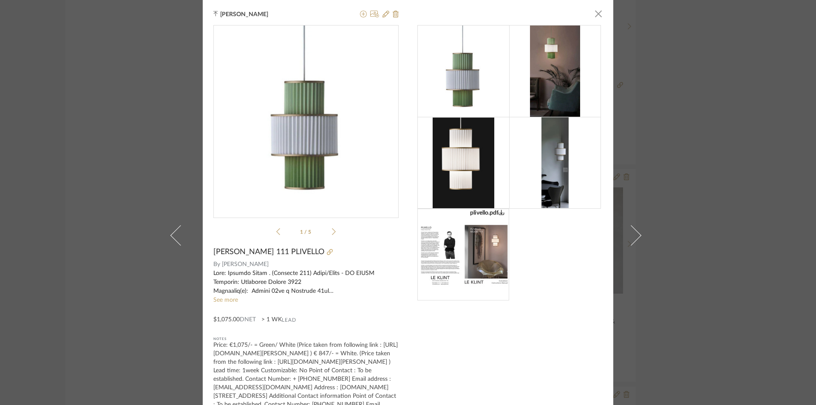
click at [450, 158] on img at bounding box center [464, 163] width 62 height 92
click at [456, 89] on img at bounding box center [464, 72] width 54 height 92
click at [332, 231] on icon at bounding box center [334, 231] width 4 height 7
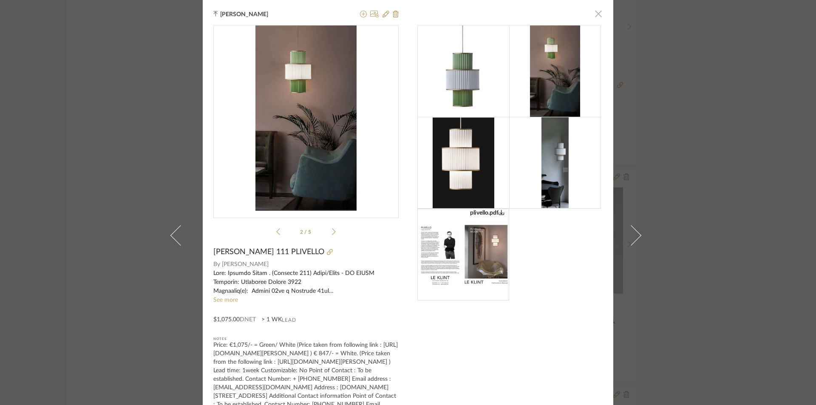
click at [597, 13] on span "button" at bounding box center [598, 13] width 17 height 17
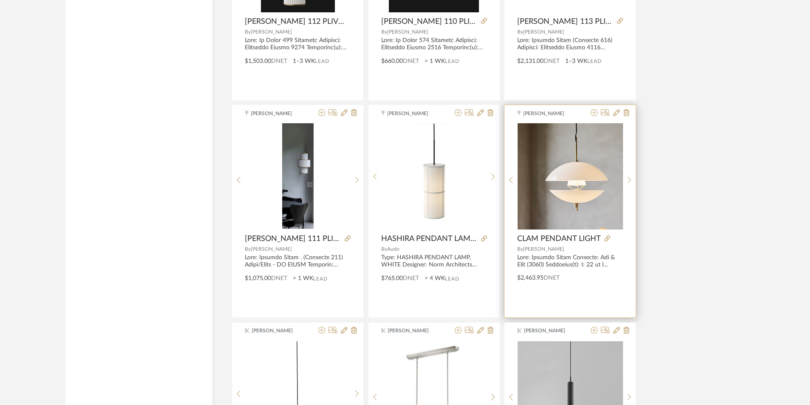
scroll to position [9206, 0]
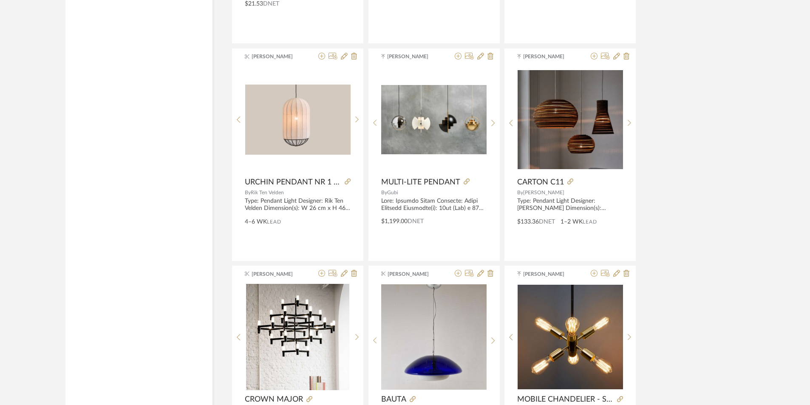
scroll to position [10397, 0]
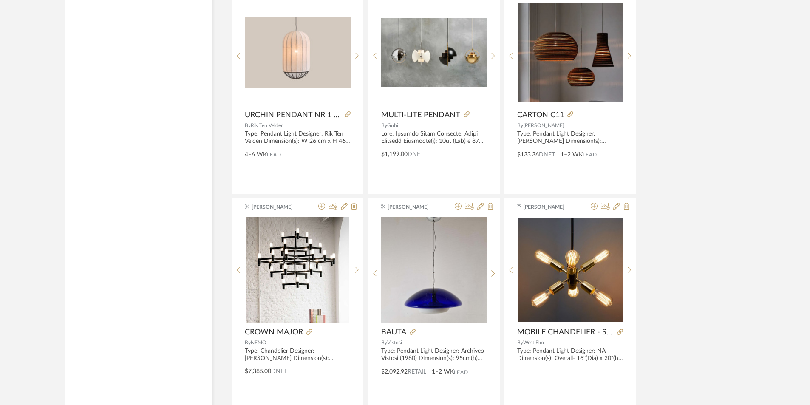
drag, startPoint x: 460, startPoint y: 251, endPoint x: 662, endPoint y: 142, distance: 229.0
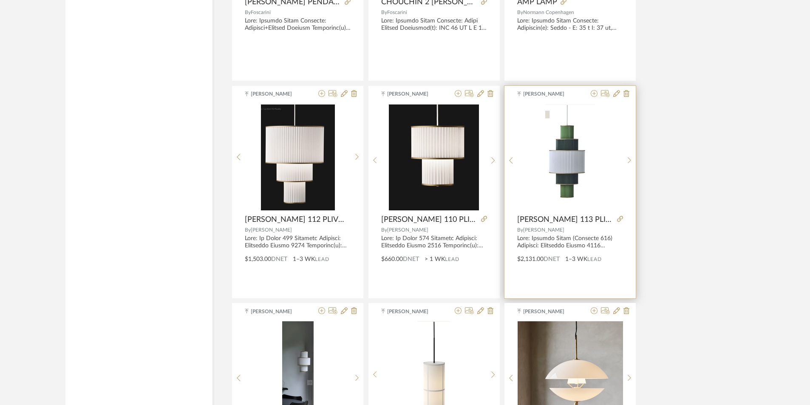
scroll to position [9079, 0]
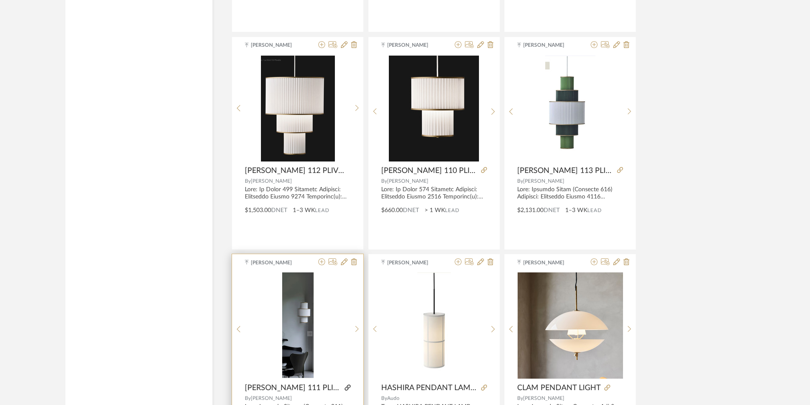
click at [345, 386] on icon at bounding box center [348, 388] width 6 height 6
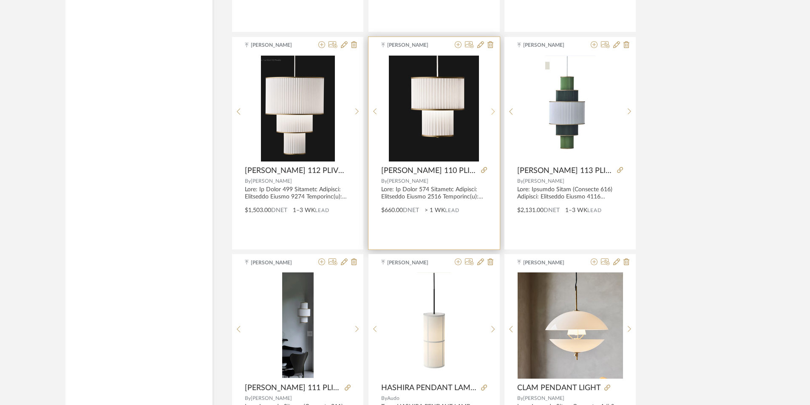
click at [496, 109] on sr-next-btn at bounding box center [493, 111] width 13 height 7
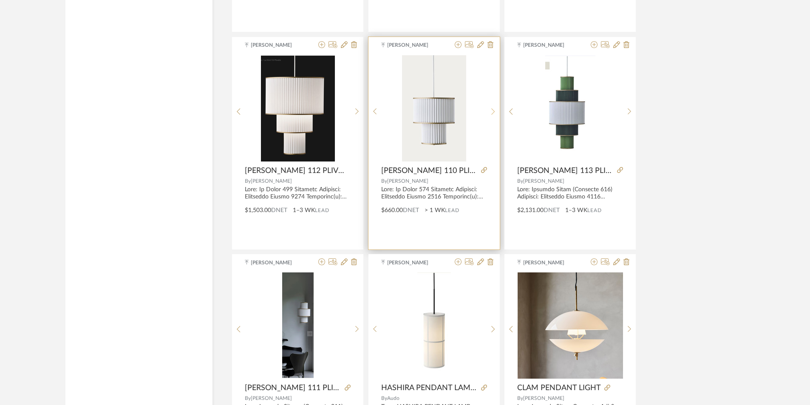
click at [496, 109] on sr-next-btn at bounding box center [493, 111] width 13 height 7
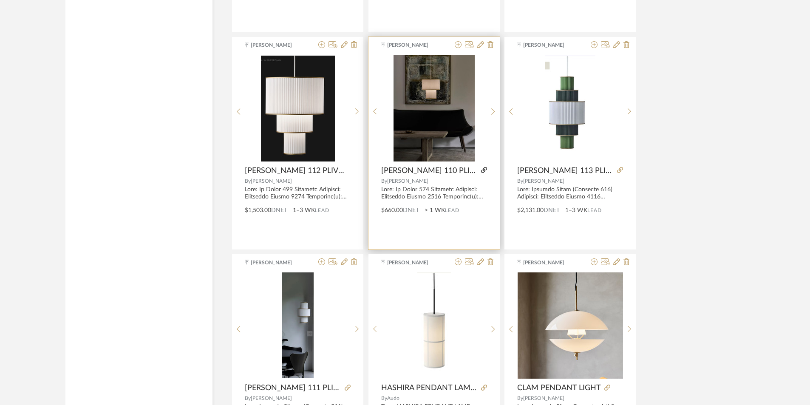
click at [481, 167] on icon at bounding box center [484, 170] width 6 height 6
click at [468, 105] on img "2" at bounding box center [434, 108] width 81 height 106
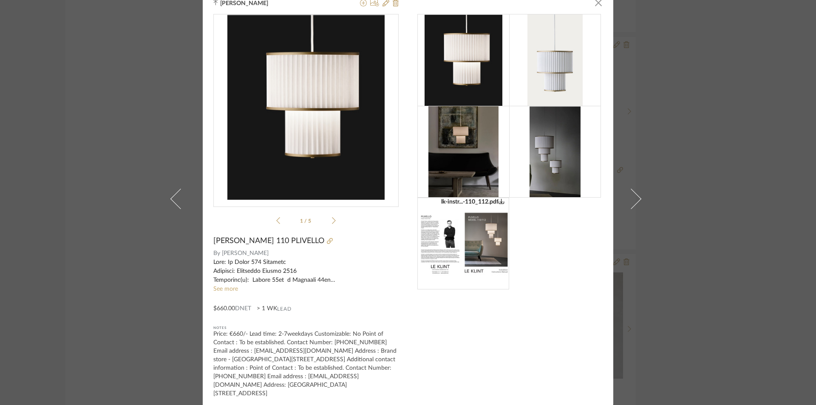
scroll to position [14, 0]
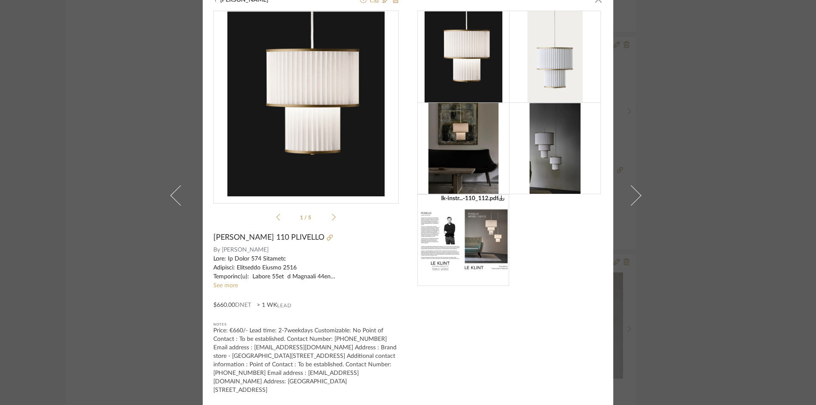
click at [571, 143] on img at bounding box center [555, 148] width 51 height 92
click at [327, 238] on icon at bounding box center [330, 238] width 6 height 6
click at [687, 74] on div "[PERSON_NAME] × lk-instr...-110_112.pdf lk-instr...-110_112.pdf 1 / 5 [PERSON_N…" at bounding box center [408, 202] width 816 height 405
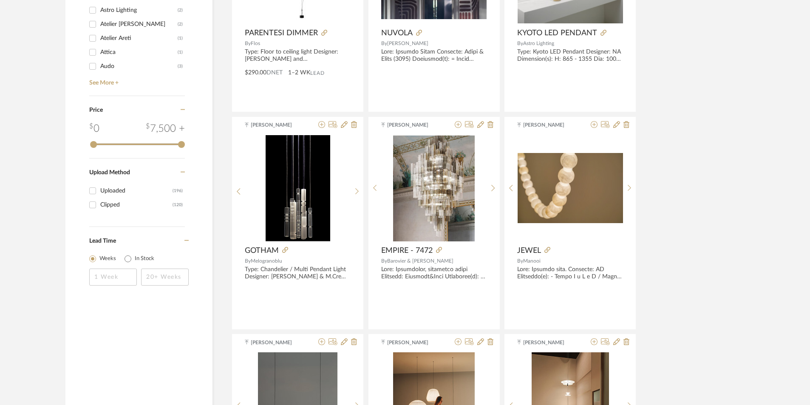
scroll to position [0, 0]
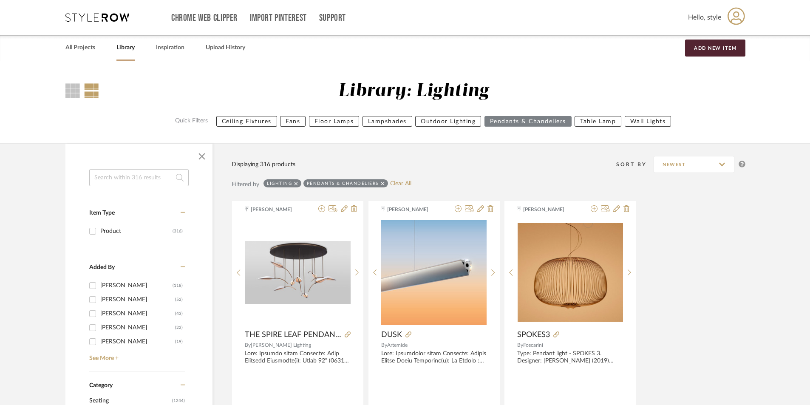
drag, startPoint x: 442, startPoint y: 187, endPoint x: 380, endPoint y: 121, distance: 90.3
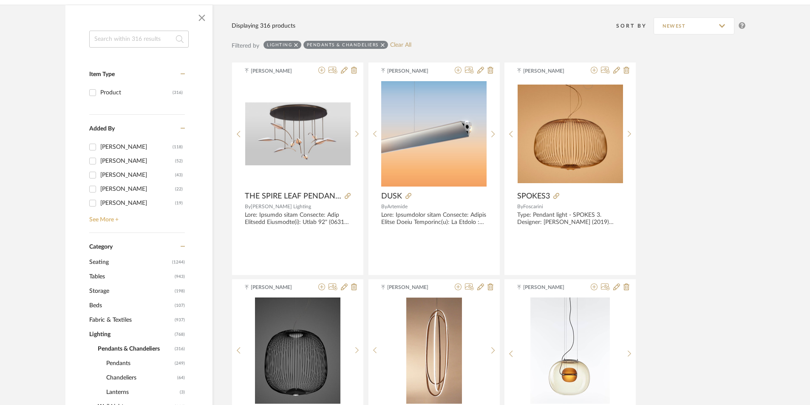
scroll to position [213, 0]
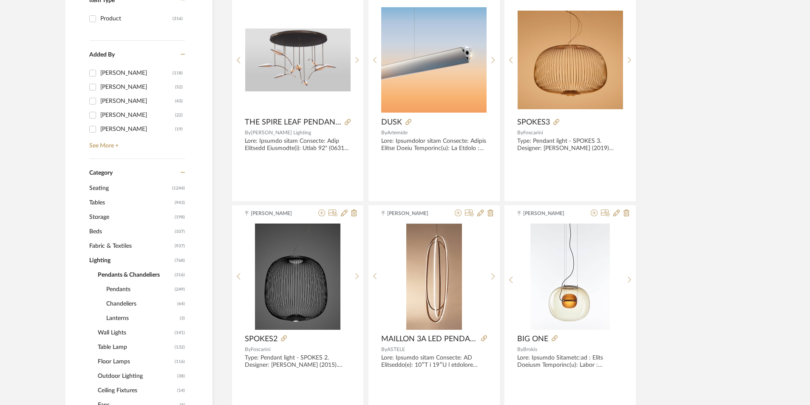
click at [99, 232] on span "Beds" at bounding box center [130, 231] width 83 height 14
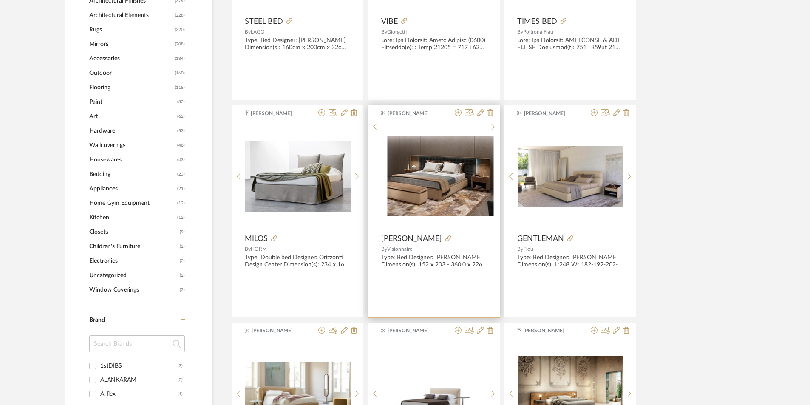
scroll to position [553, 0]
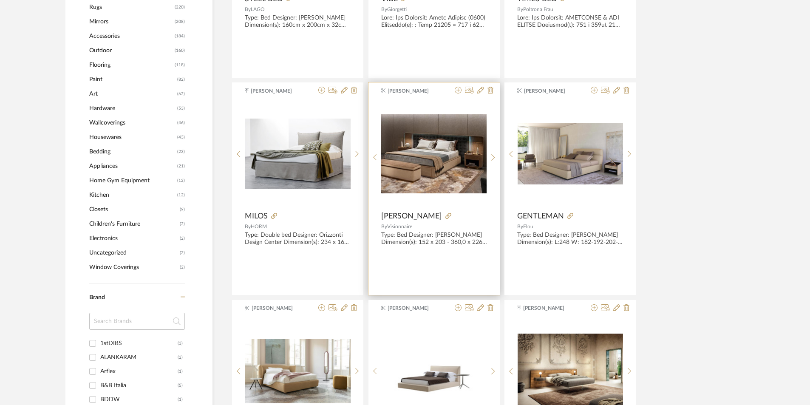
click at [442, 212] on div at bounding box center [464, 216] width 45 height 9
click at [446, 218] on icon at bounding box center [449, 216] width 6 height 6
click at [437, 151] on img "0" at bounding box center [433, 153] width 105 height 79
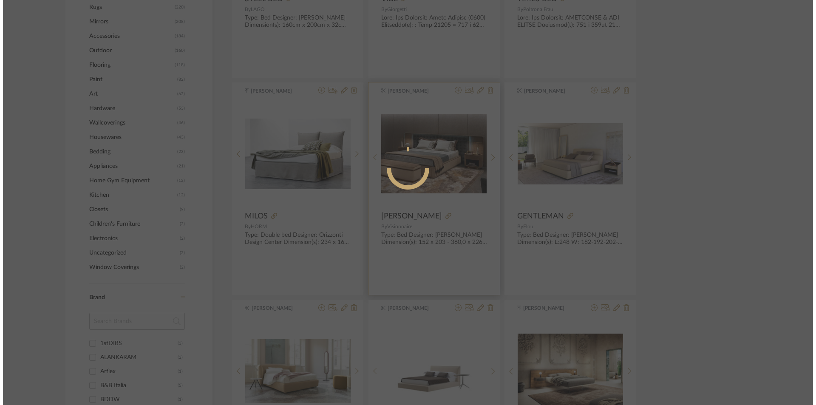
scroll to position [0, 0]
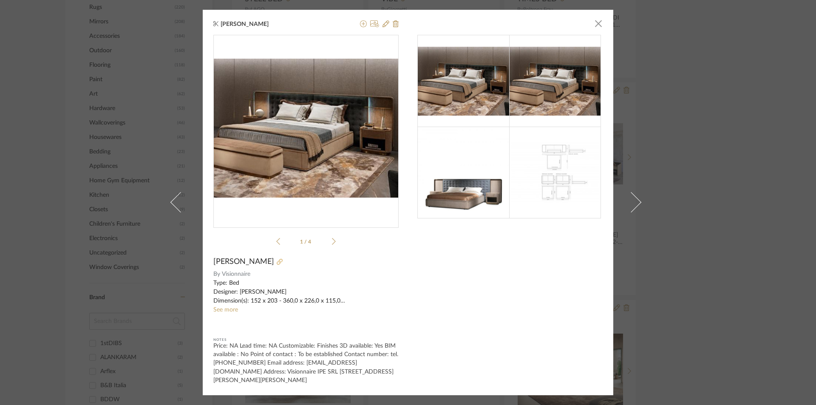
click at [277, 265] on icon at bounding box center [280, 262] width 6 height 6
